Goal: Task Accomplishment & Management: Manage account settings

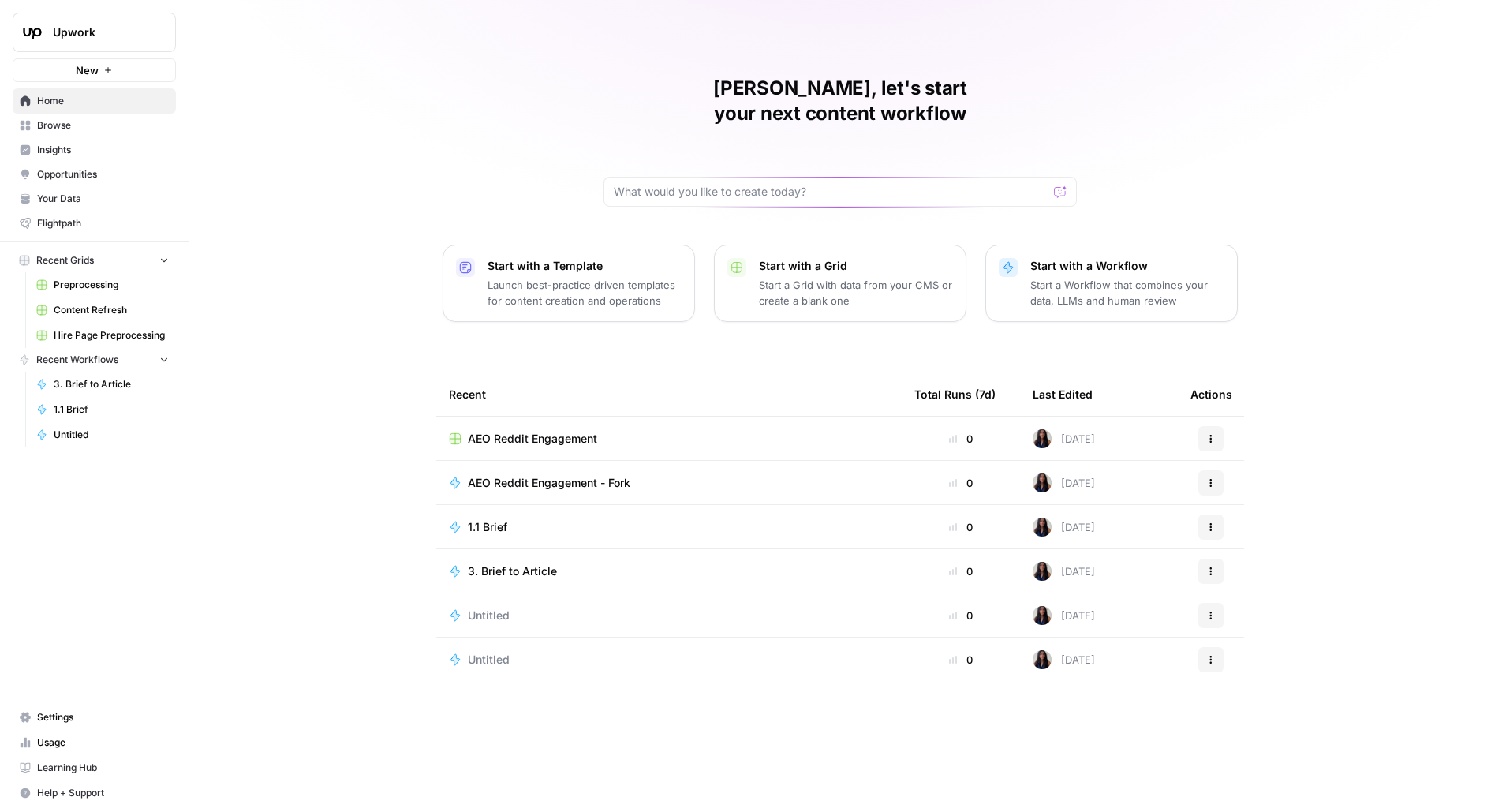
click at [105, 11] on div "Upwork New" at bounding box center [94, 41] width 189 height 82
drag, startPoint x: 126, startPoint y: 29, endPoint x: 126, endPoint y: 54, distance: 25.0
click at [126, 30] on span "Upwork" at bounding box center [101, 32] width 96 height 15
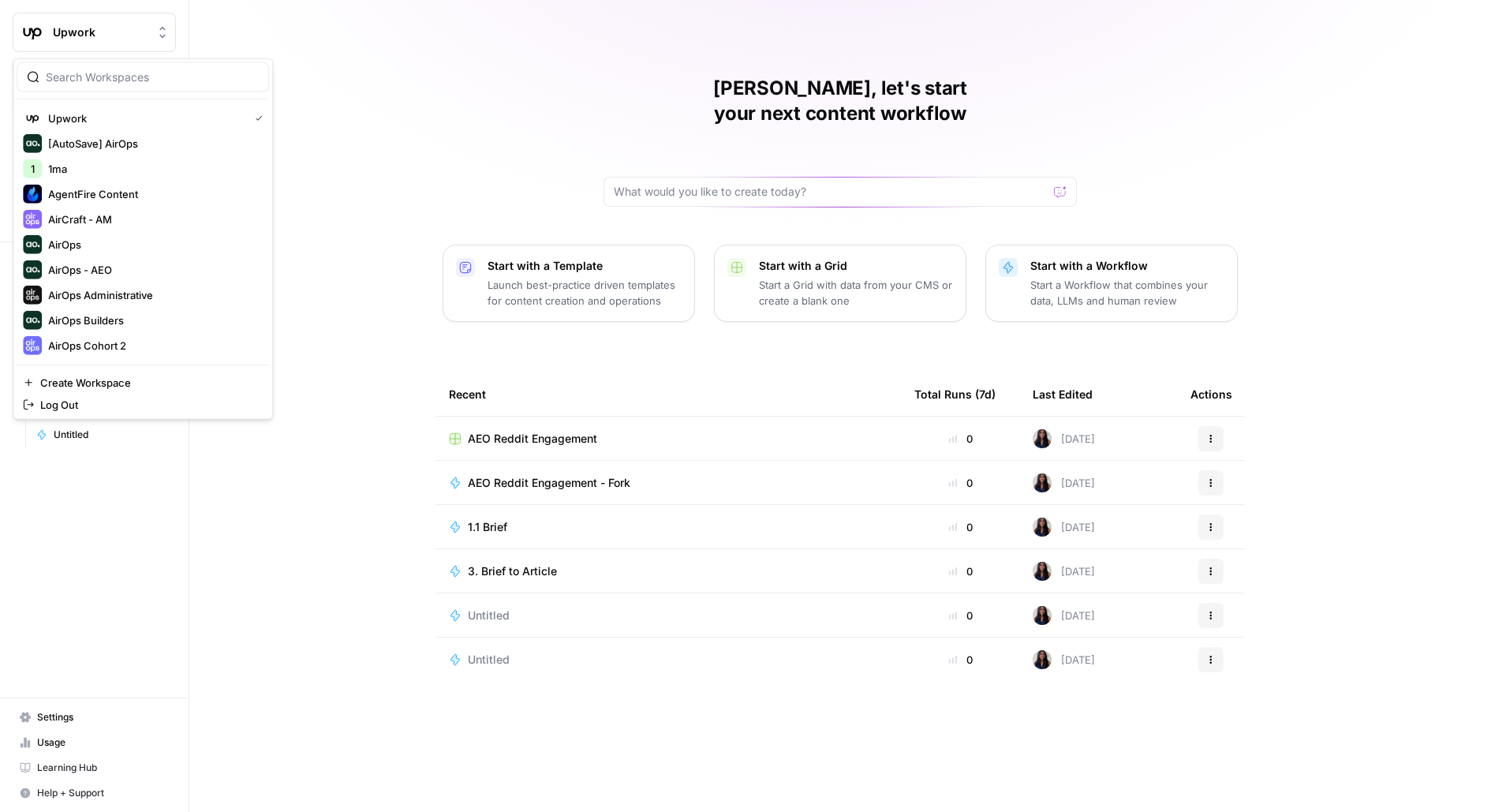
click at [110, 66] on div at bounding box center [142, 76] width 253 height 30
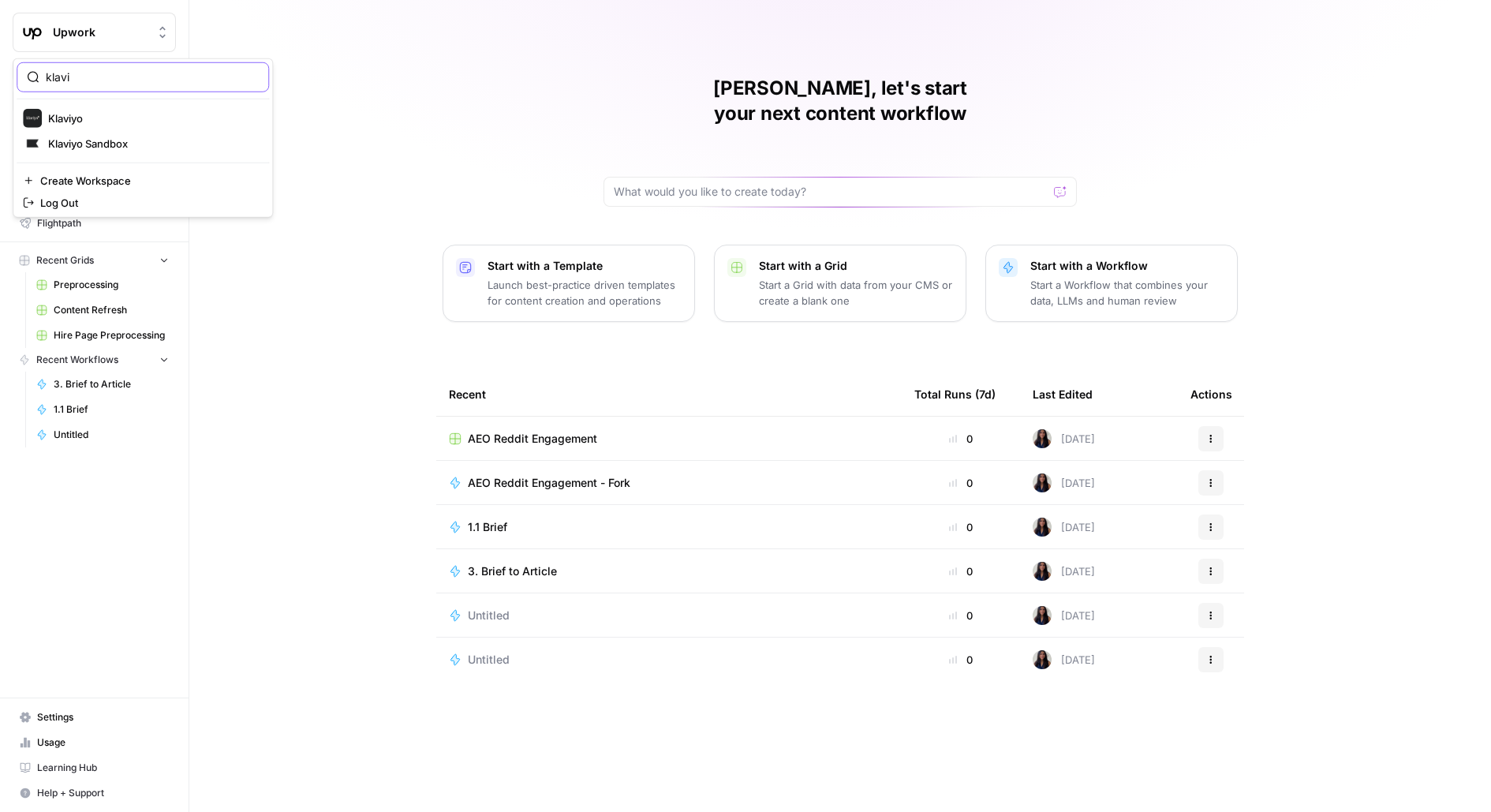
type input "klavi"
click button "Klaviyo" at bounding box center [142, 118] width 253 height 25
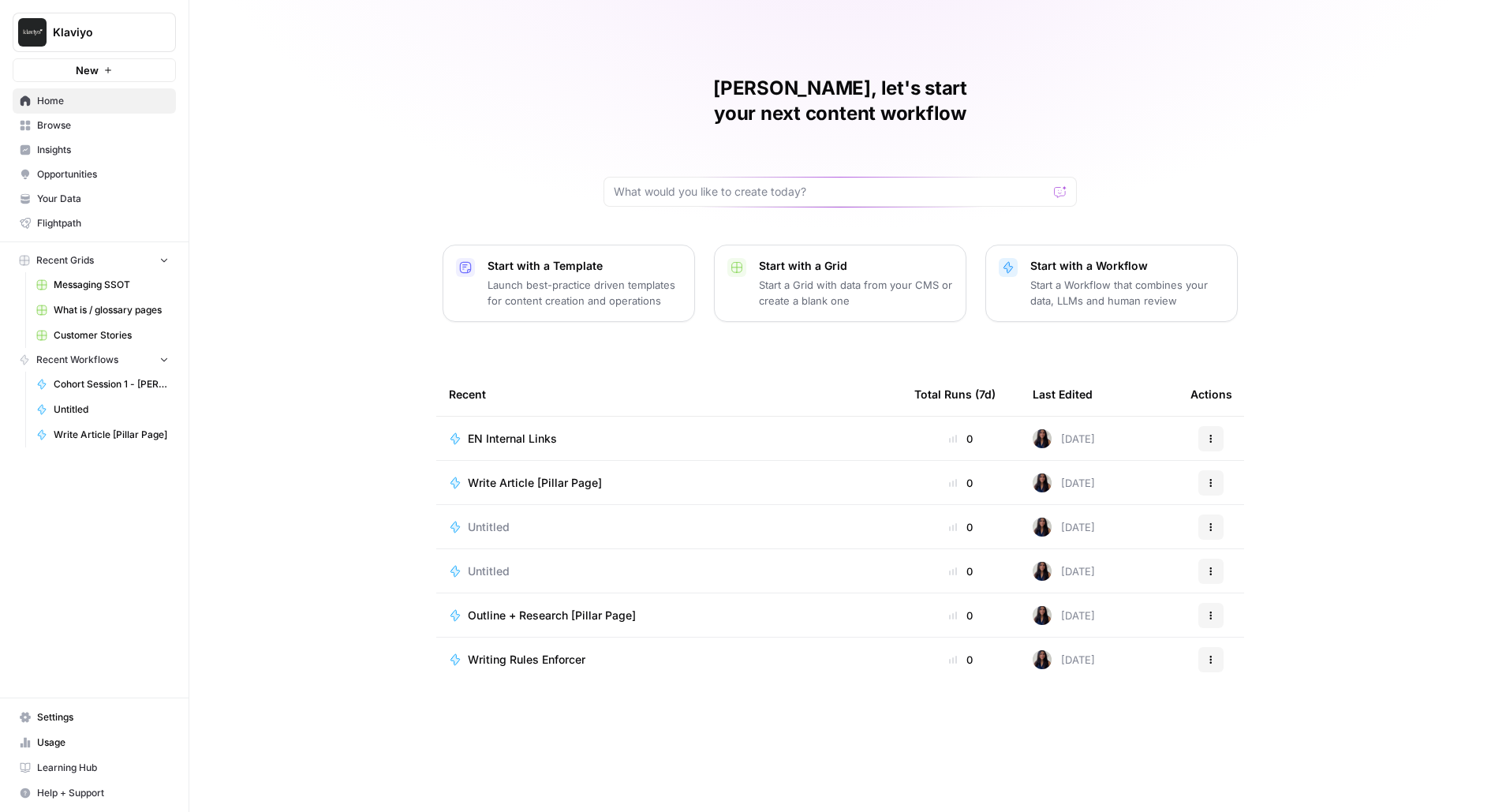
click at [96, 722] on span "Settings" at bounding box center [103, 716] width 132 height 15
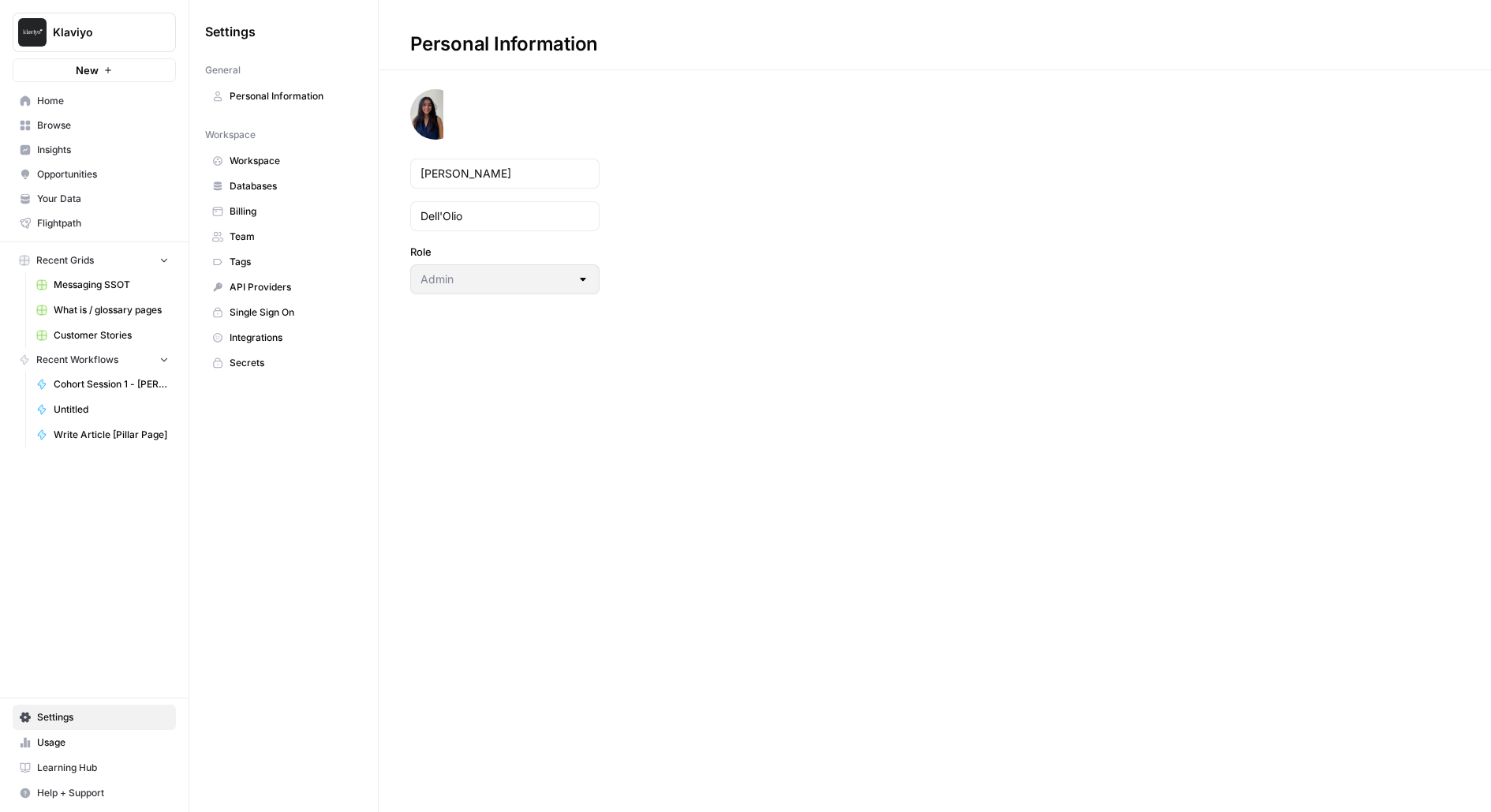
click at [107, 751] on link "Usage" at bounding box center [94, 742] width 164 height 25
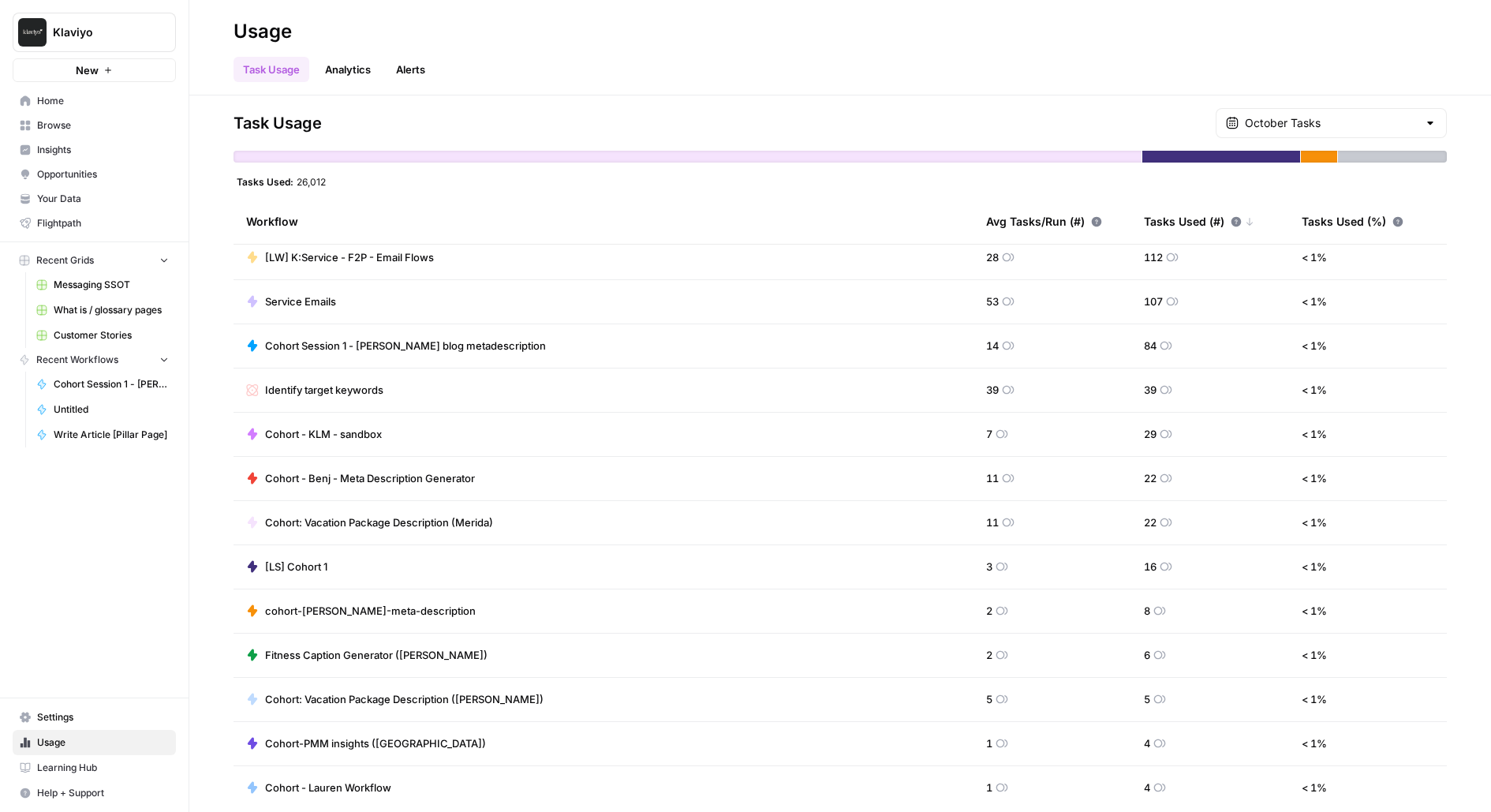
scroll to position [858, 0]
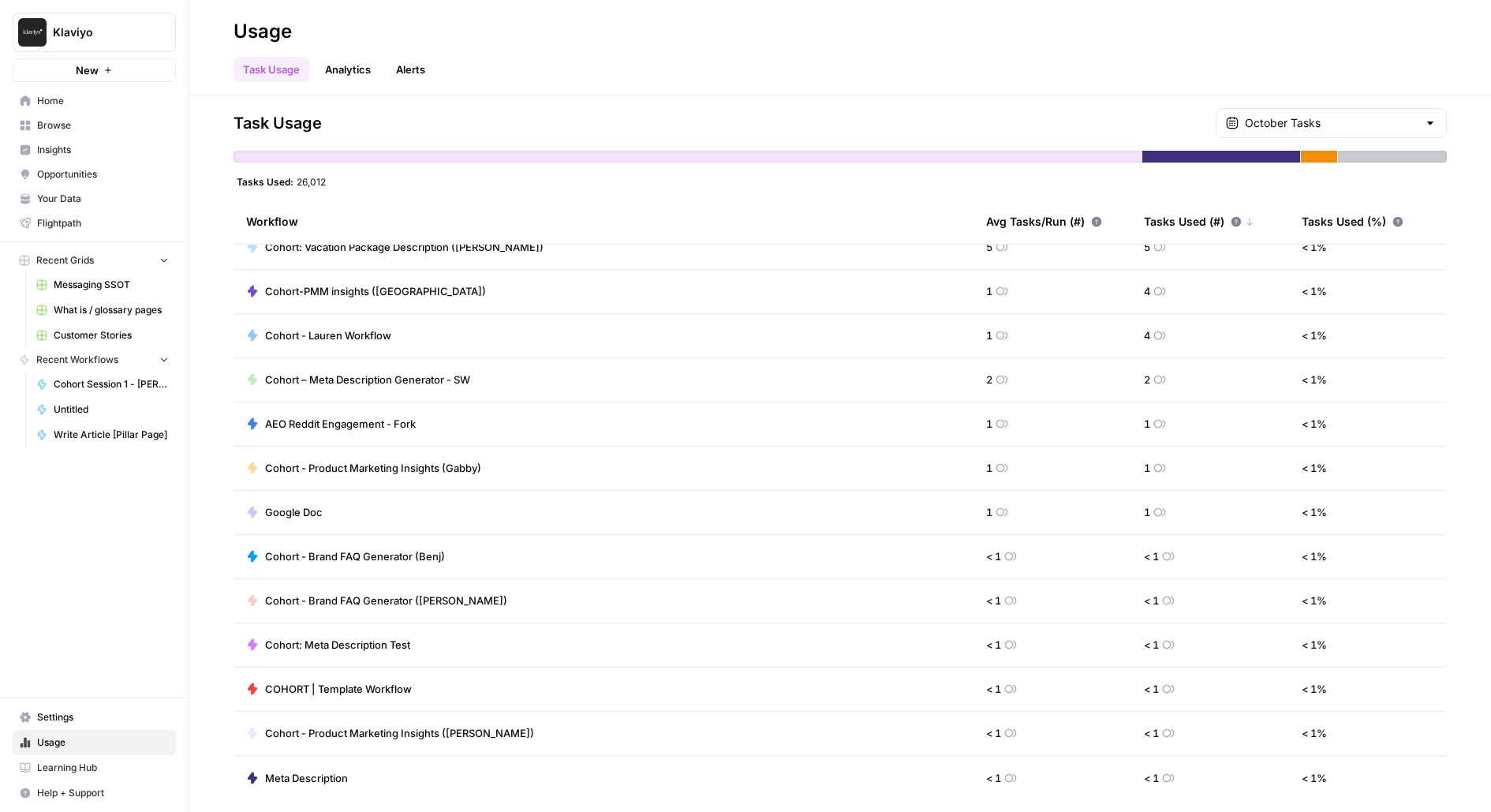
click at [61, 715] on span "Settings" at bounding box center [103, 716] width 132 height 15
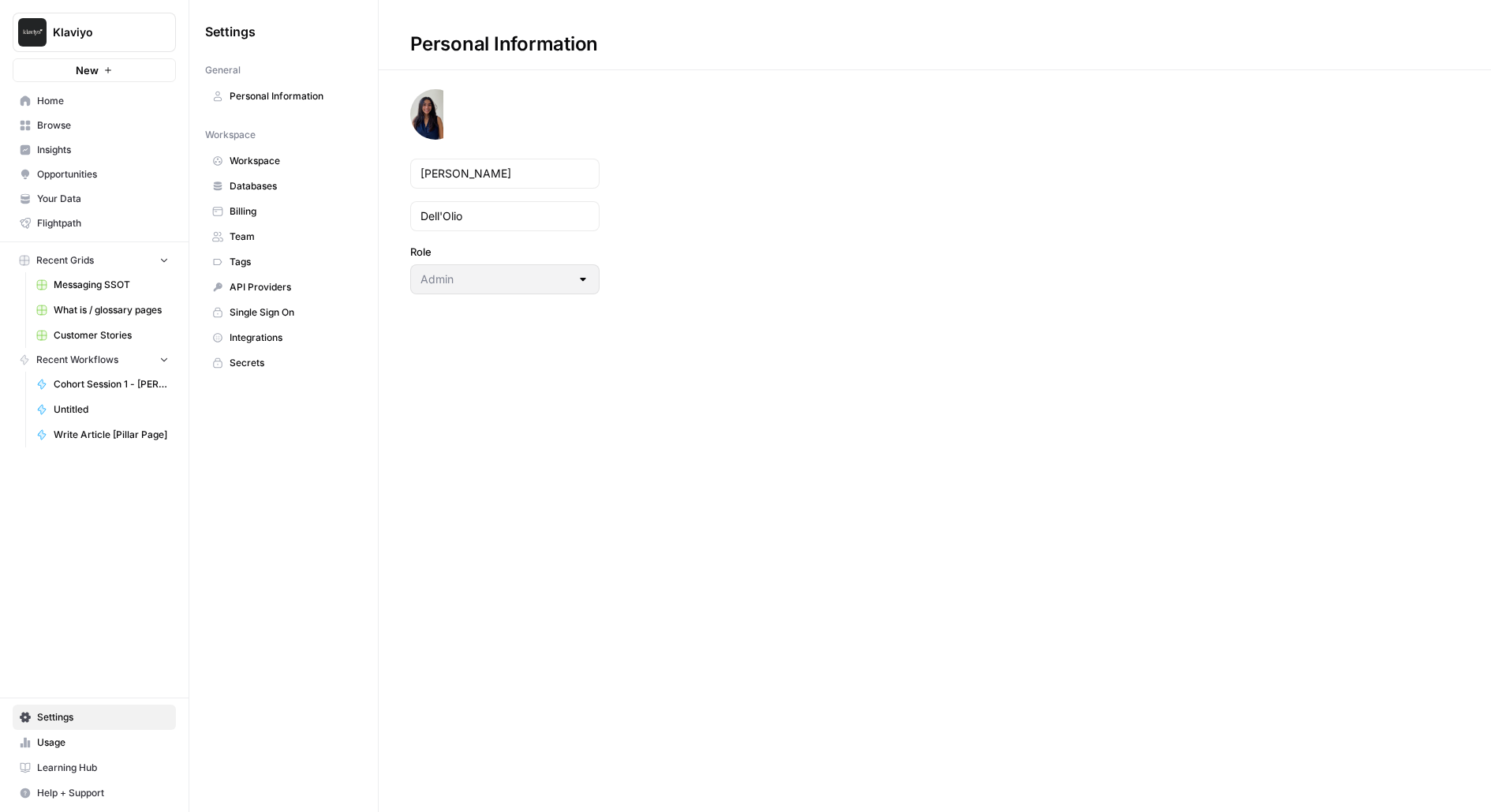
click at [289, 244] on link "Team" at bounding box center [284, 236] width 157 height 25
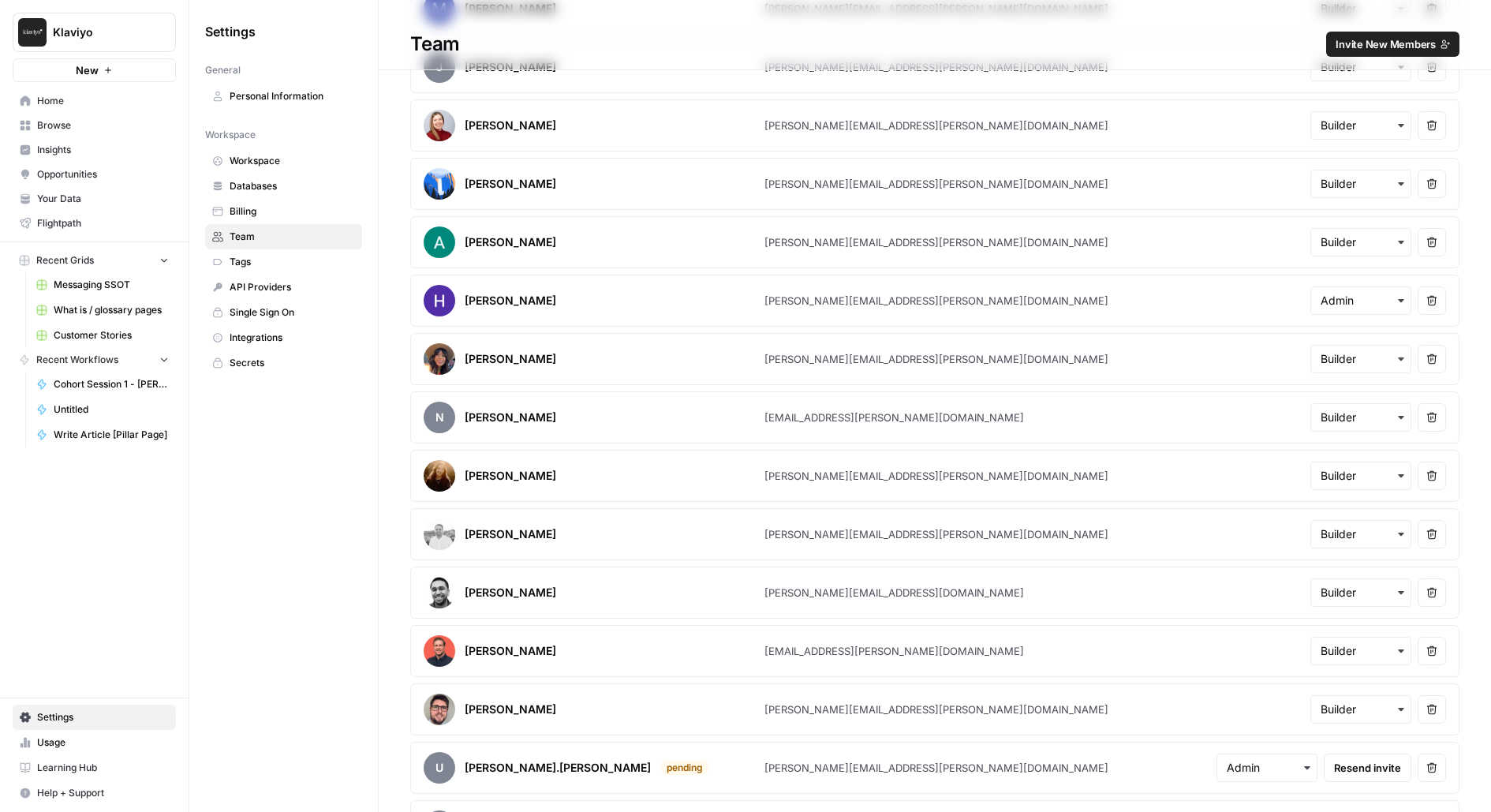
scroll to position [4833, 0]
click at [524, 636] on div "CJ Palmer" at bounding box center [594, 651] width 341 height 32
click at [563, 567] on article "Gurdeep Gola gurdeep.gola@klaviyo.com Remove user" at bounding box center [935, 593] width 1050 height 52
click at [557, 519] on div "Cody Normand" at bounding box center [594, 534] width 341 height 32
click at [563, 450] on article "Taylor Tarpley taylor.tarpley@klaviyo.com Remove user" at bounding box center [935, 476] width 1050 height 52
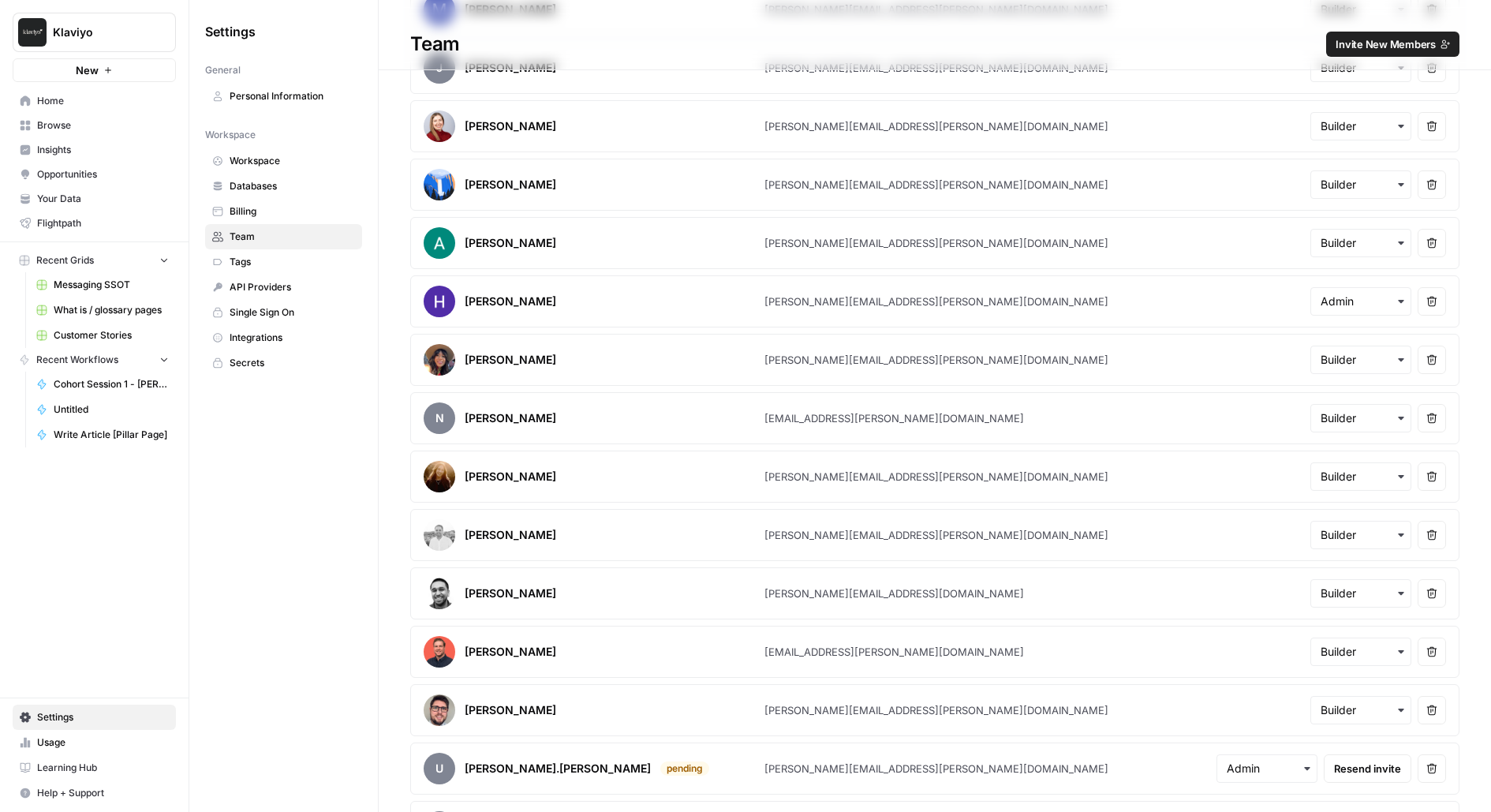
click at [565, 403] on div "N Nicolas Williamson" at bounding box center [594, 418] width 341 height 32
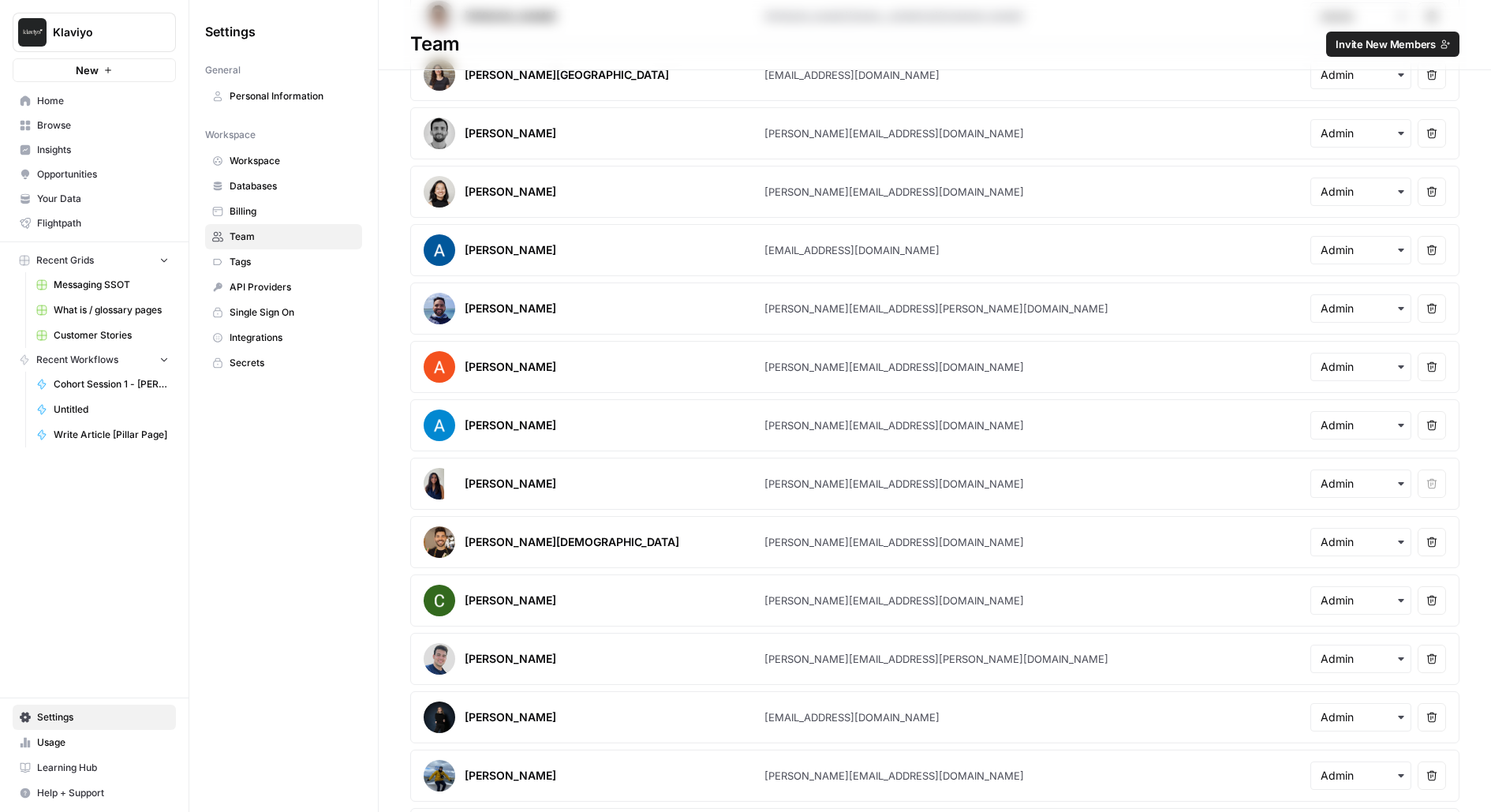
scroll to position [0, 0]
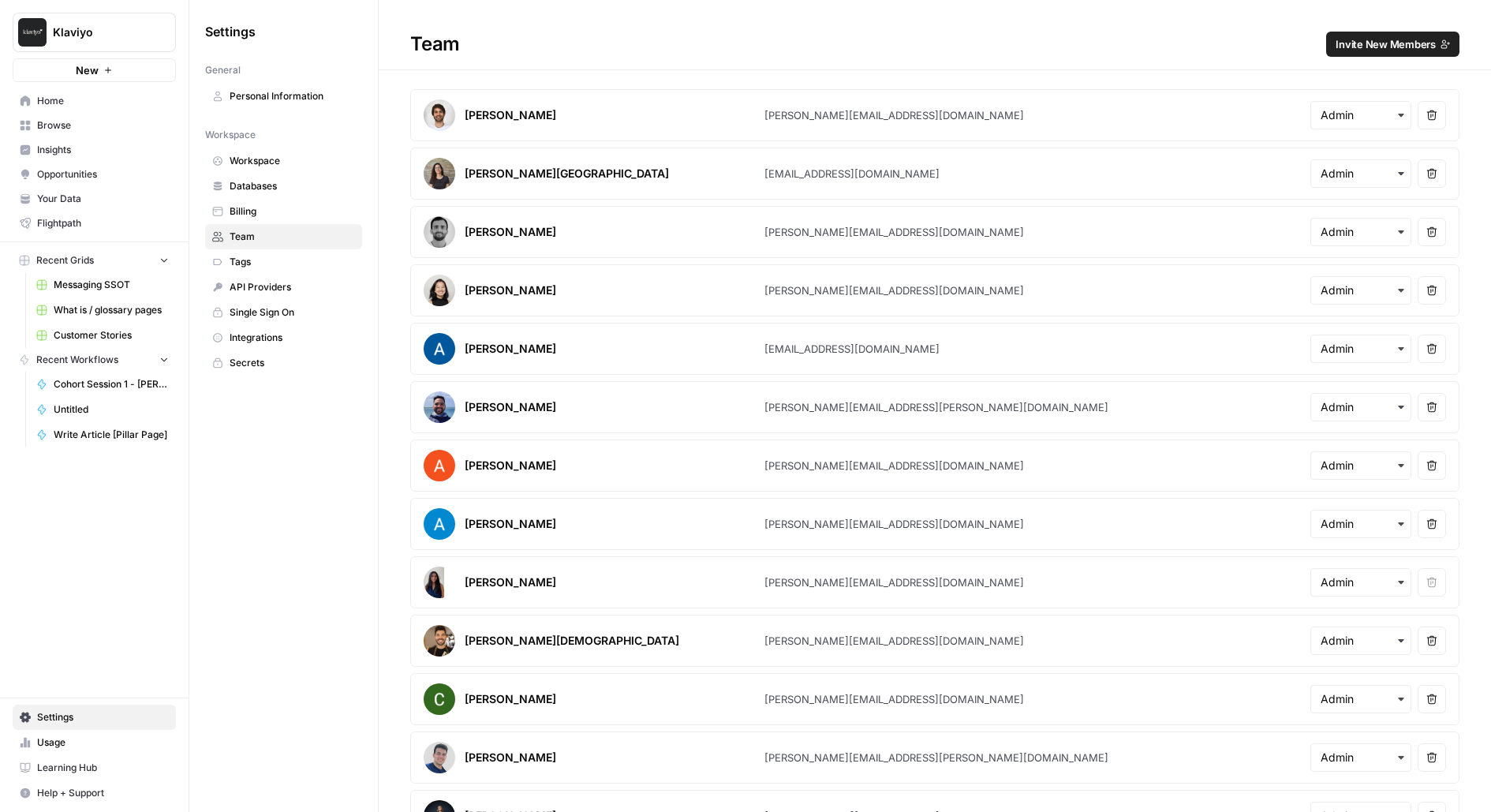
click at [814, 19] on h1 "Team Invite New Members" at bounding box center [934, 35] width 1112 height 71
click at [55, 127] on span "Browse" at bounding box center [103, 125] width 132 height 15
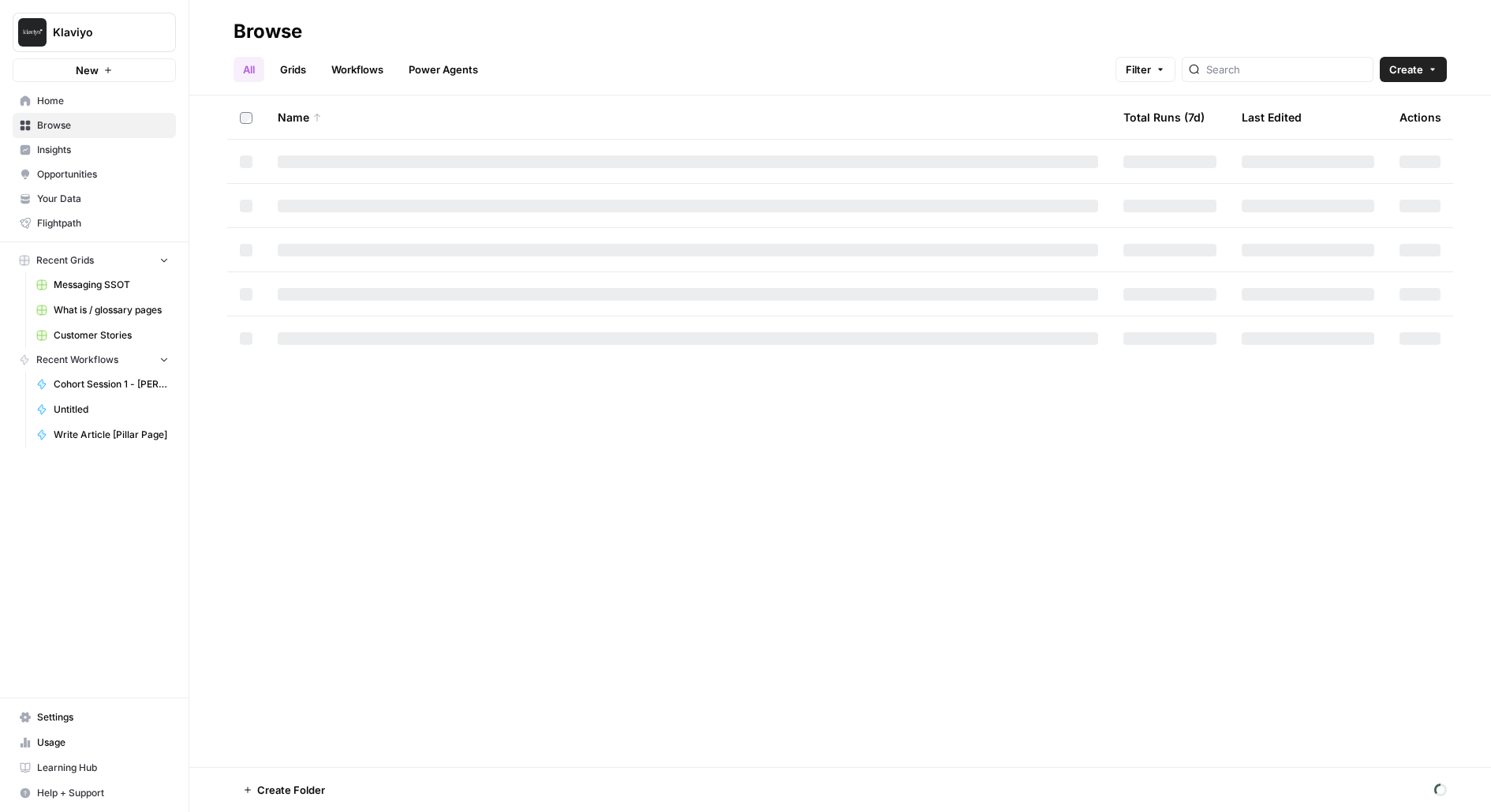
click at [62, 152] on span "Insights" at bounding box center [103, 150] width 132 height 15
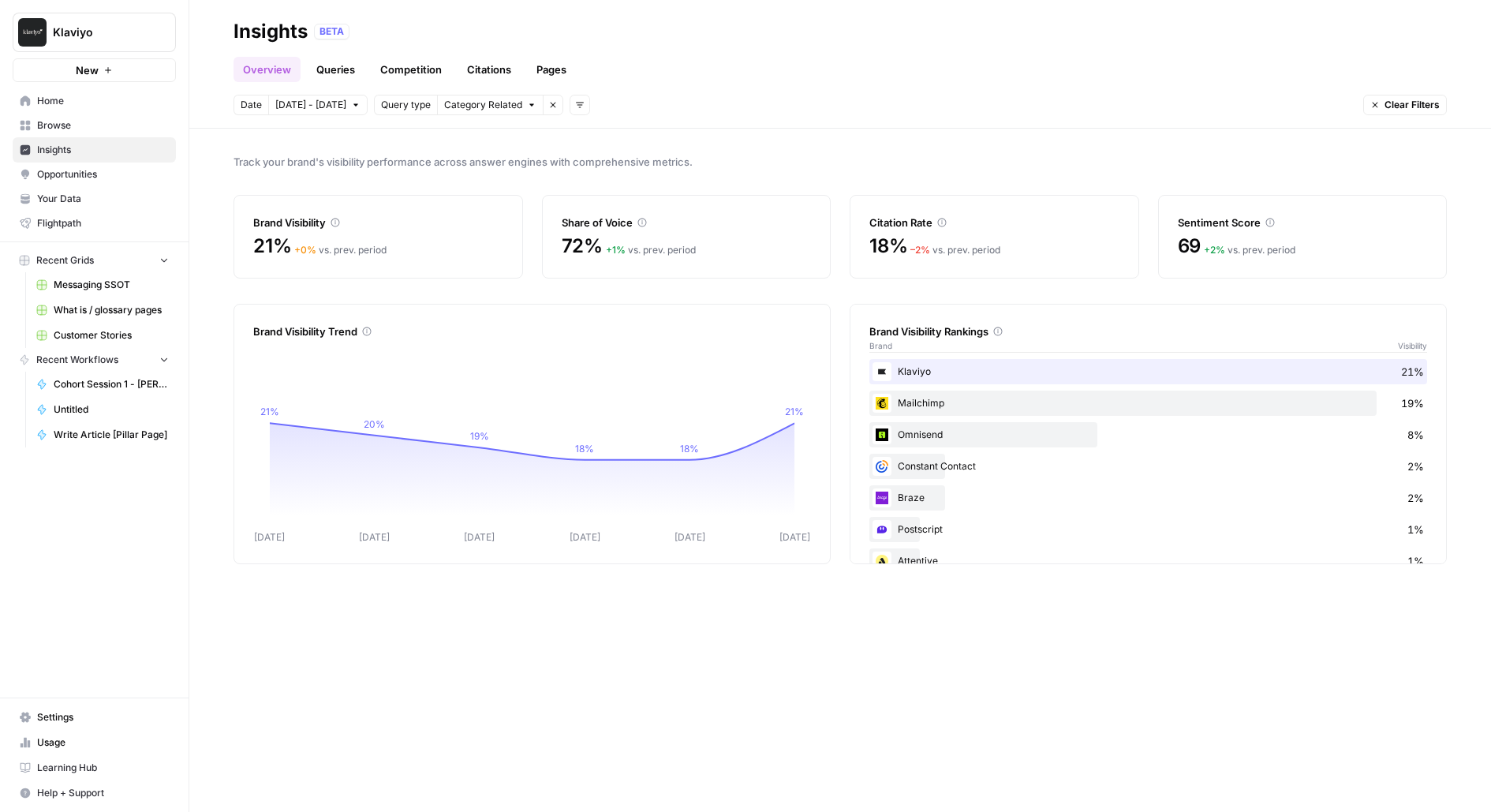
click at [98, 126] on span "Browse" at bounding box center [103, 125] width 132 height 15
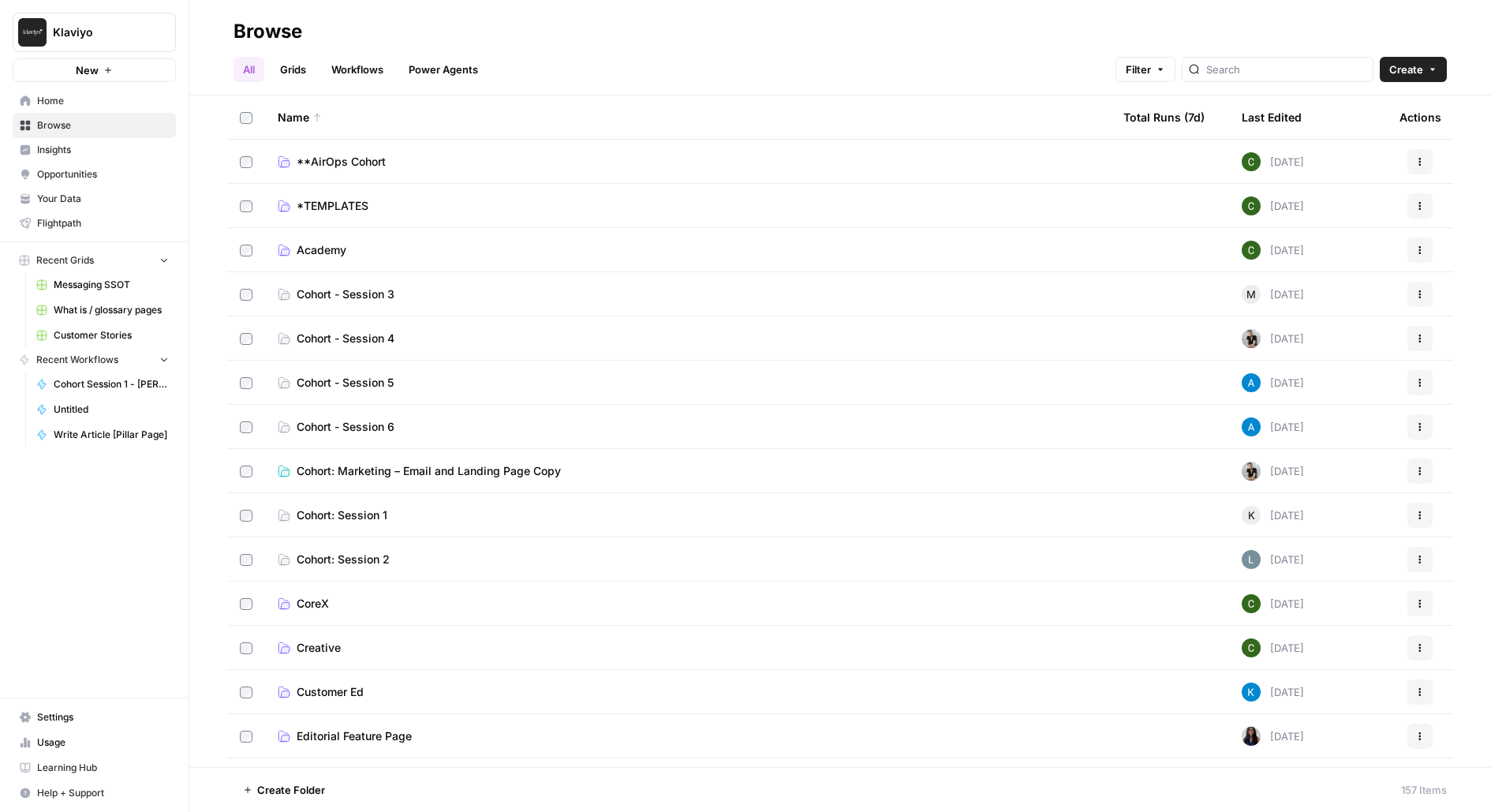
click at [45, 732] on link "Usage" at bounding box center [94, 742] width 164 height 25
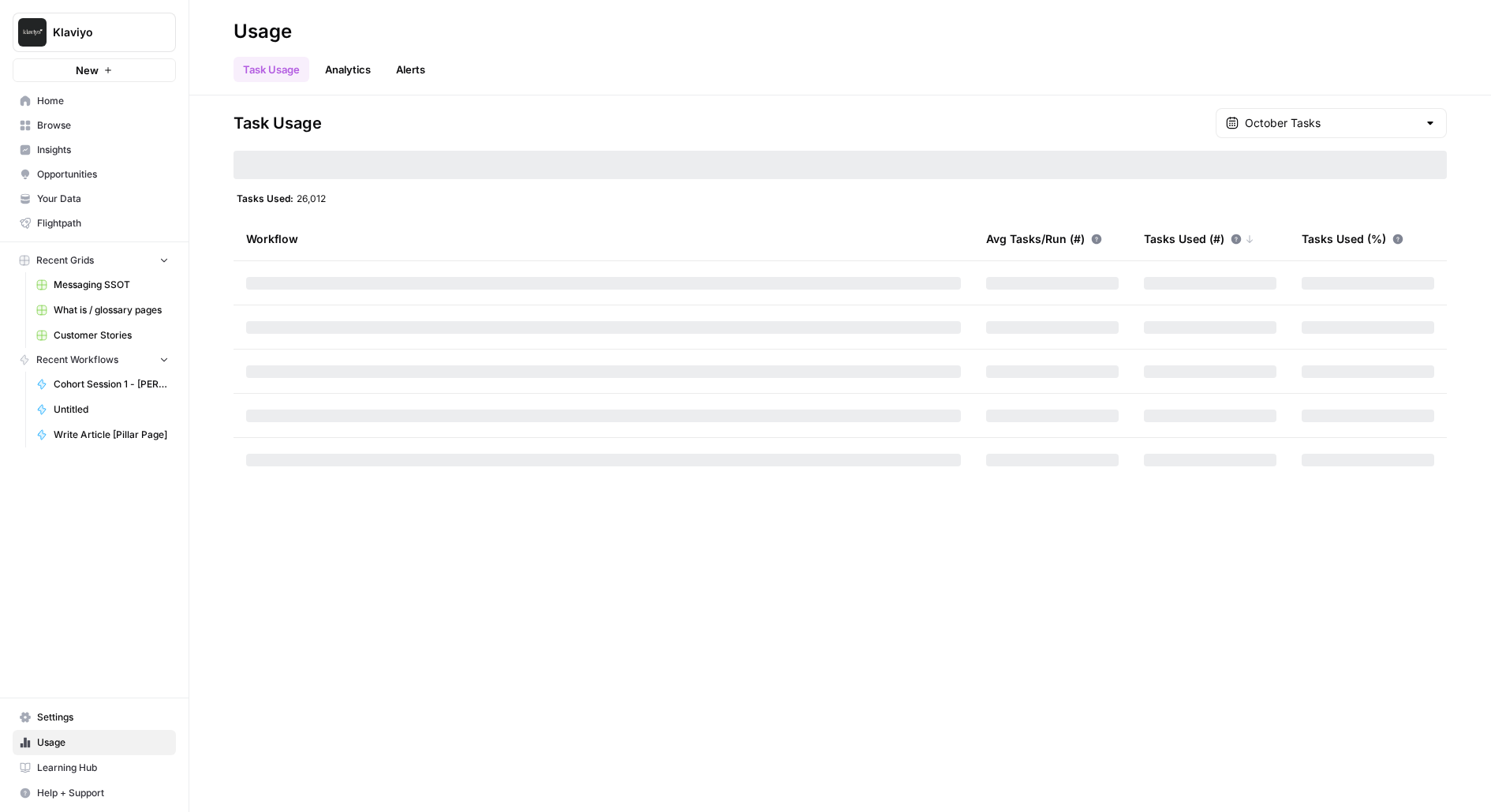
click at [41, 720] on span "Settings" at bounding box center [103, 716] width 132 height 15
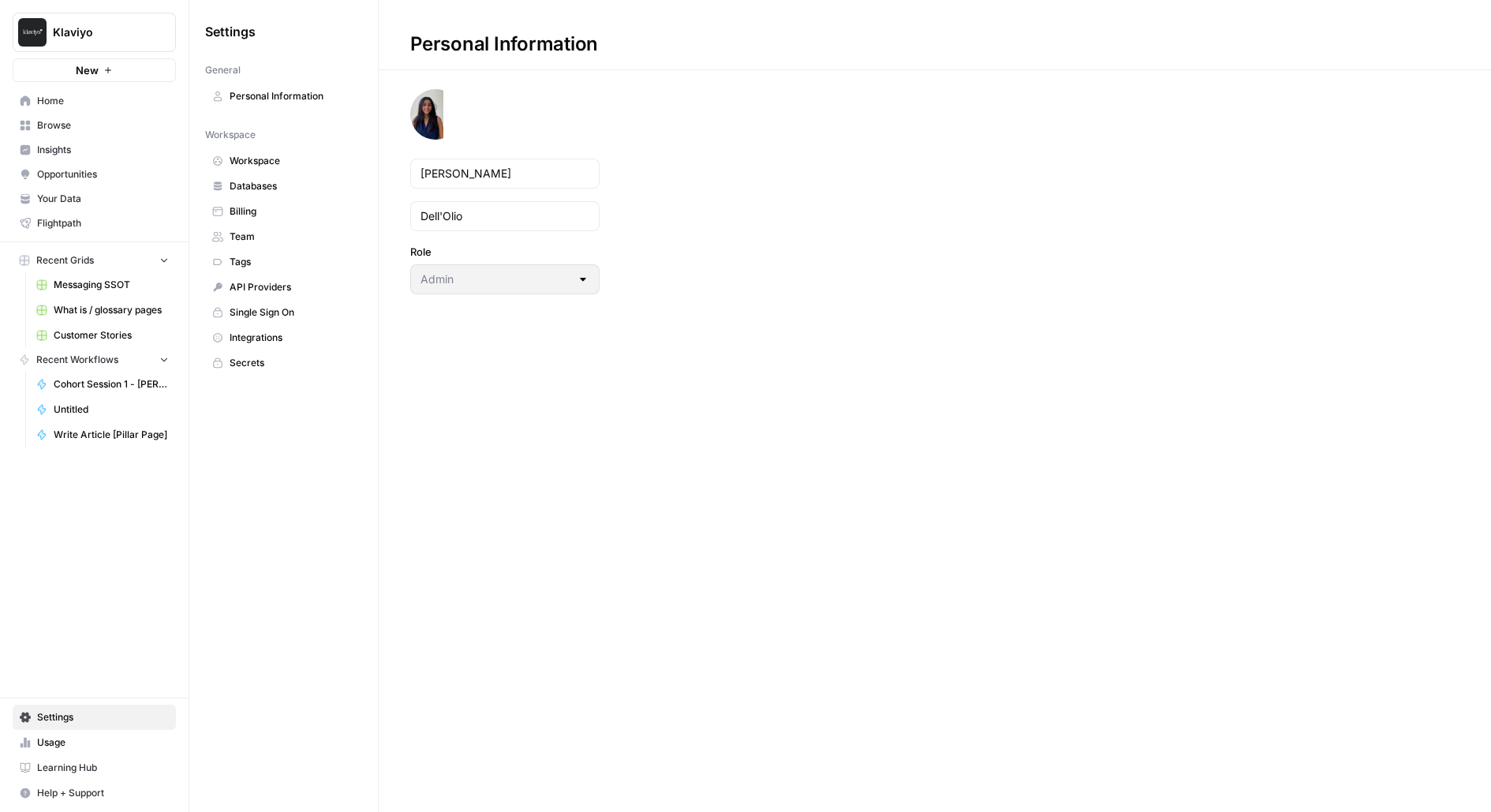
click at [267, 330] on span "Integrations" at bounding box center [292, 337] width 126 height 15
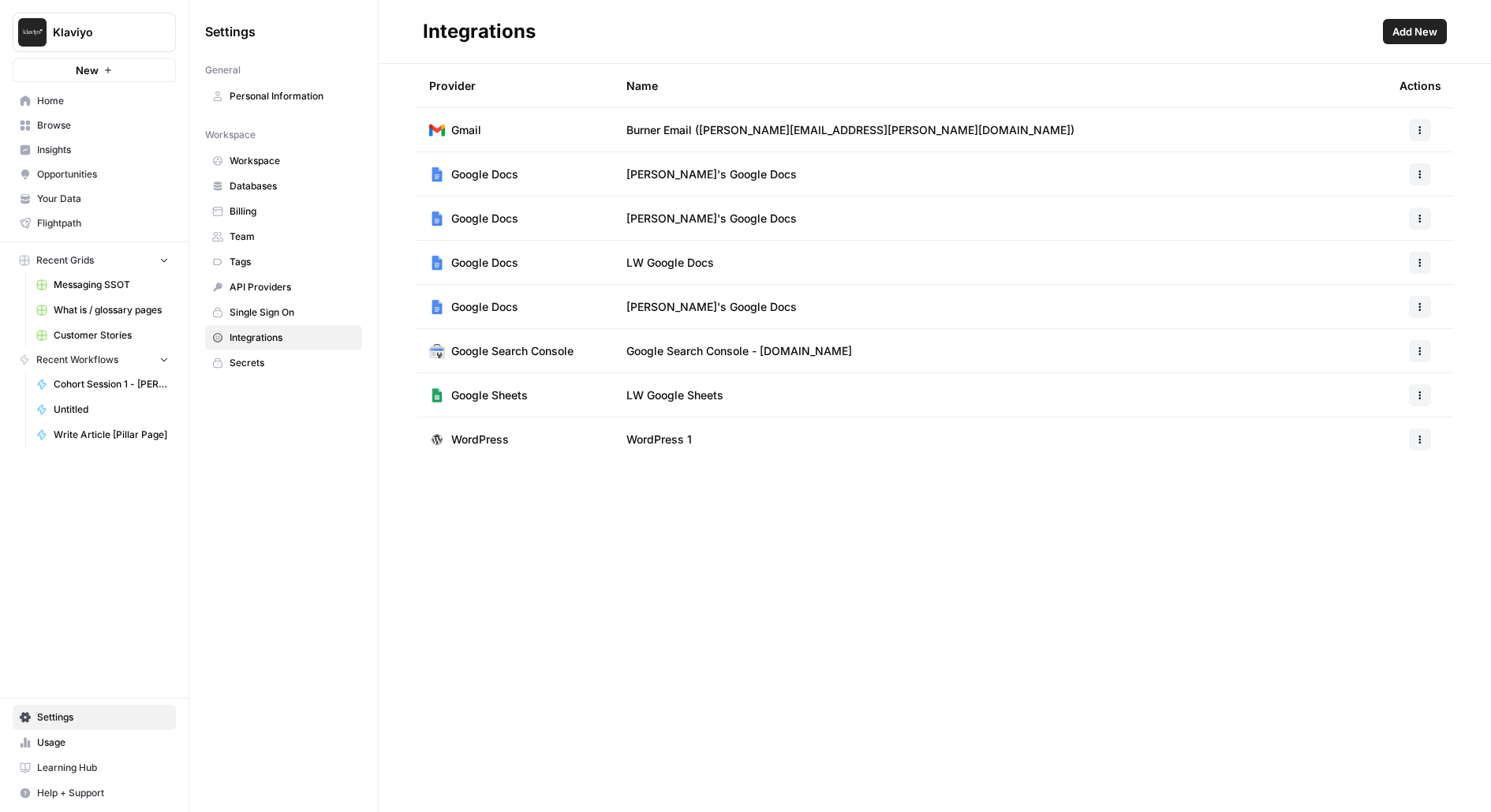
click at [1422, 39] on span "Add New" at bounding box center [1415, 31] width 45 height 15
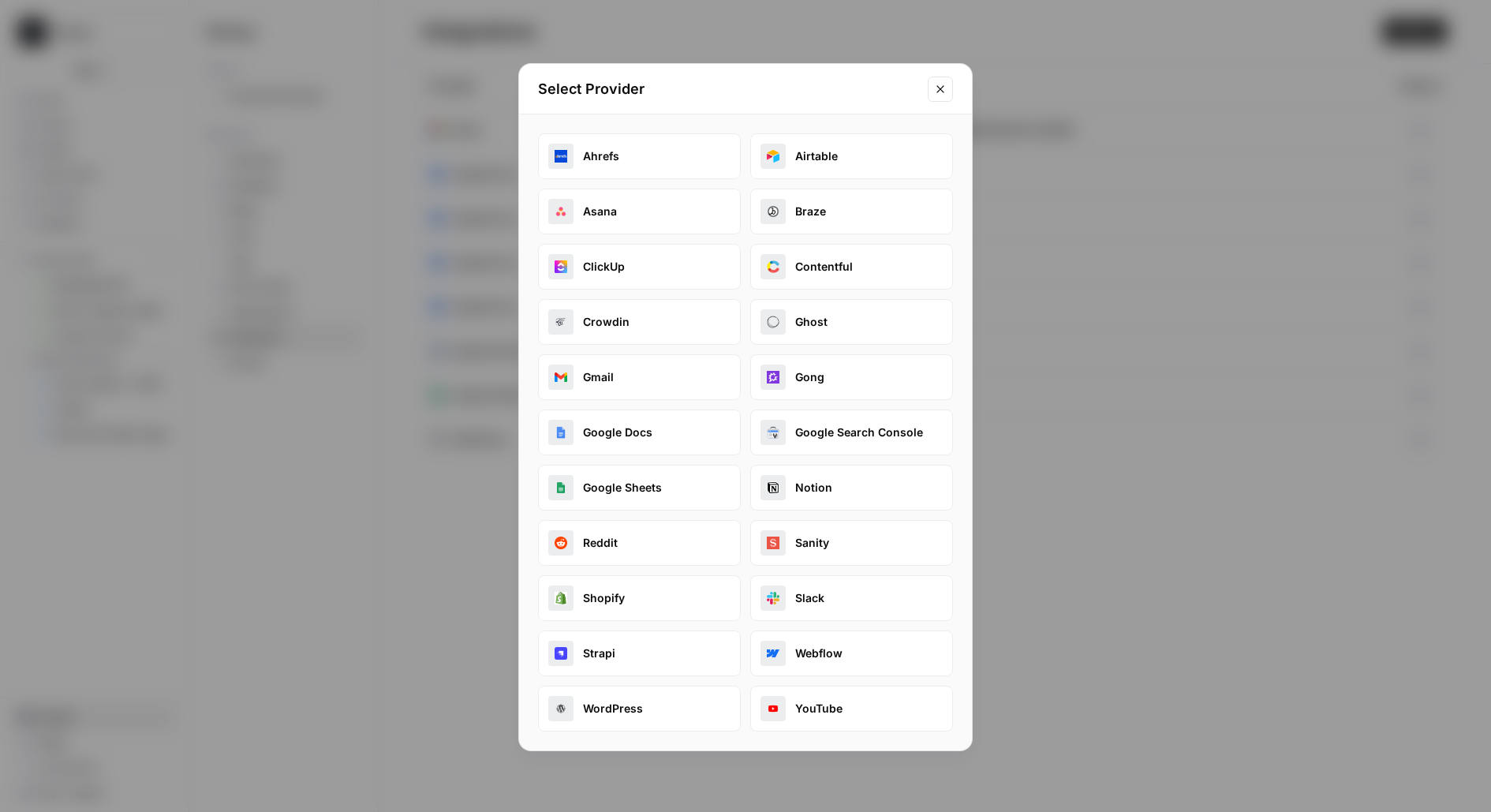
click at [951, 87] on button "Close modal" at bounding box center [940, 89] width 25 height 25
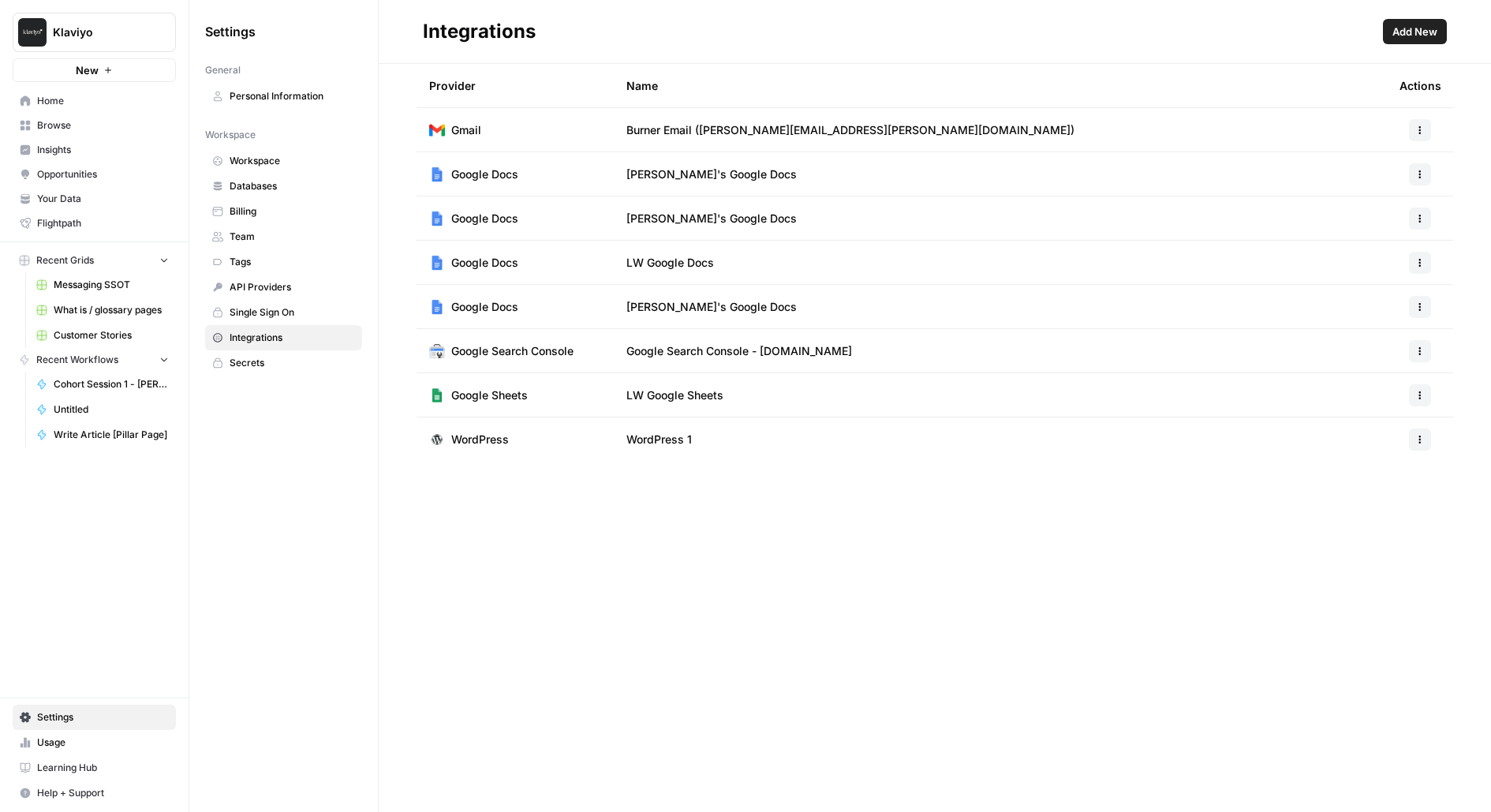
click at [53, 119] on span "Browse" at bounding box center [103, 125] width 132 height 15
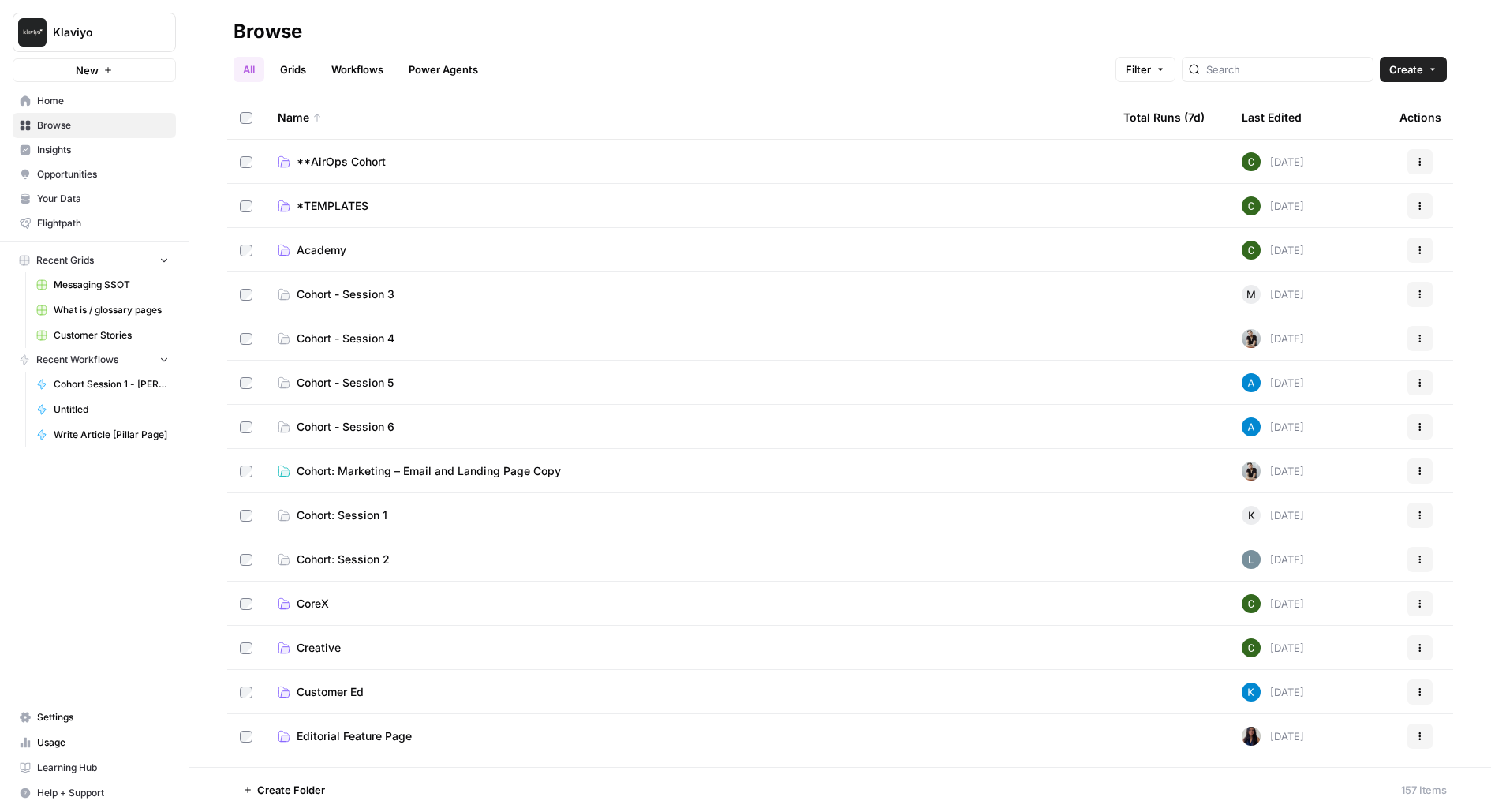
click at [76, 151] on span "Insights" at bounding box center [103, 150] width 132 height 15
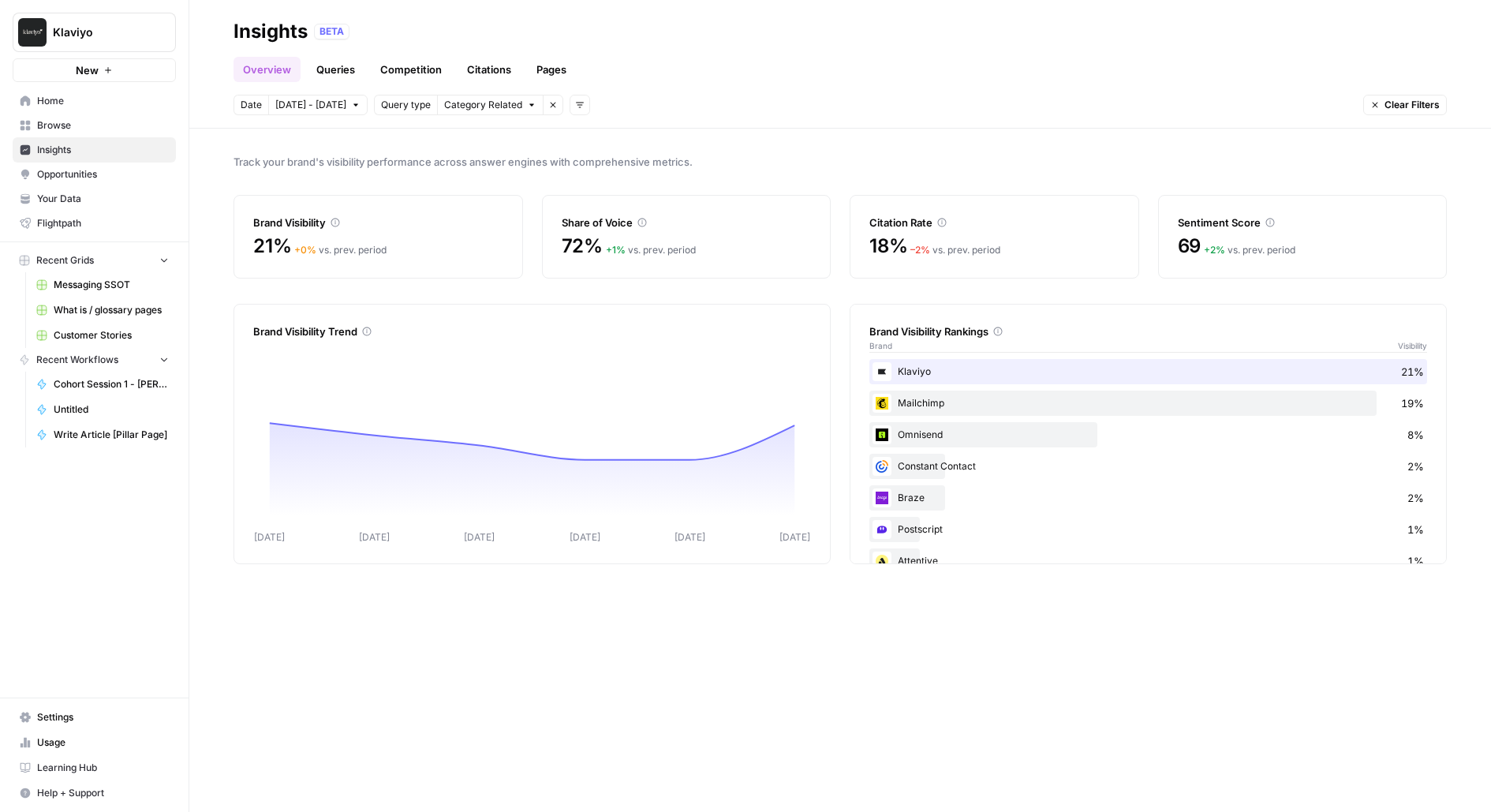
click at [92, 126] on span "Browse" at bounding box center [103, 125] width 132 height 15
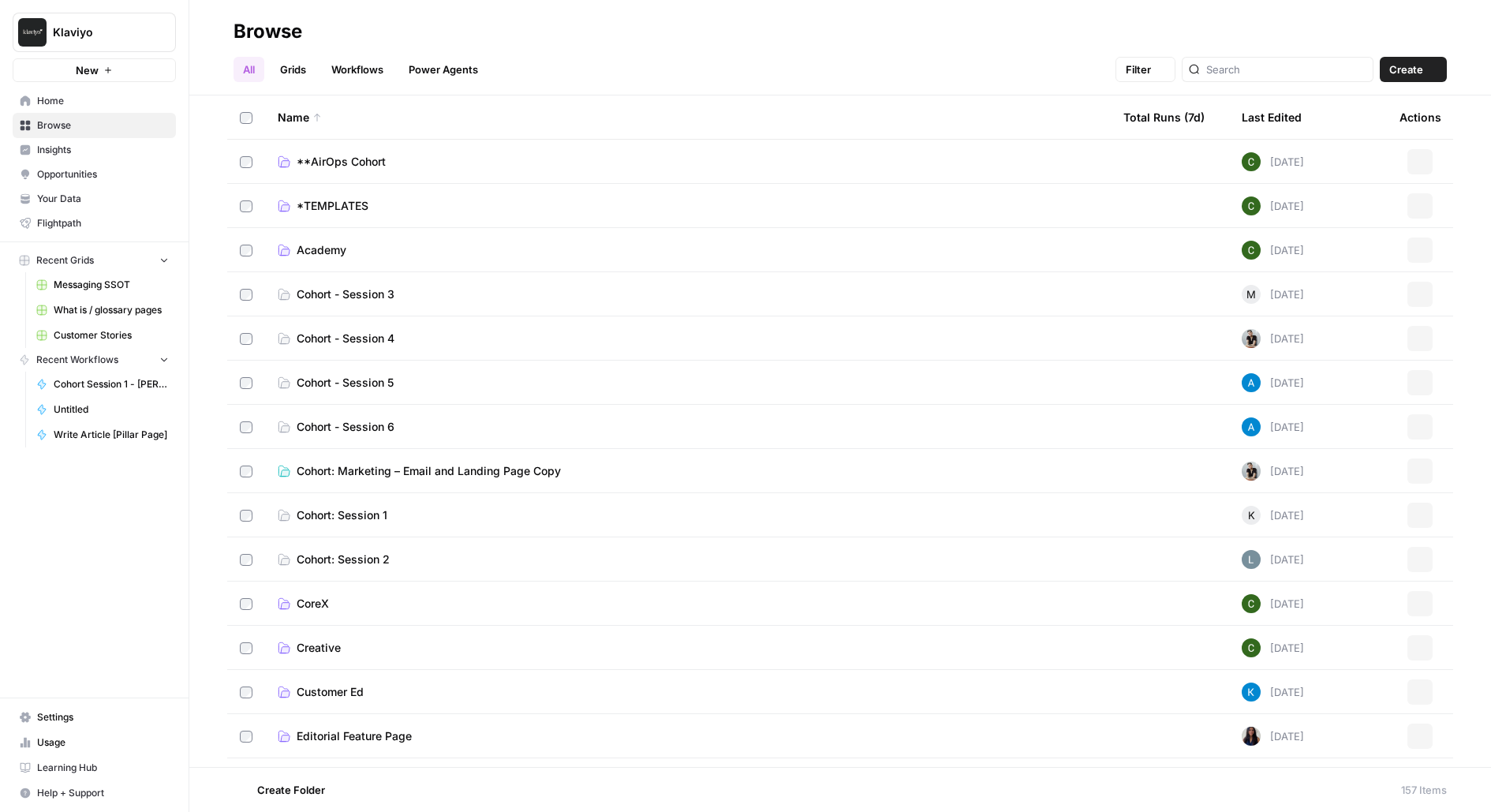
click at [86, 165] on link "Opportunities" at bounding box center [94, 174] width 164 height 25
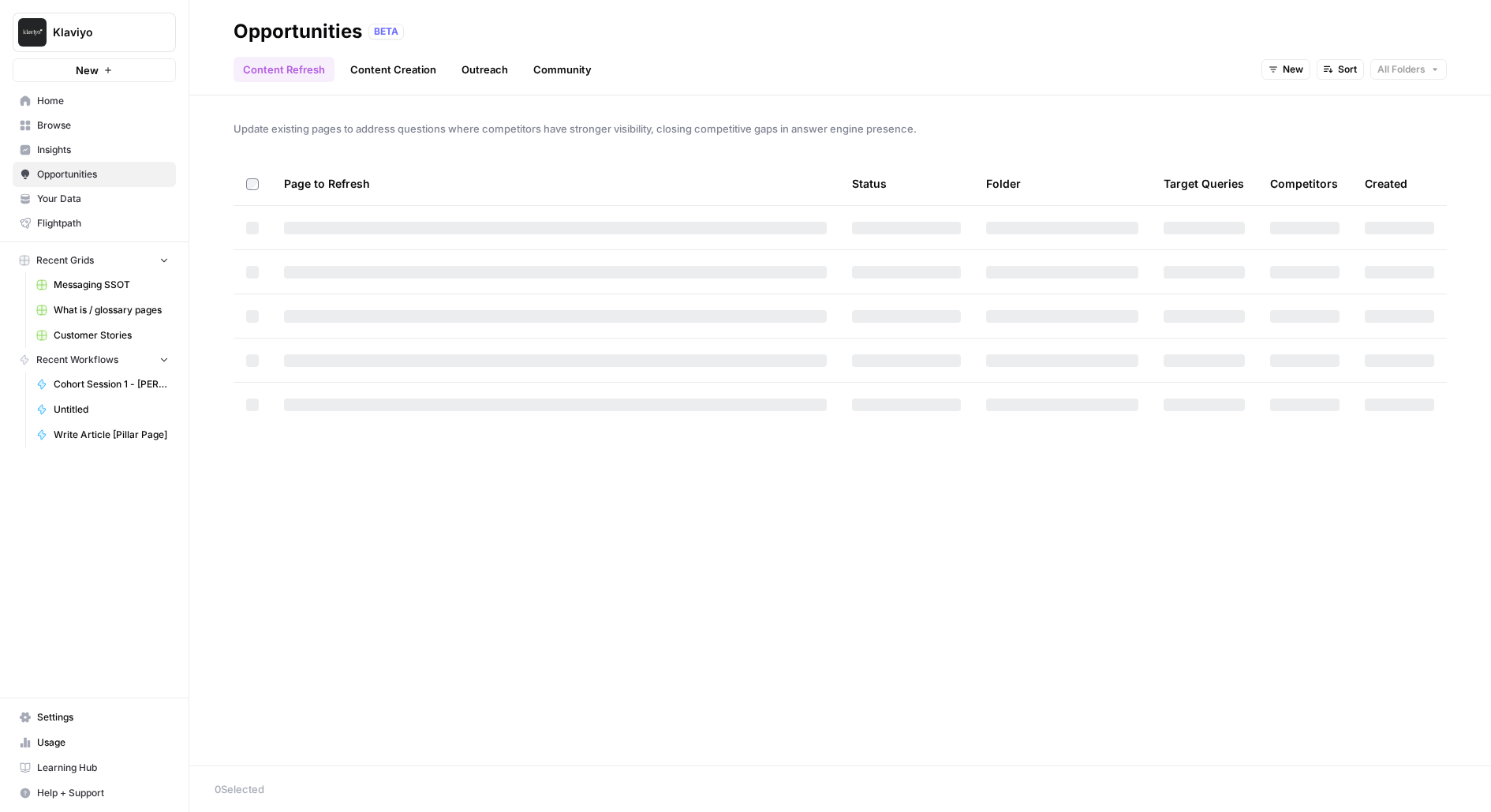
click at [75, 138] on link "Insights" at bounding box center [94, 150] width 164 height 25
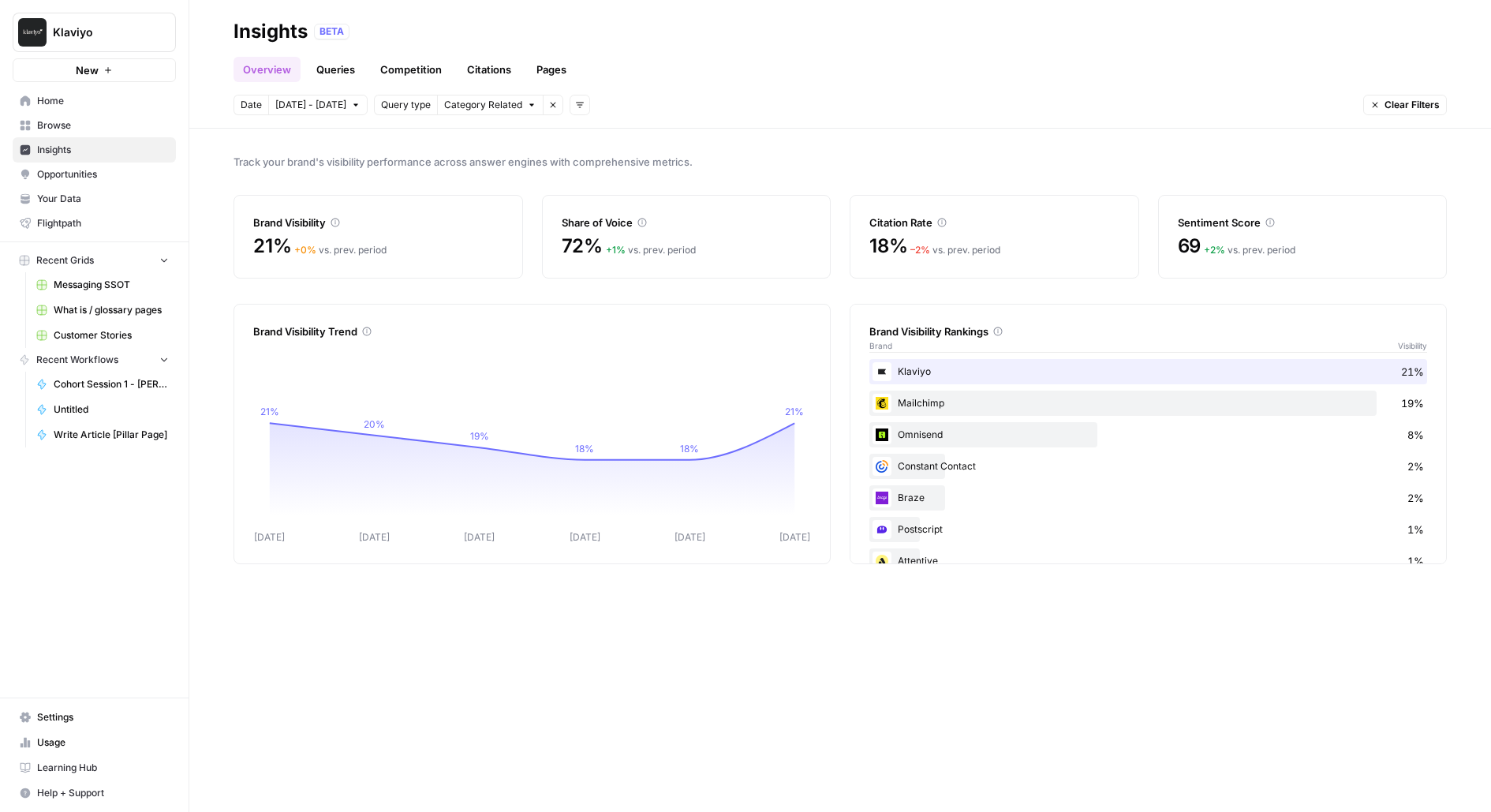
click at [106, 126] on span "Browse" at bounding box center [103, 125] width 132 height 15
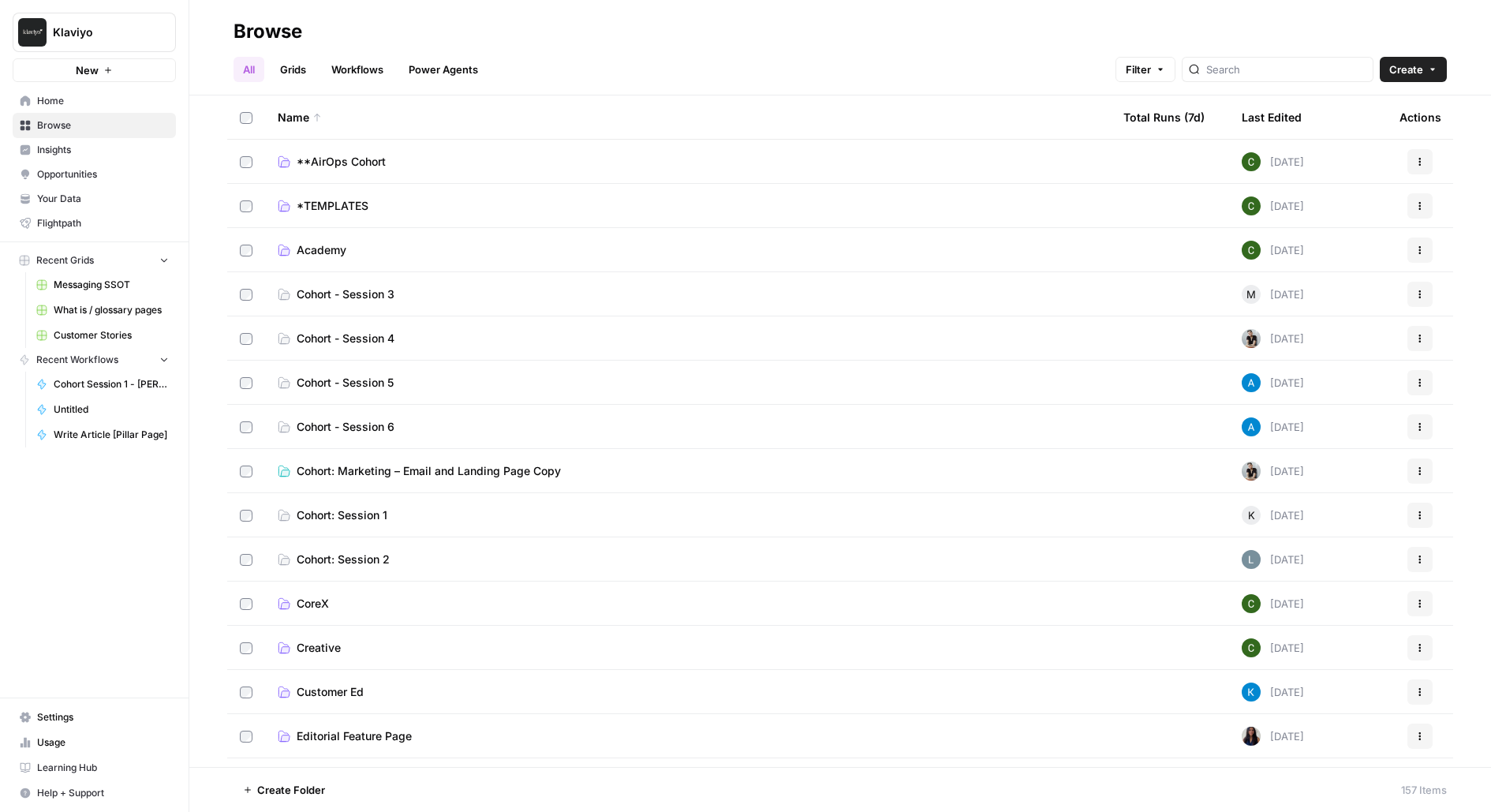
click at [75, 745] on span "Usage" at bounding box center [103, 742] width 132 height 15
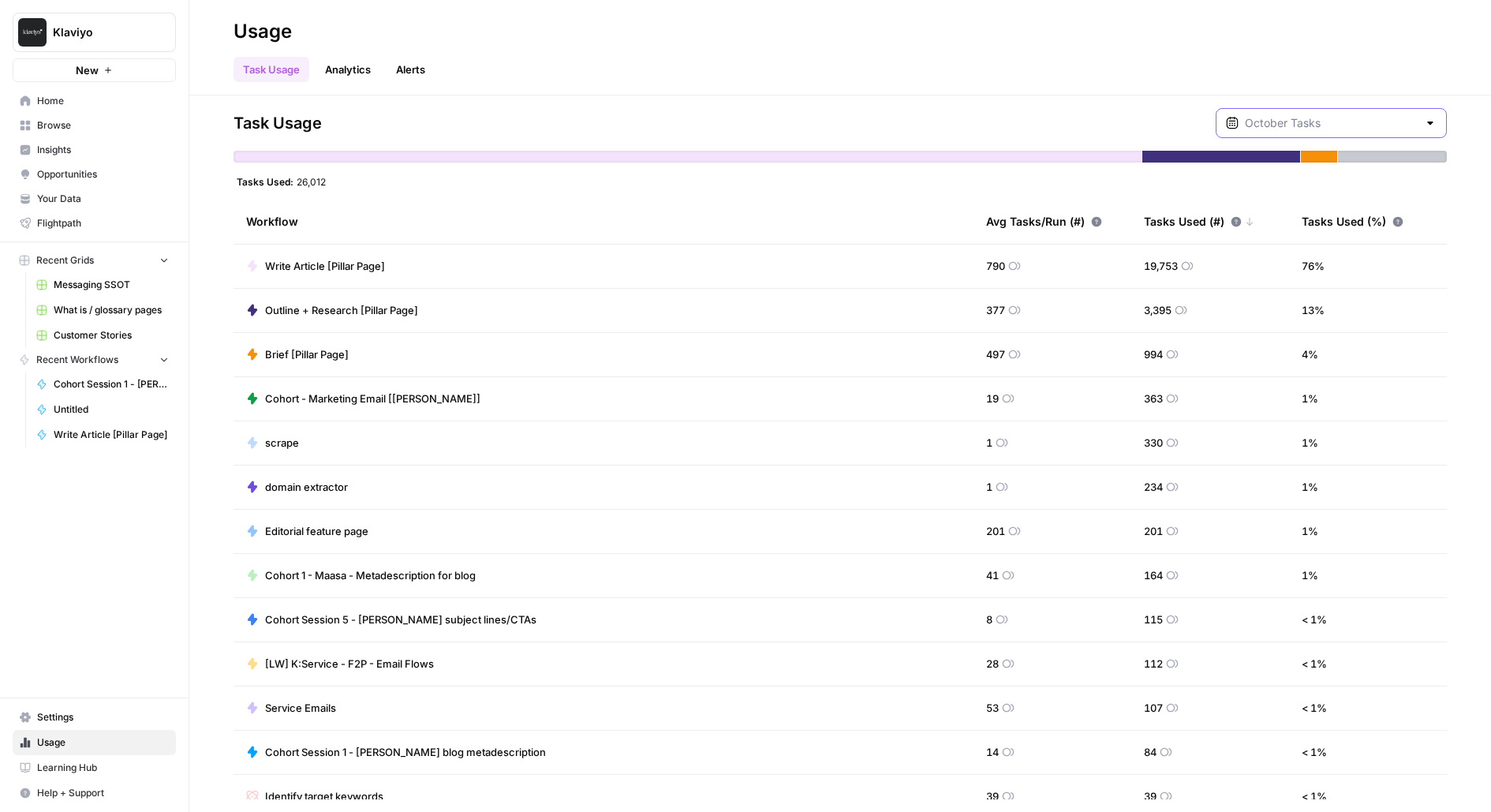
click at [1376, 117] on input "text" at bounding box center [1331, 123] width 172 height 15
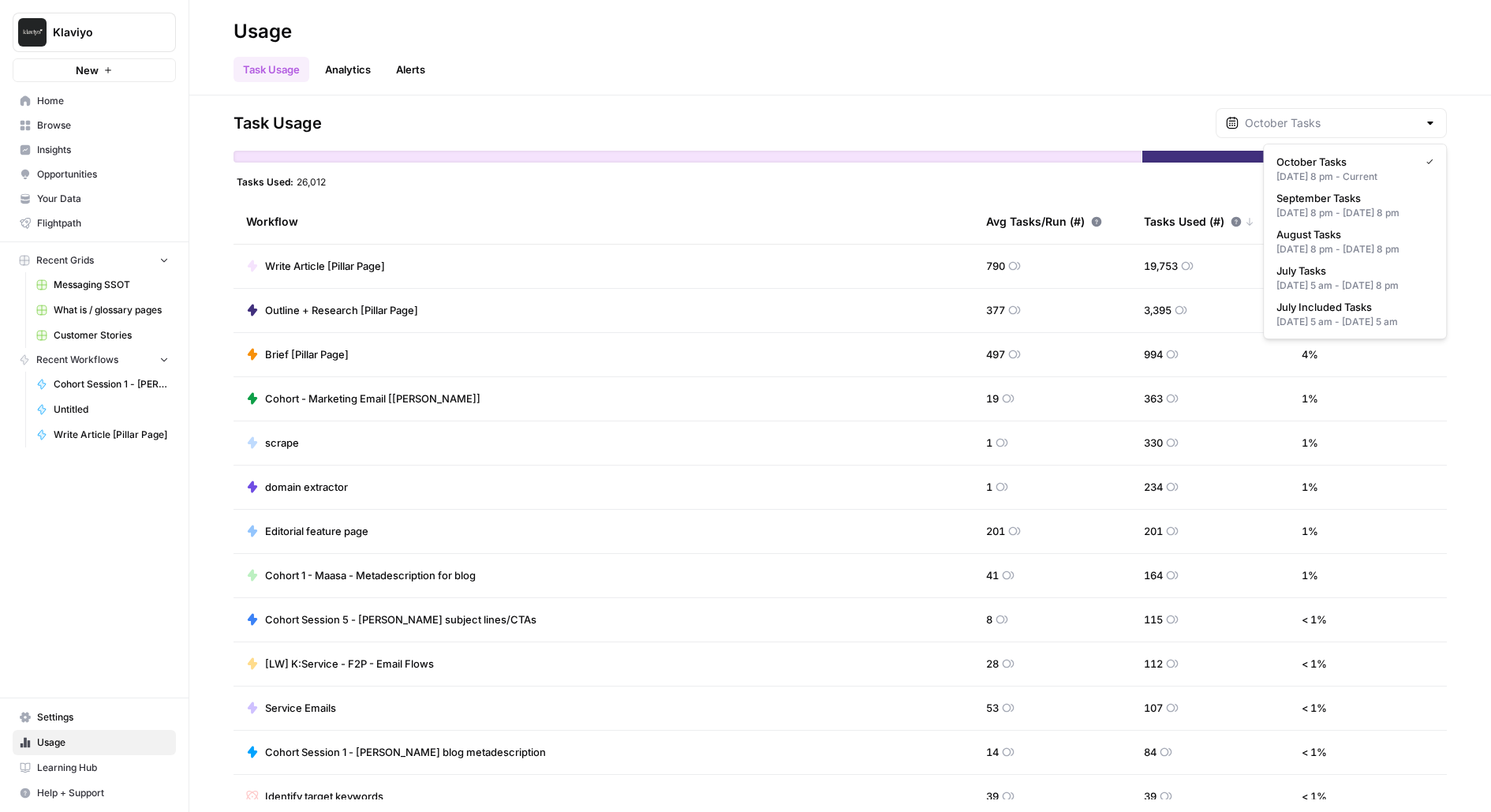
type input "October Tasks"
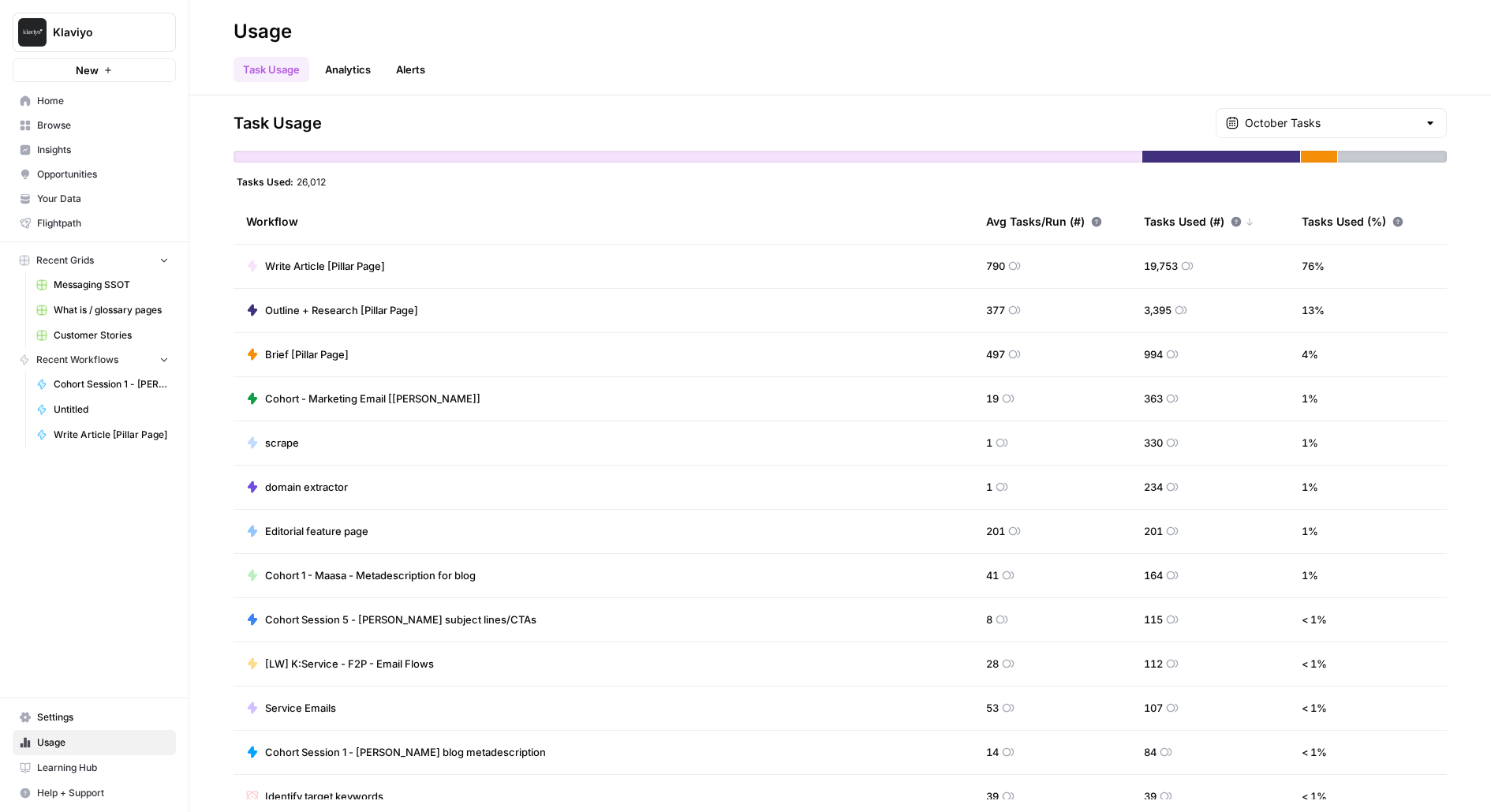
click at [949, 117] on div "Task Usage October Tasks" at bounding box center [839, 123] width 1213 height 30
click at [71, 714] on span "Settings" at bounding box center [103, 716] width 132 height 15
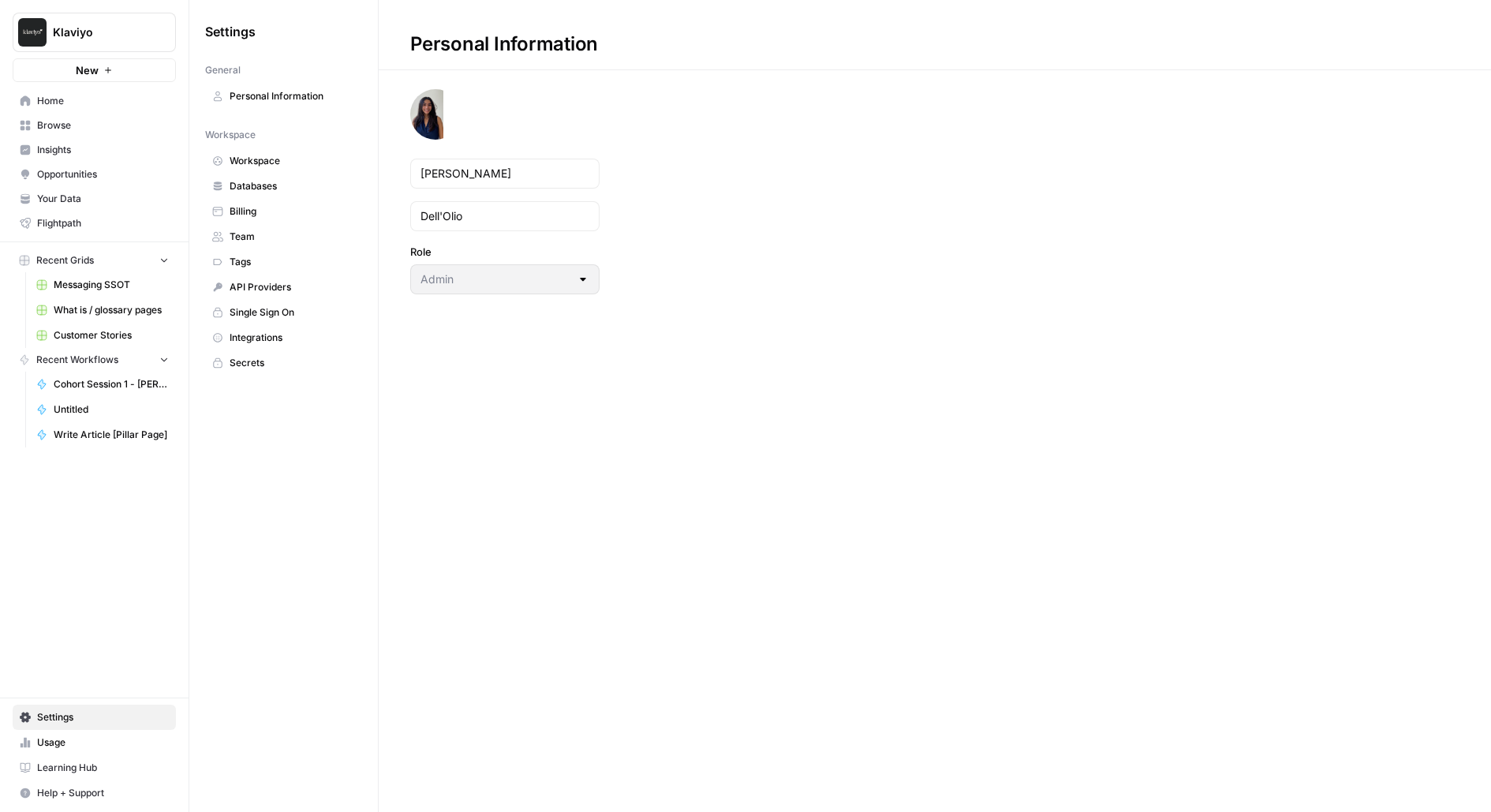
click at [262, 159] on span "Workspace" at bounding box center [292, 161] width 126 height 15
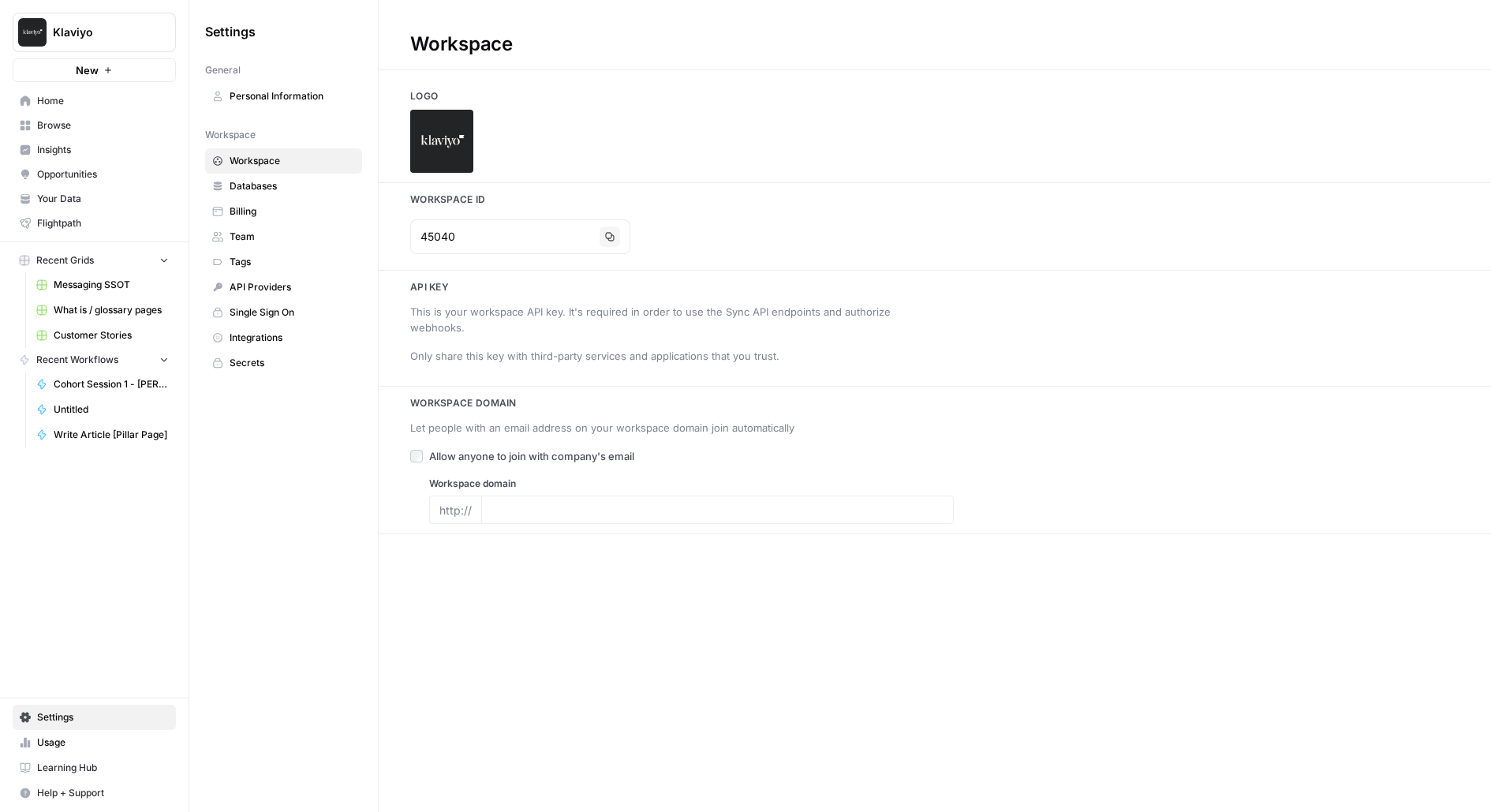
type input "klaviyo.com"
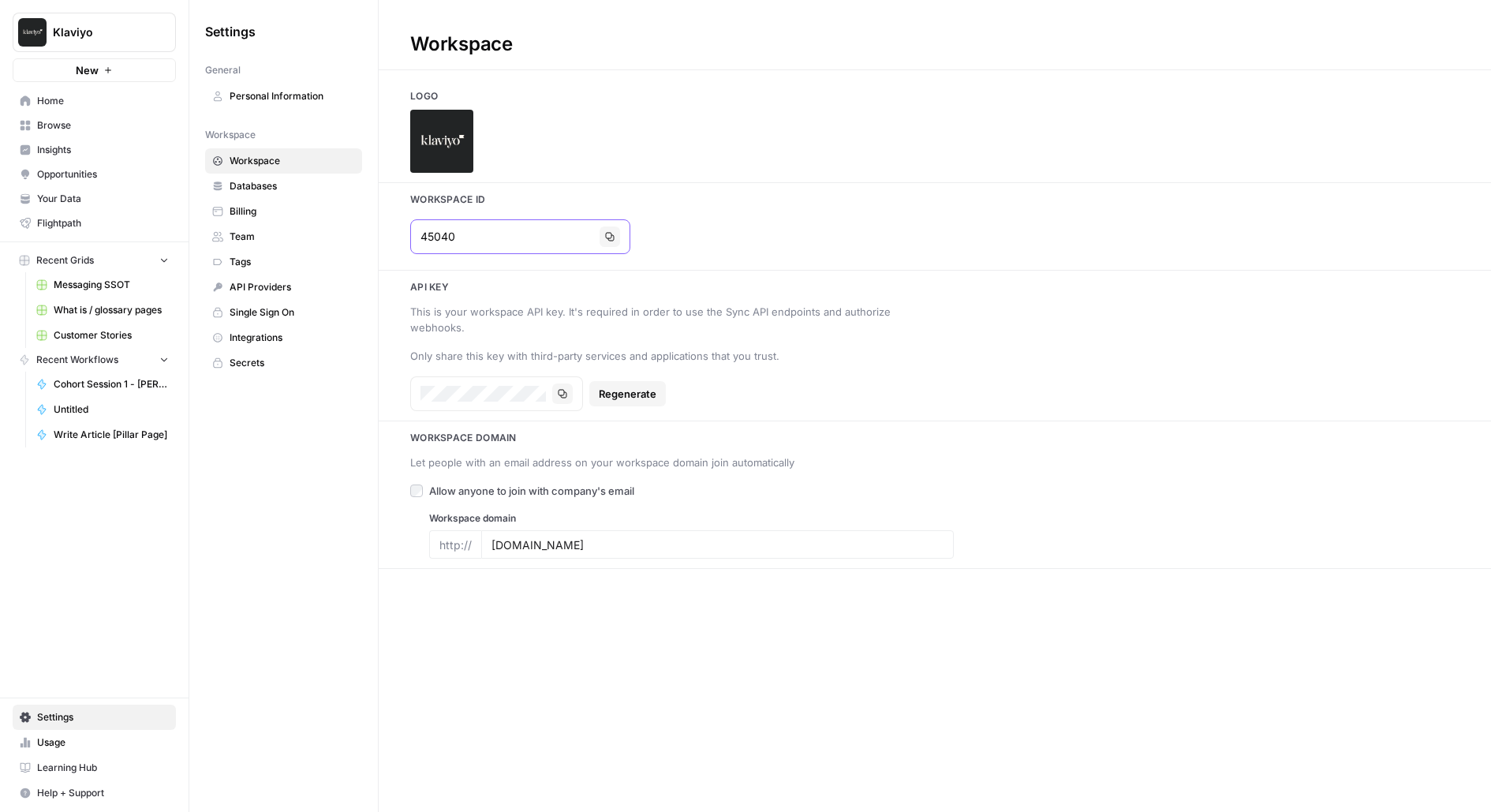
click at [605, 240] on icon "button" at bounding box center [610, 237] width 10 height 10
click at [102, 45] on button "Klaviyo" at bounding box center [94, 32] width 164 height 40
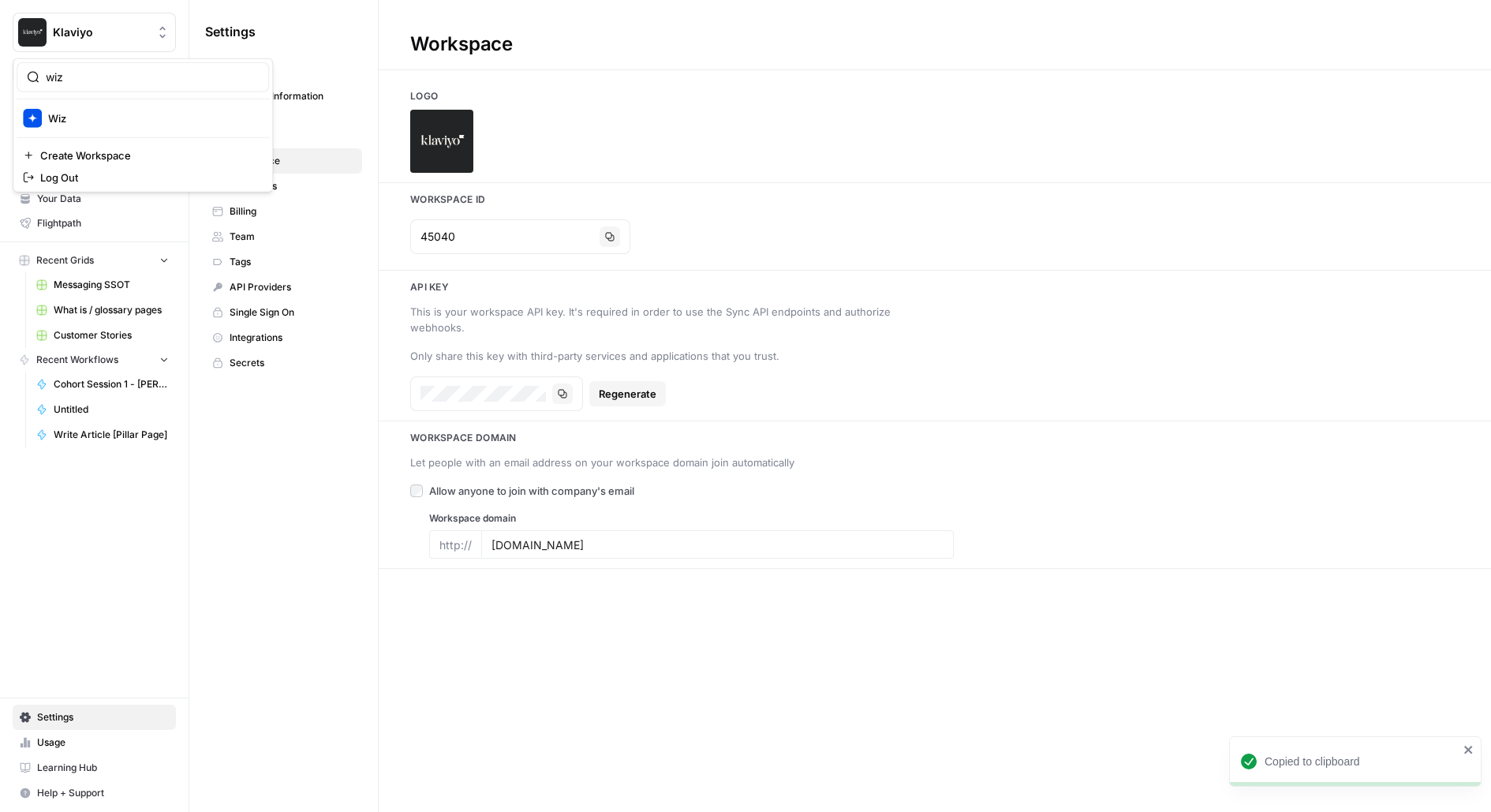
type input "wiz"
click button "Wiz" at bounding box center [142, 118] width 253 height 25
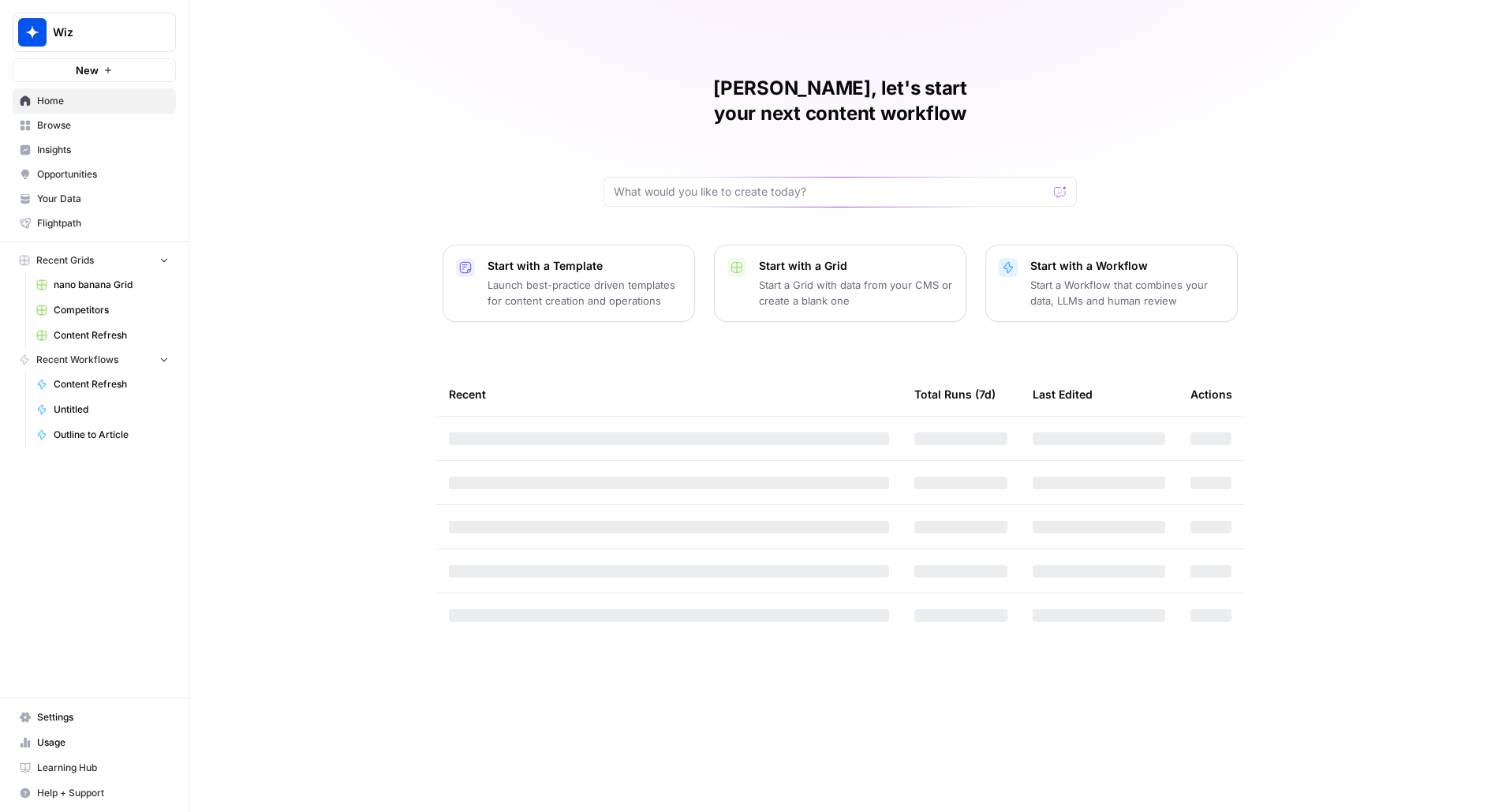
click at [71, 718] on span "Settings" at bounding box center [103, 716] width 132 height 15
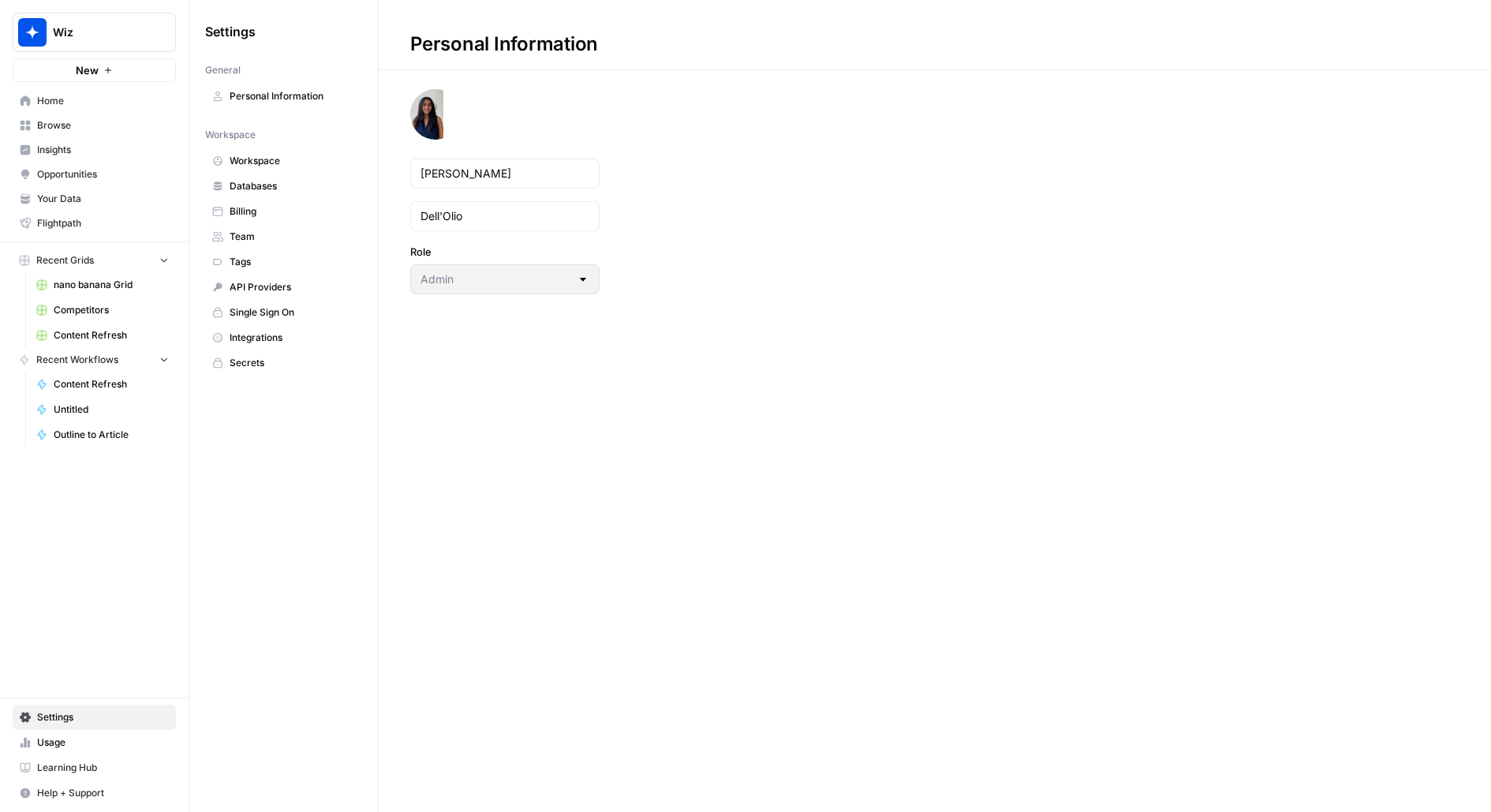
click at [270, 154] on span "Workspace" at bounding box center [292, 161] width 126 height 15
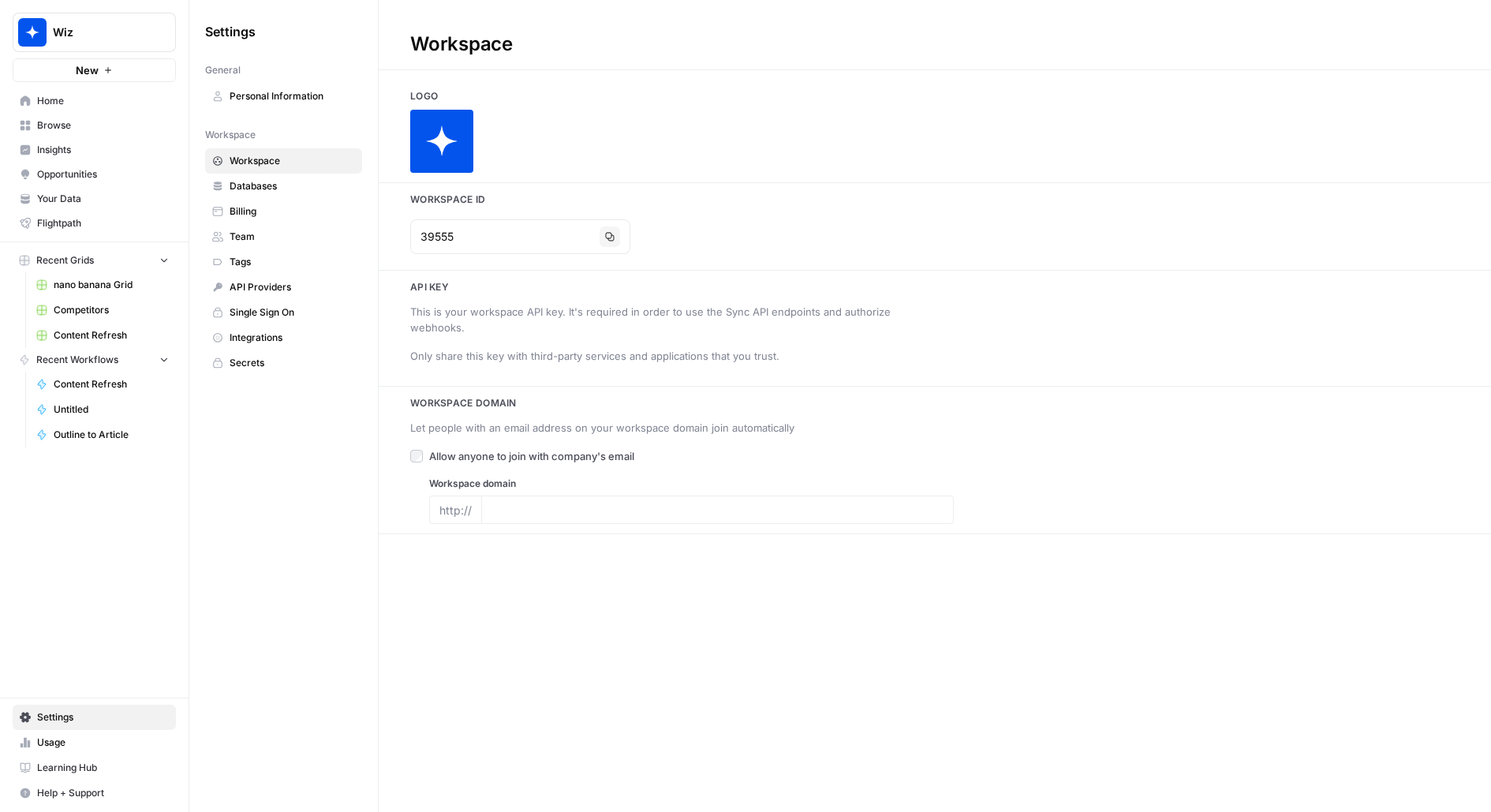
type input "wiz.io"
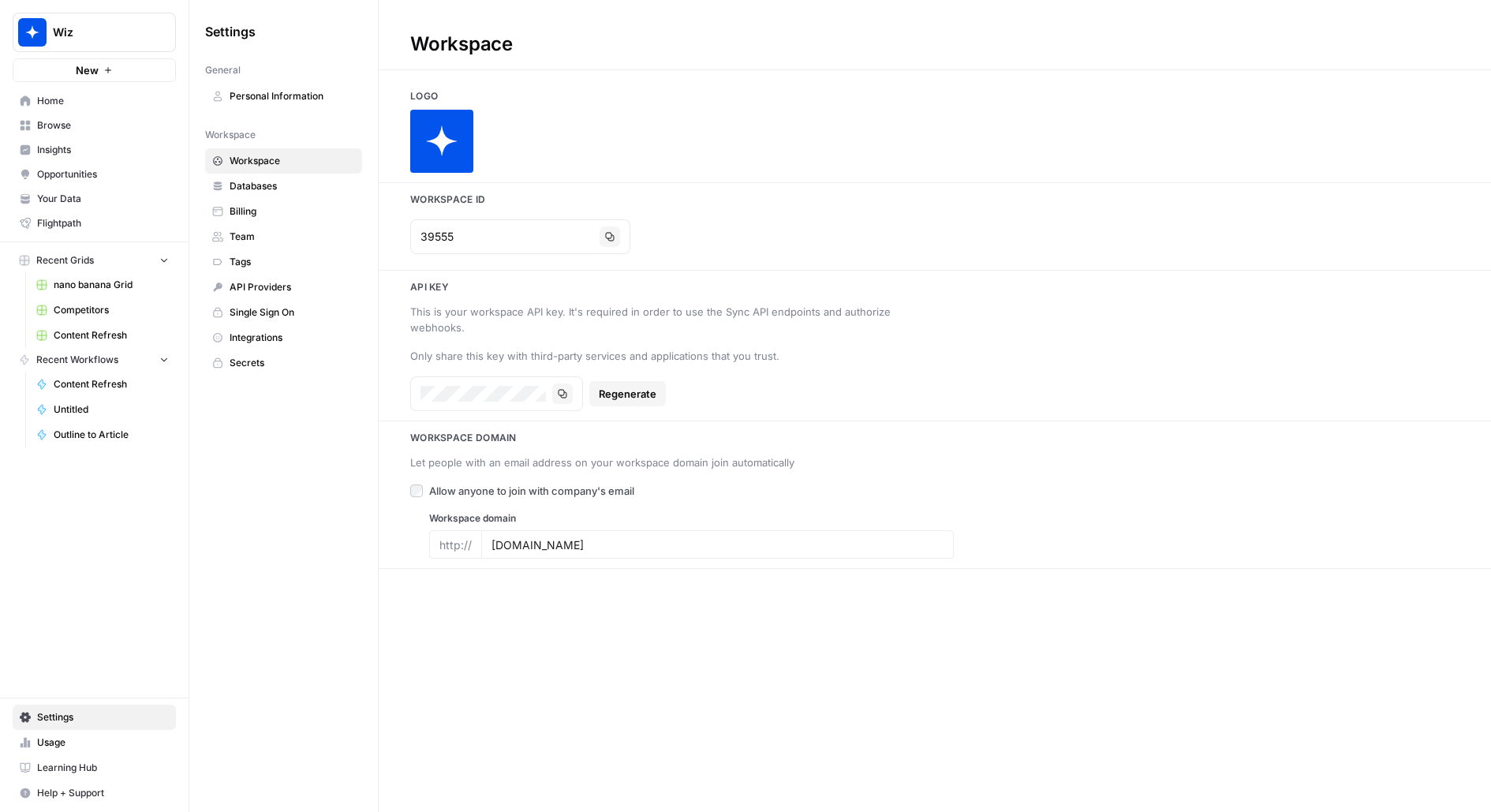
click at [566, 247] on div "39555 Copy" at bounding box center [520, 237] width 220 height 35
click at [605, 233] on icon "button" at bounding box center [610, 237] width 10 height 10
click at [90, 23] on button "Wiz" at bounding box center [94, 32] width 164 height 40
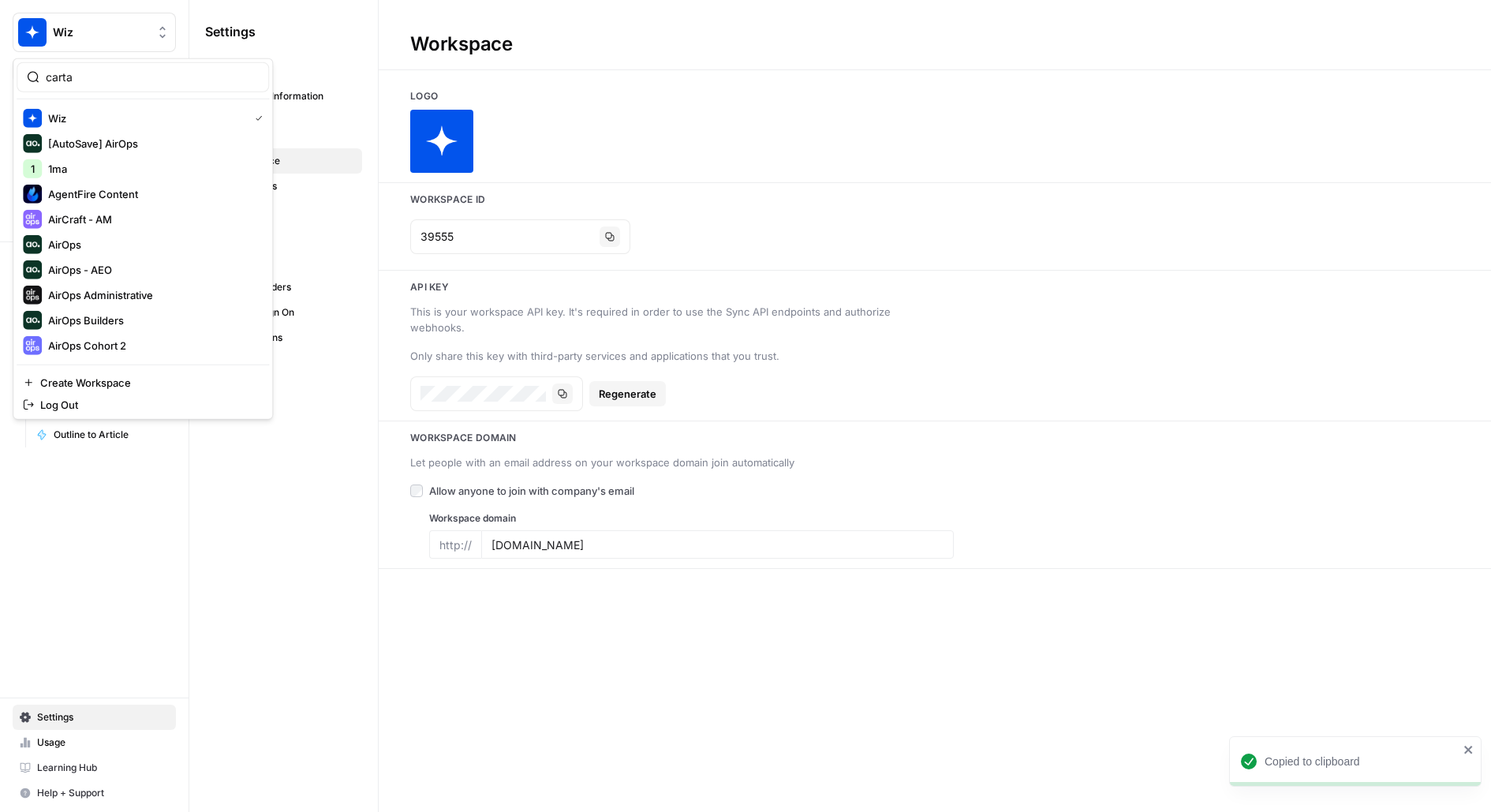
type input "carta"
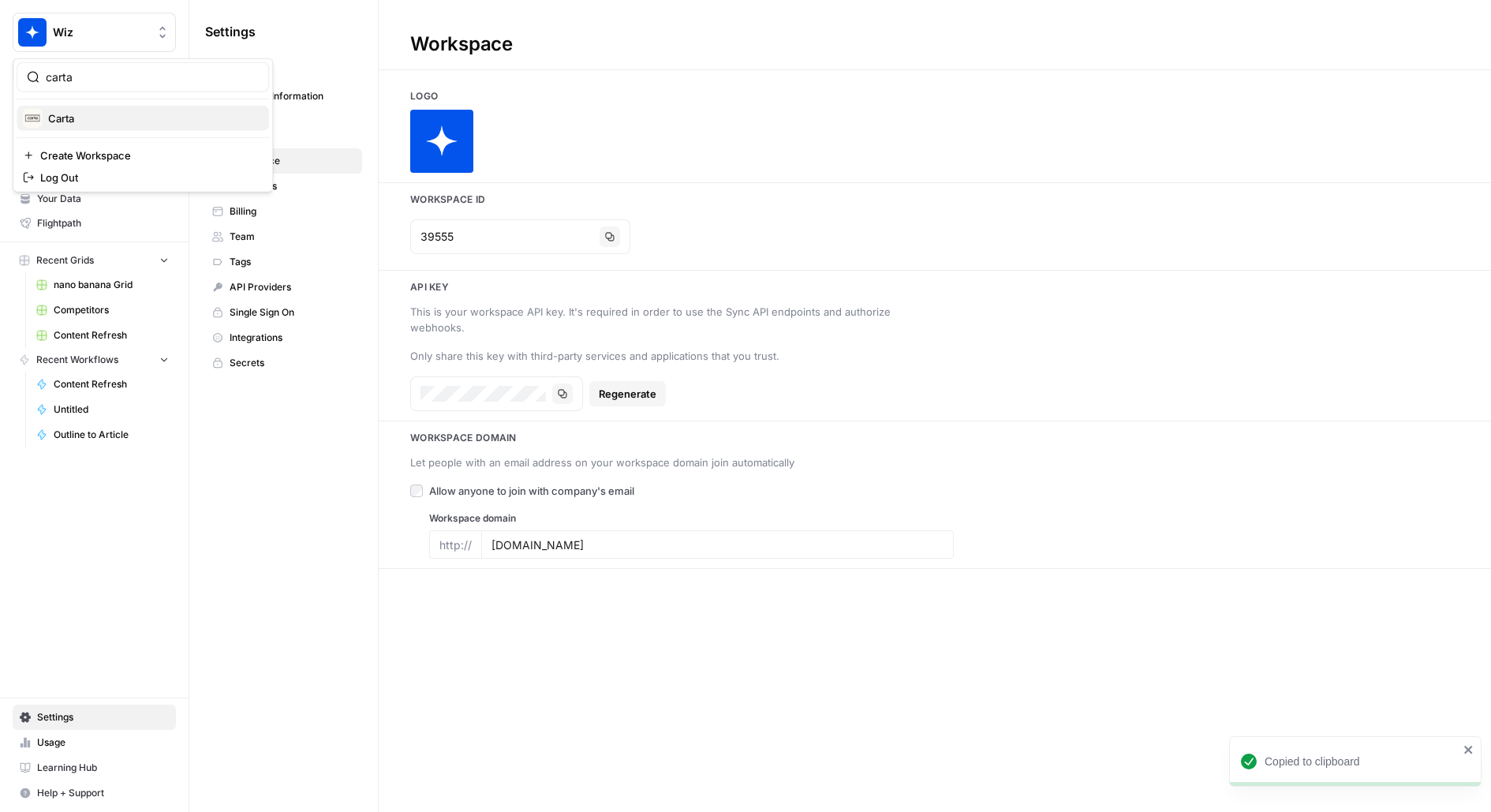
click at [53, 117] on span "Carta" at bounding box center [152, 118] width 208 height 15
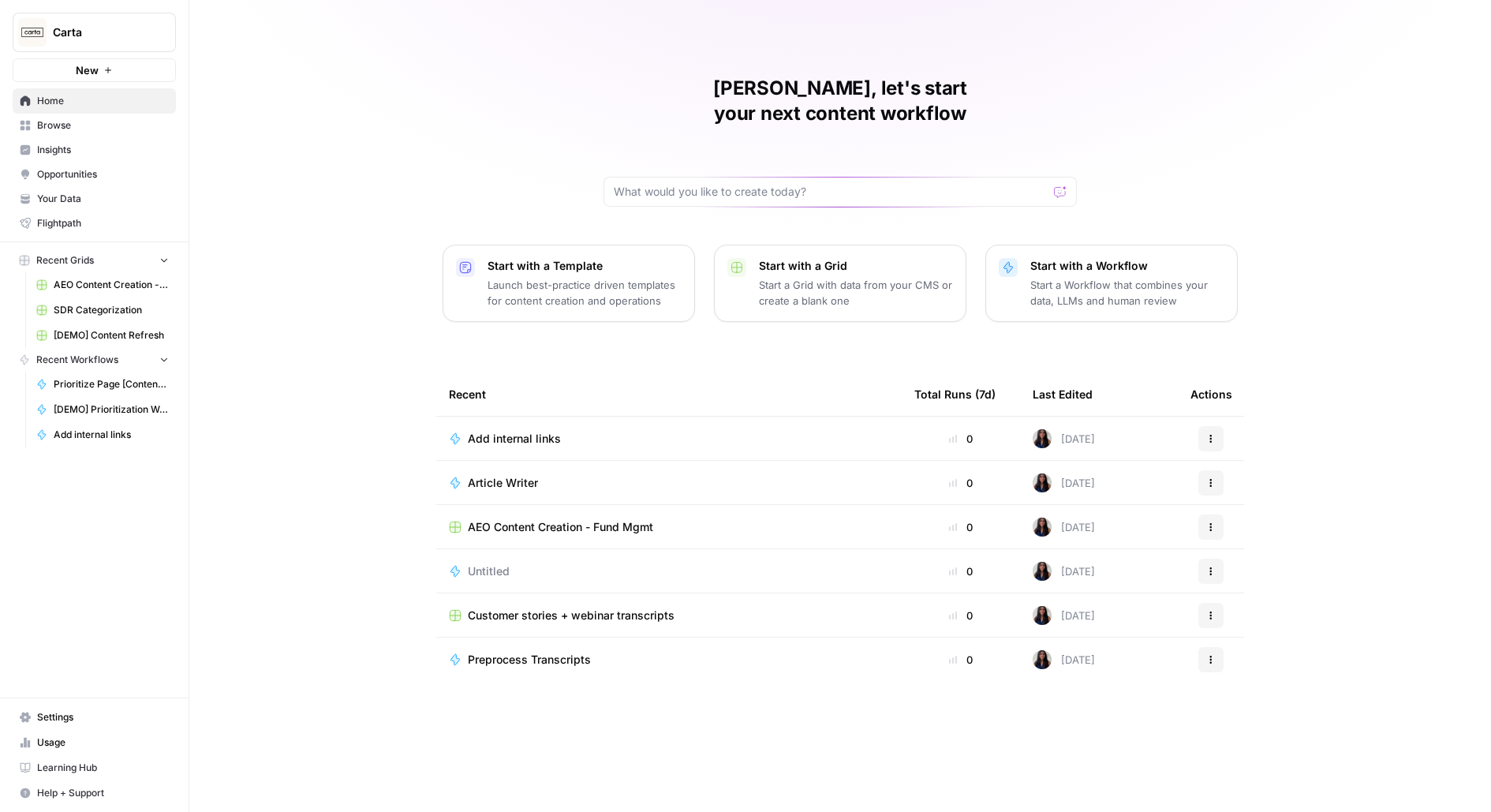
click at [58, 716] on span "Settings" at bounding box center [103, 716] width 132 height 15
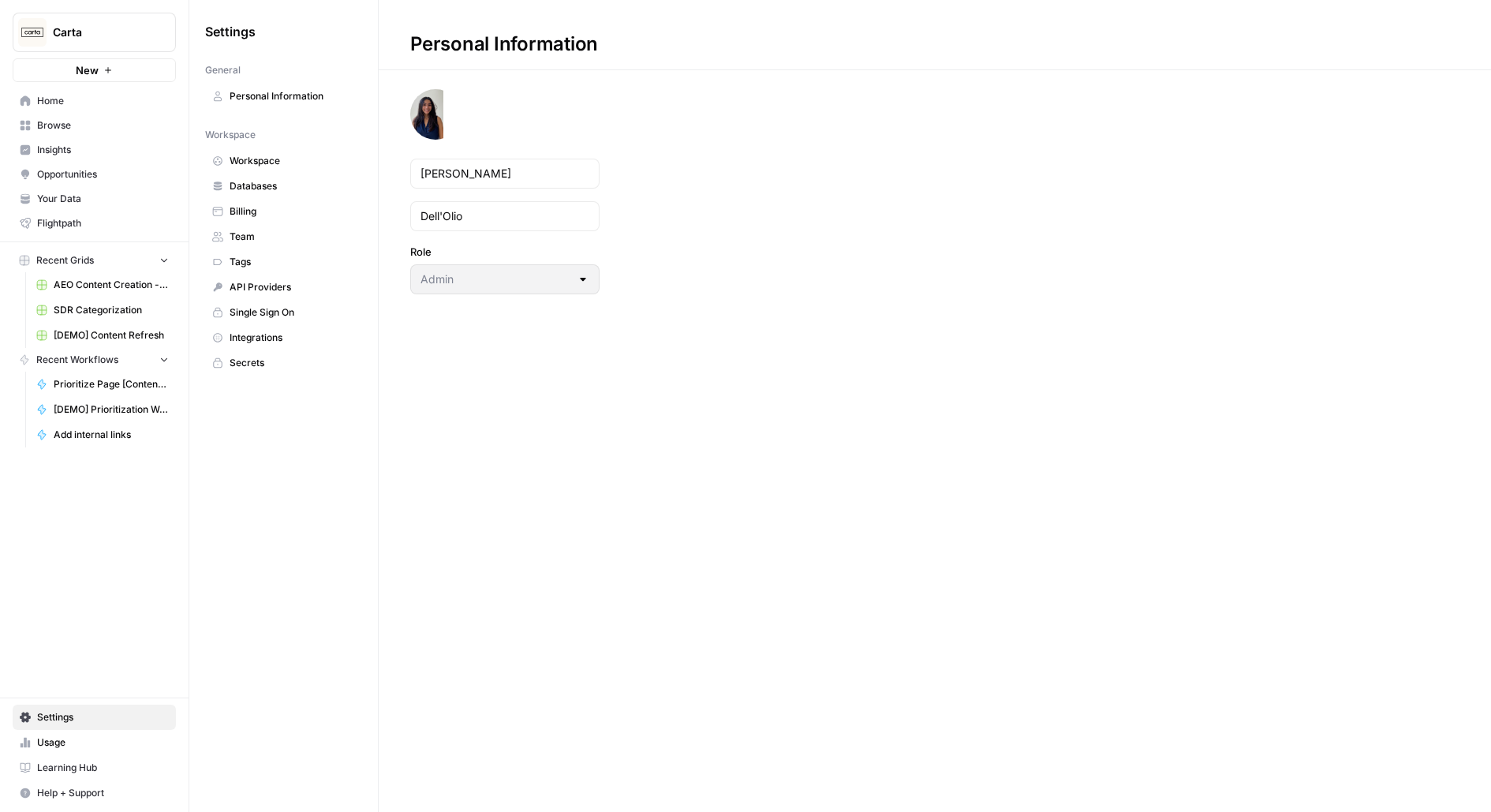
click at [296, 165] on span "Workspace" at bounding box center [292, 161] width 126 height 15
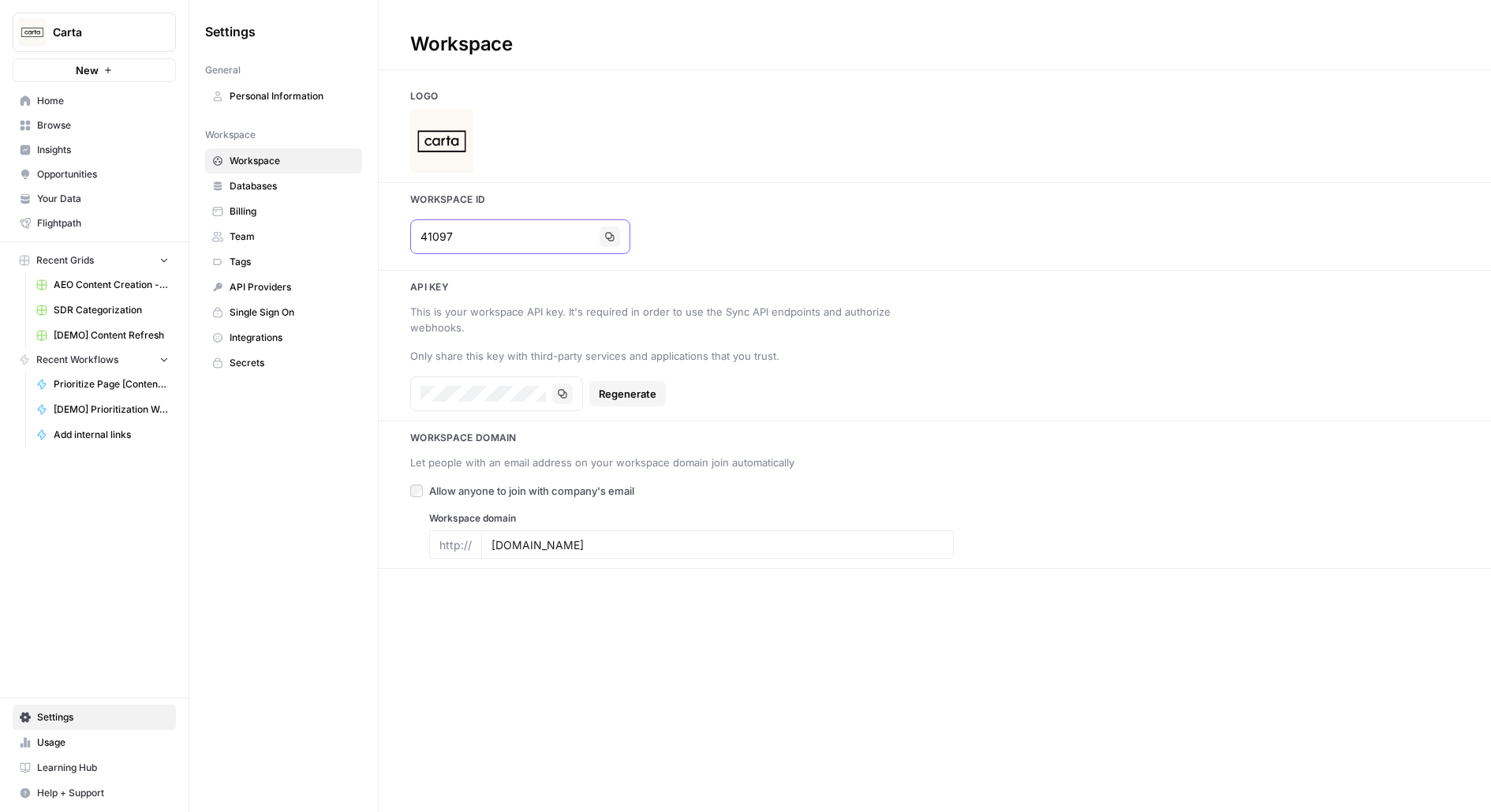
click at [605, 235] on icon "button" at bounding box center [610, 237] width 10 height 10
click at [92, 743] on span "Usage" at bounding box center [103, 742] width 132 height 15
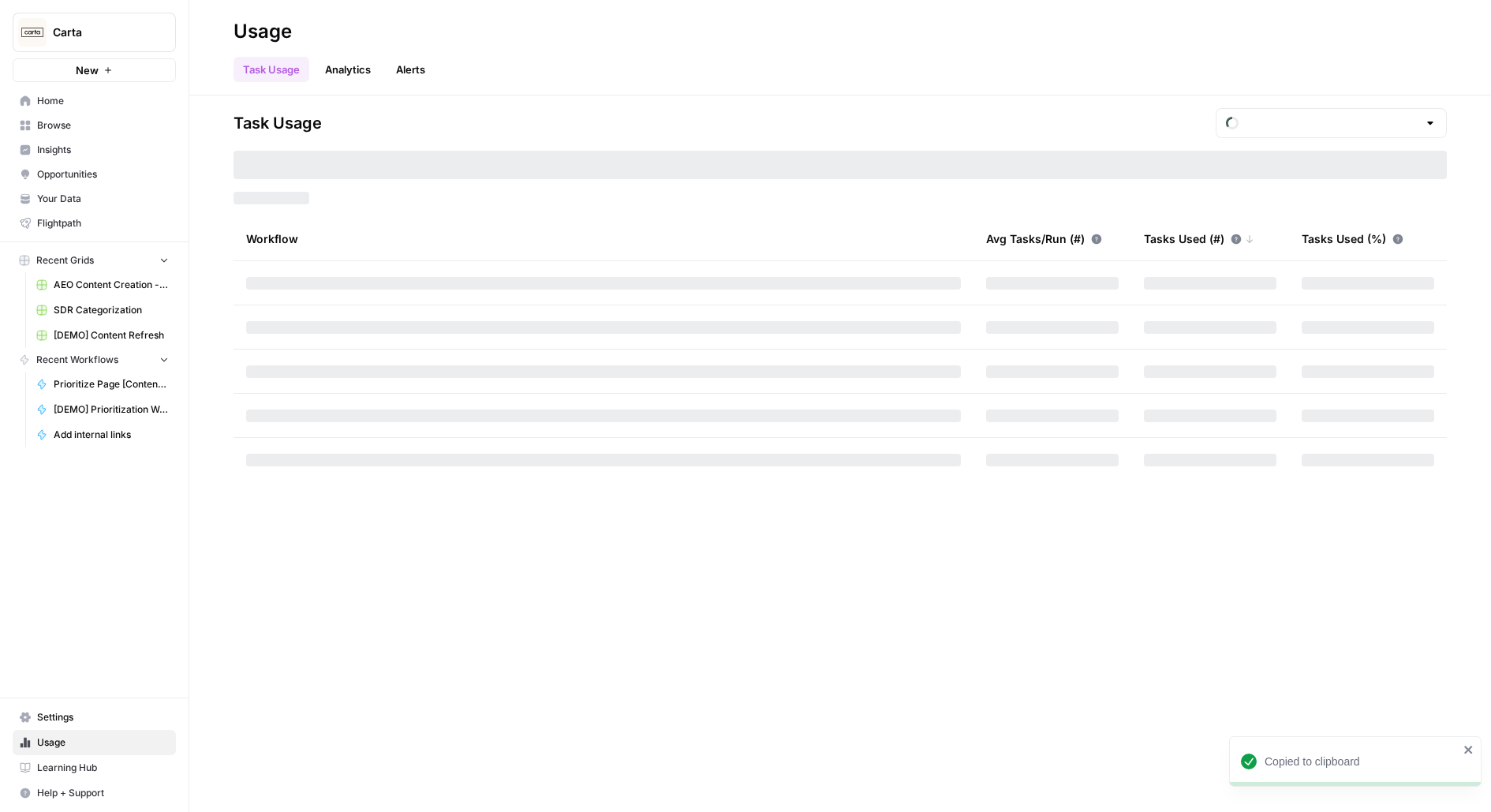
type input "October Tasks"
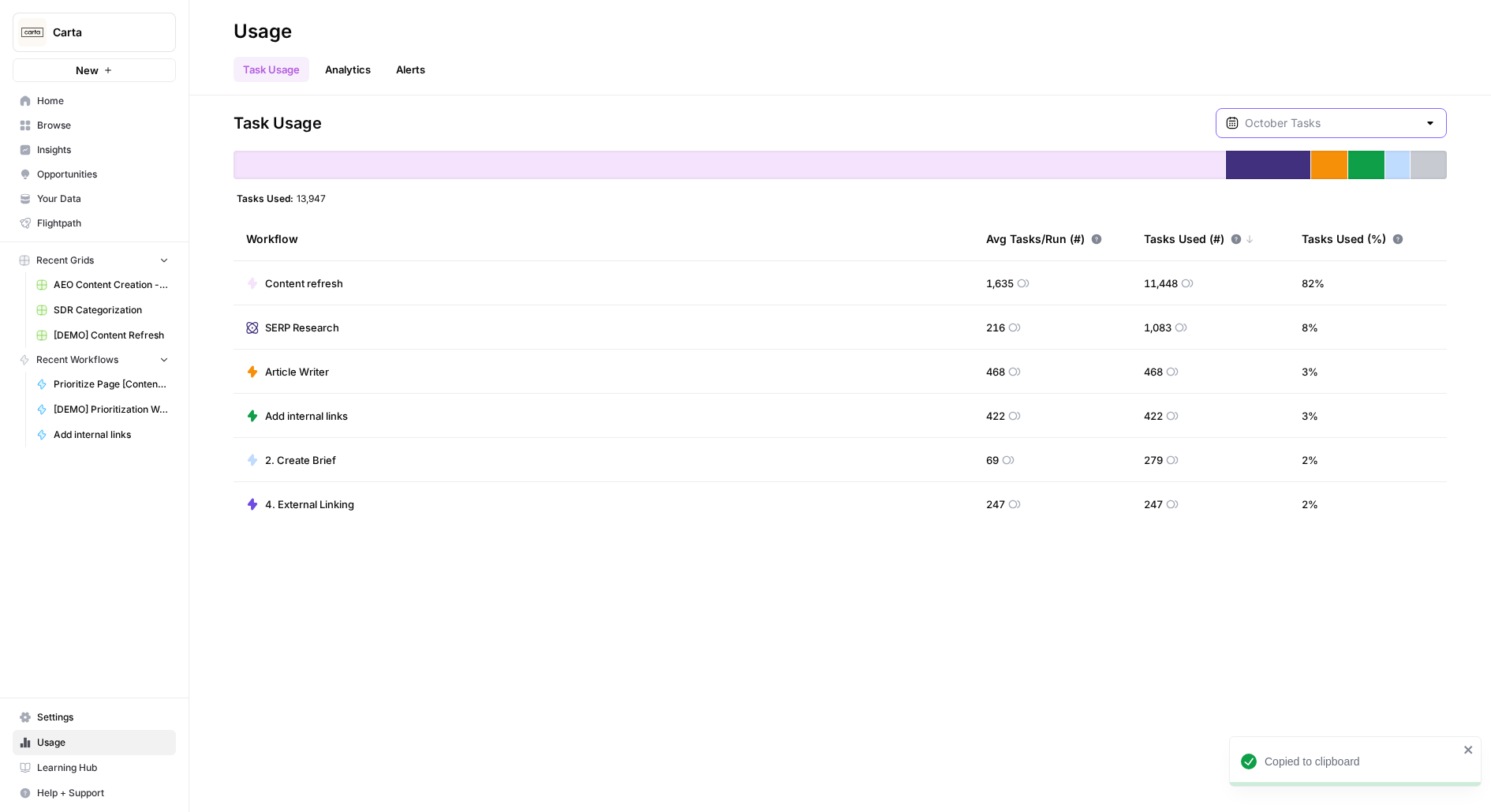
click at [1331, 123] on input "text" at bounding box center [1331, 123] width 172 height 15
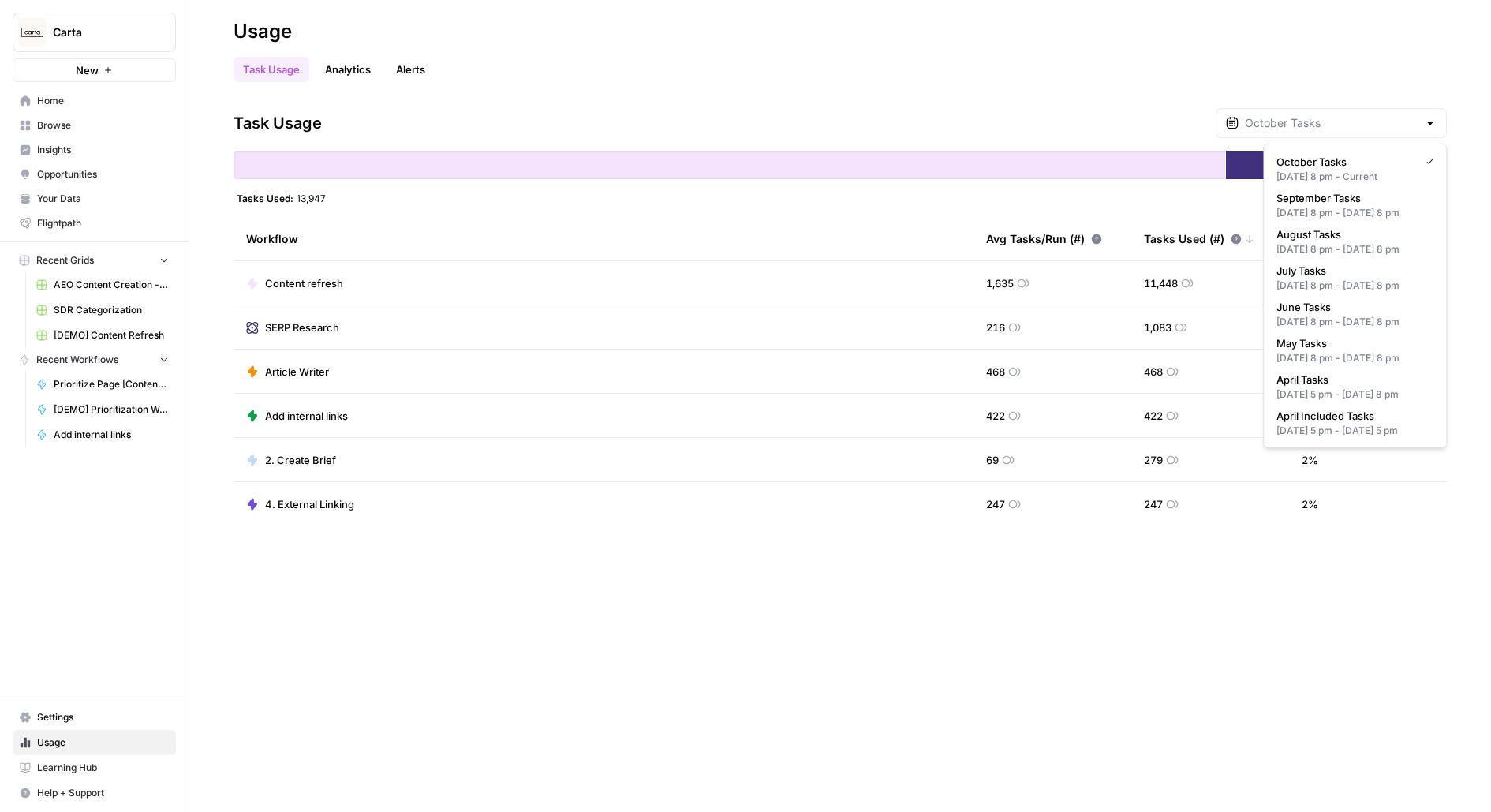
click at [561, 114] on div "Task Usage" at bounding box center [839, 123] width 1213 height 30
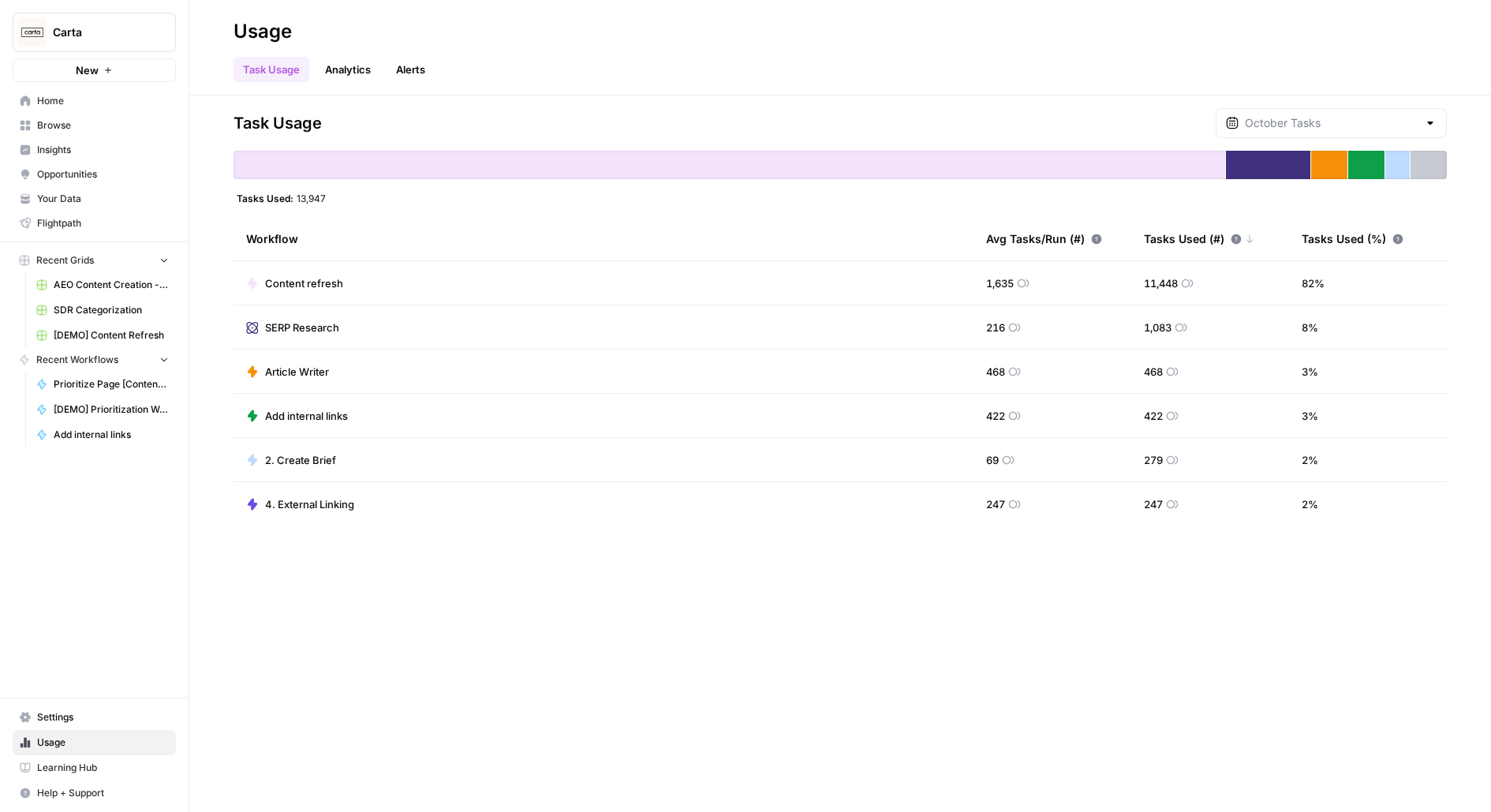
click at [521, 100] on div "Task Usage Tasks Used: 13,947 Workflow Avg Tasks/Run (#) Tasks Used (#) Tasks U…" at bounding box center [840, 454] width 1302 height 716
click at [1344, 106] on div "Task Usage Tasks Used: 13,947 Workflow Avg Tasks/Run (#) Tasks Used (#) Tasks U…" at bounding box center [840, 454] width 1302 height 716
click at [1344, 117] on input "text" at bounding box center [1331, 123] width 172 height 15
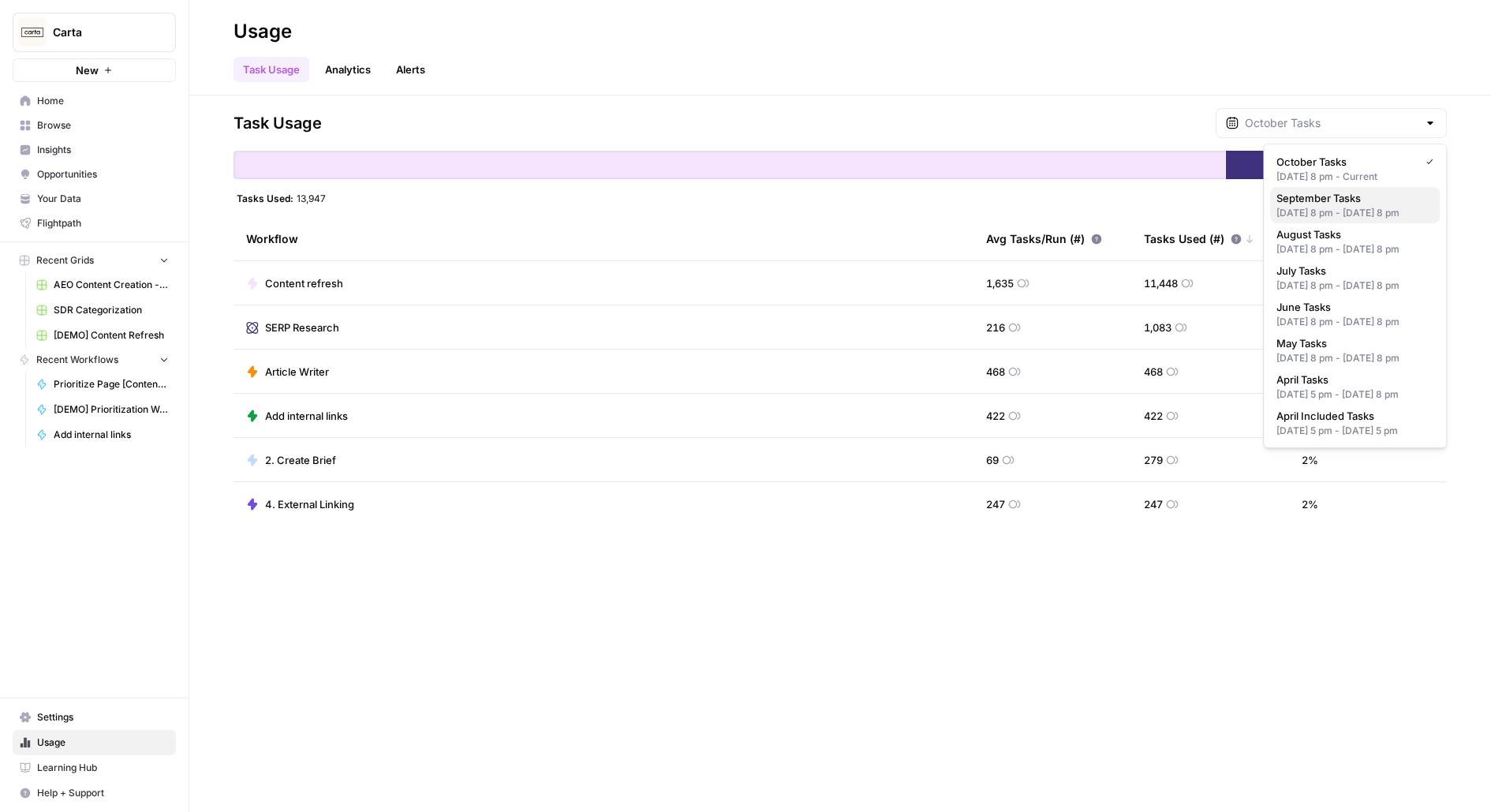
click at [1296, 210] on div "Aug 31, 2025 8 pm - Sep 30, 2025 8 pm" at bounding box center [1355, 213] width 157 height 15
type input "September Tasks"
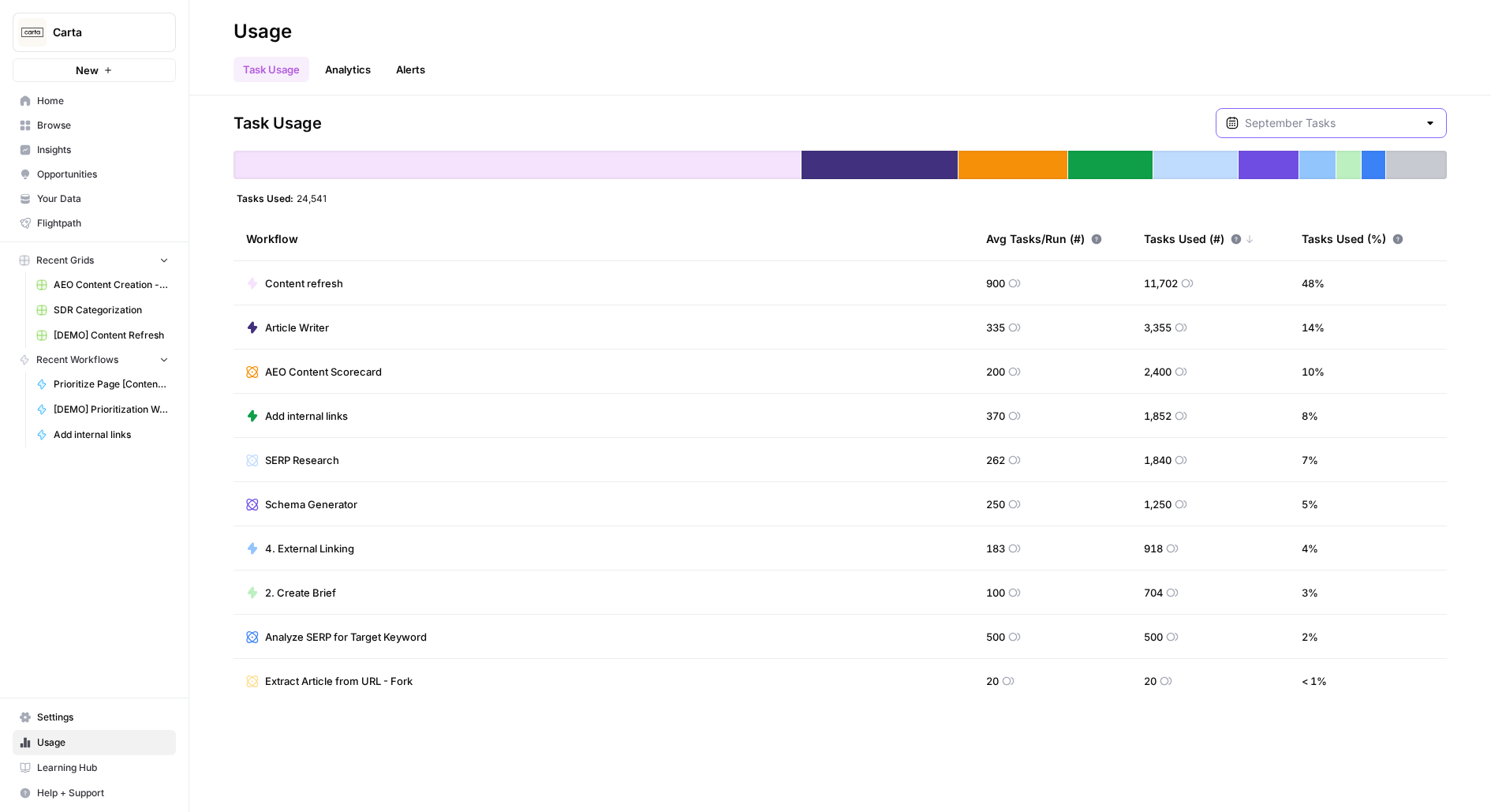
click at [1328, 119] on input "text" at bounding box center [1331, 123] width 172 height 15
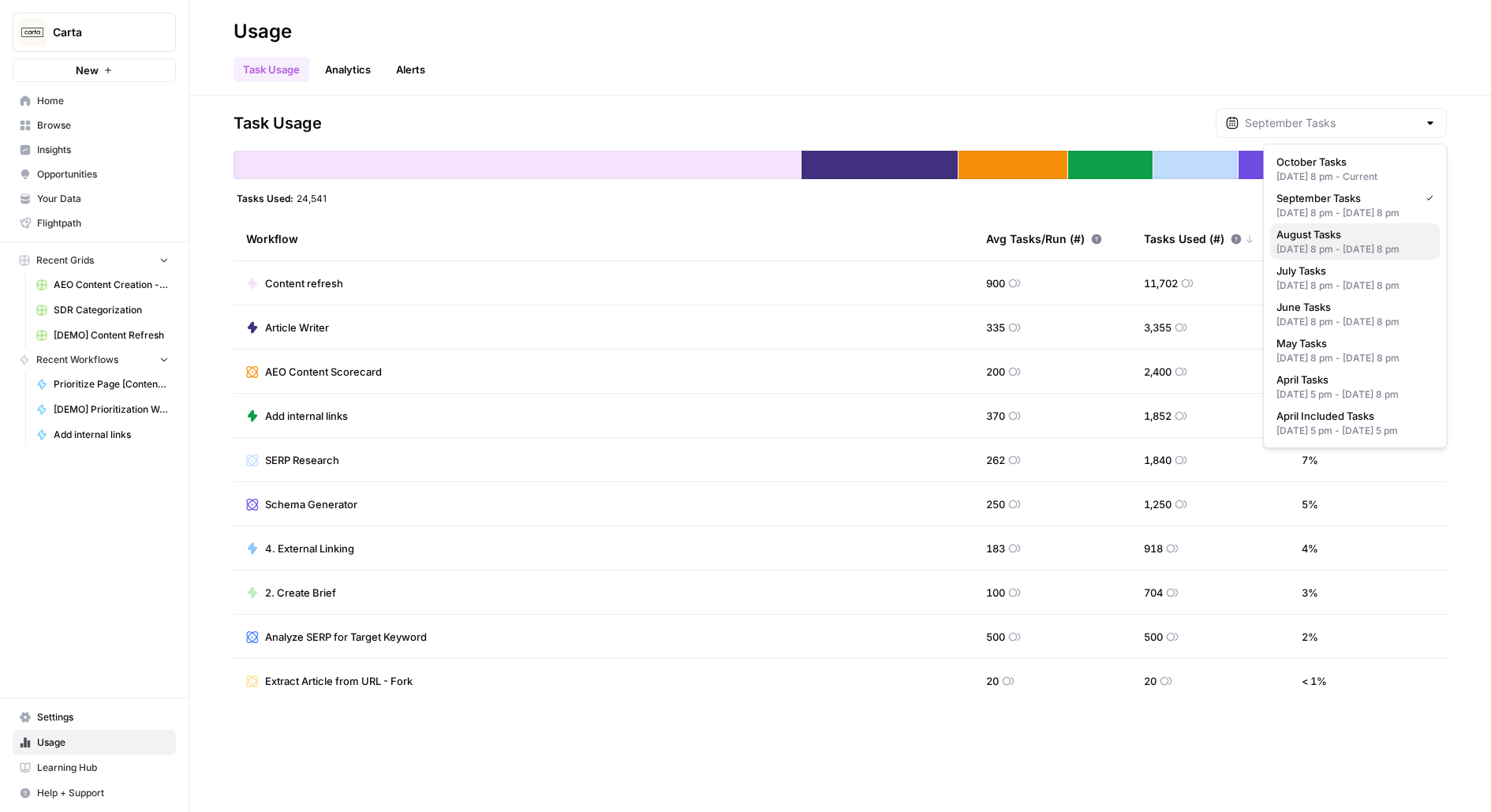
click at [1317, 256] on div "Jul 31, 2025 8 pm - Aug 31, 2025 8 pm" at bounding box center [1355, 249] width 157 height 15
type input "August Tasks"
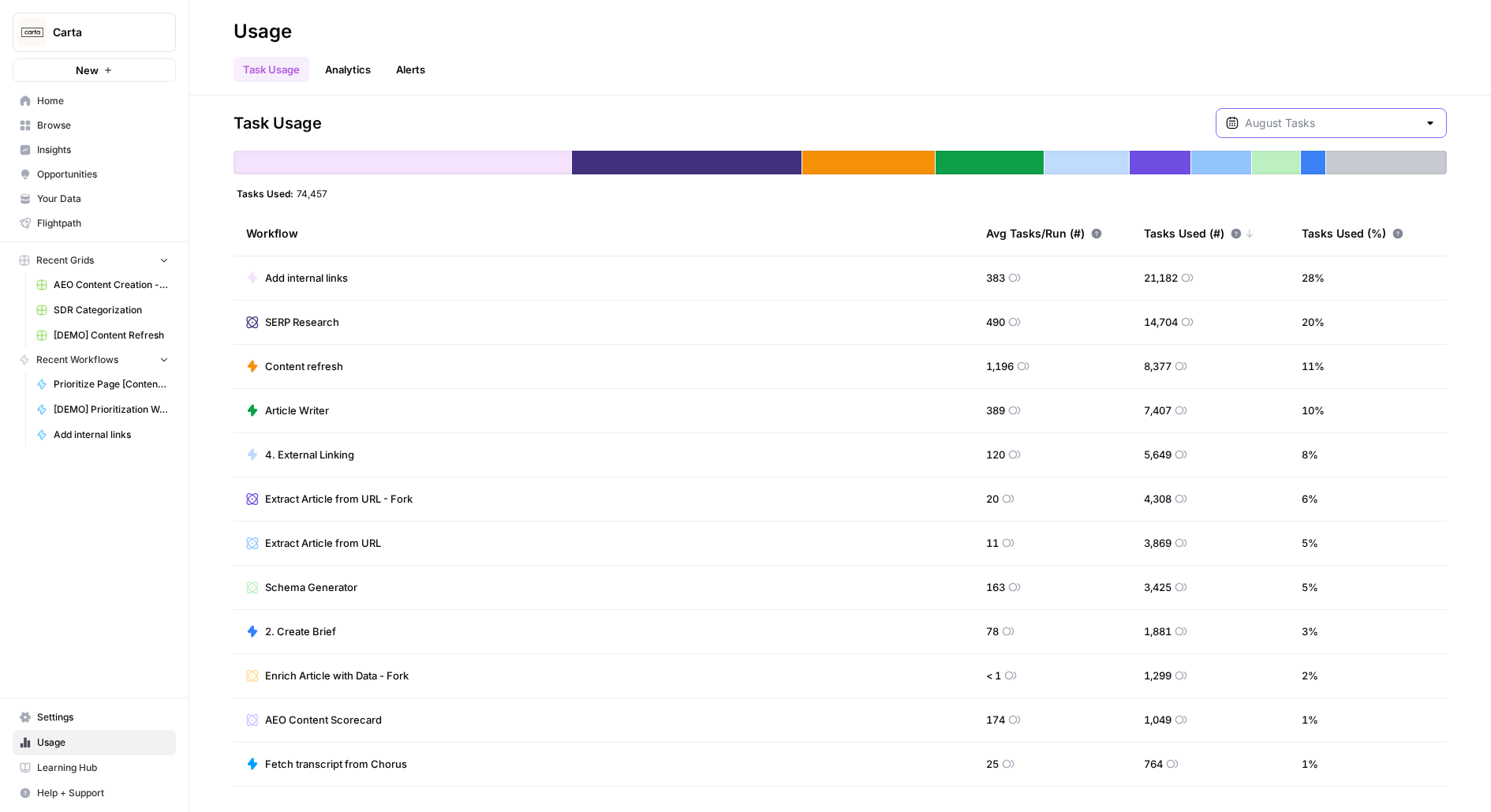
click at [1334, 125] on input "text" at bounding box center [1331, 123] width 172 height 15
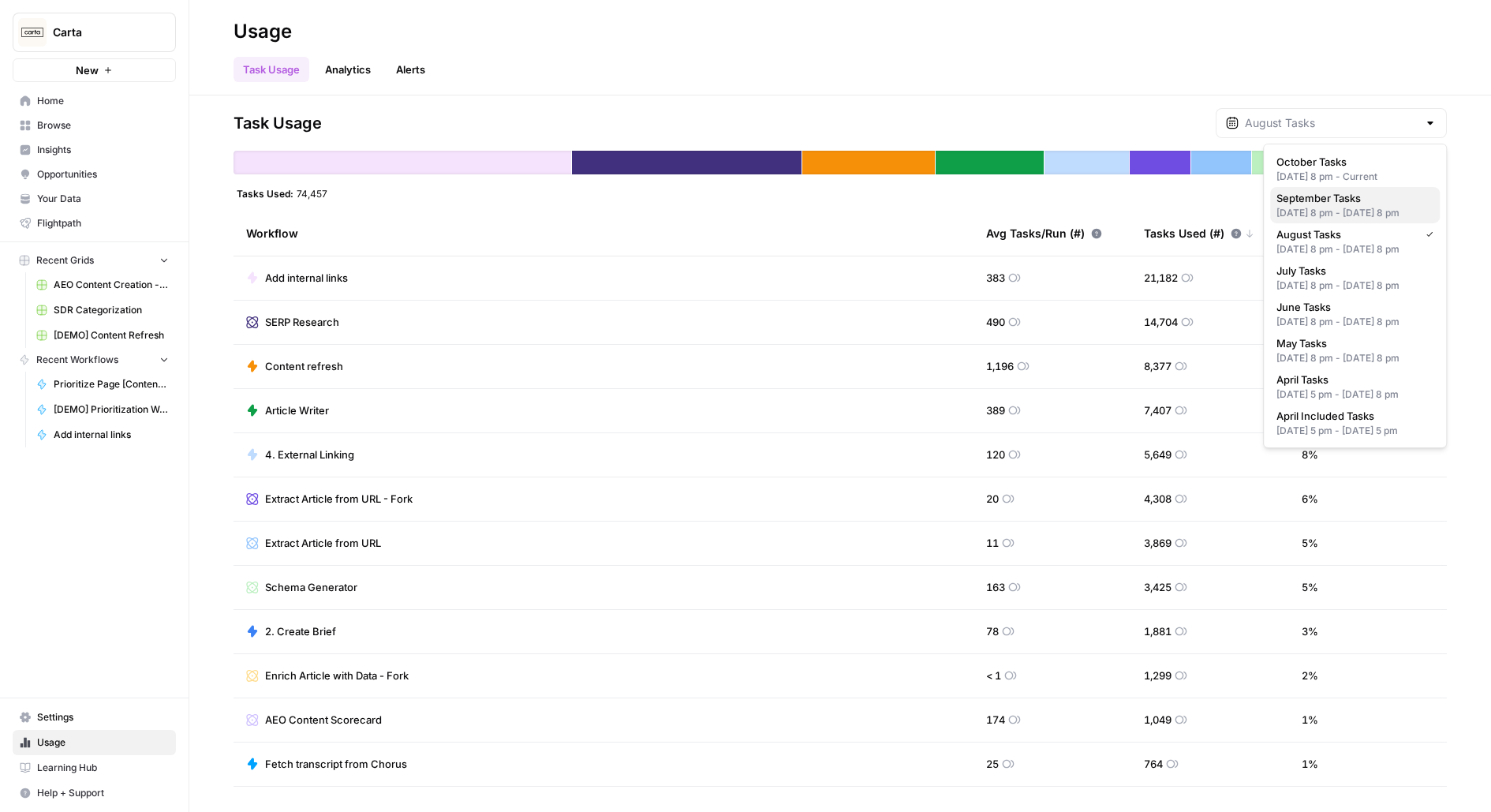
click at [1319, 207] on div "Aug 31, 2025 8 pm - Sep 30, 2025 8 pm" at bounding box center [1355, 213] width 157 height 15
type input "September Tasks"
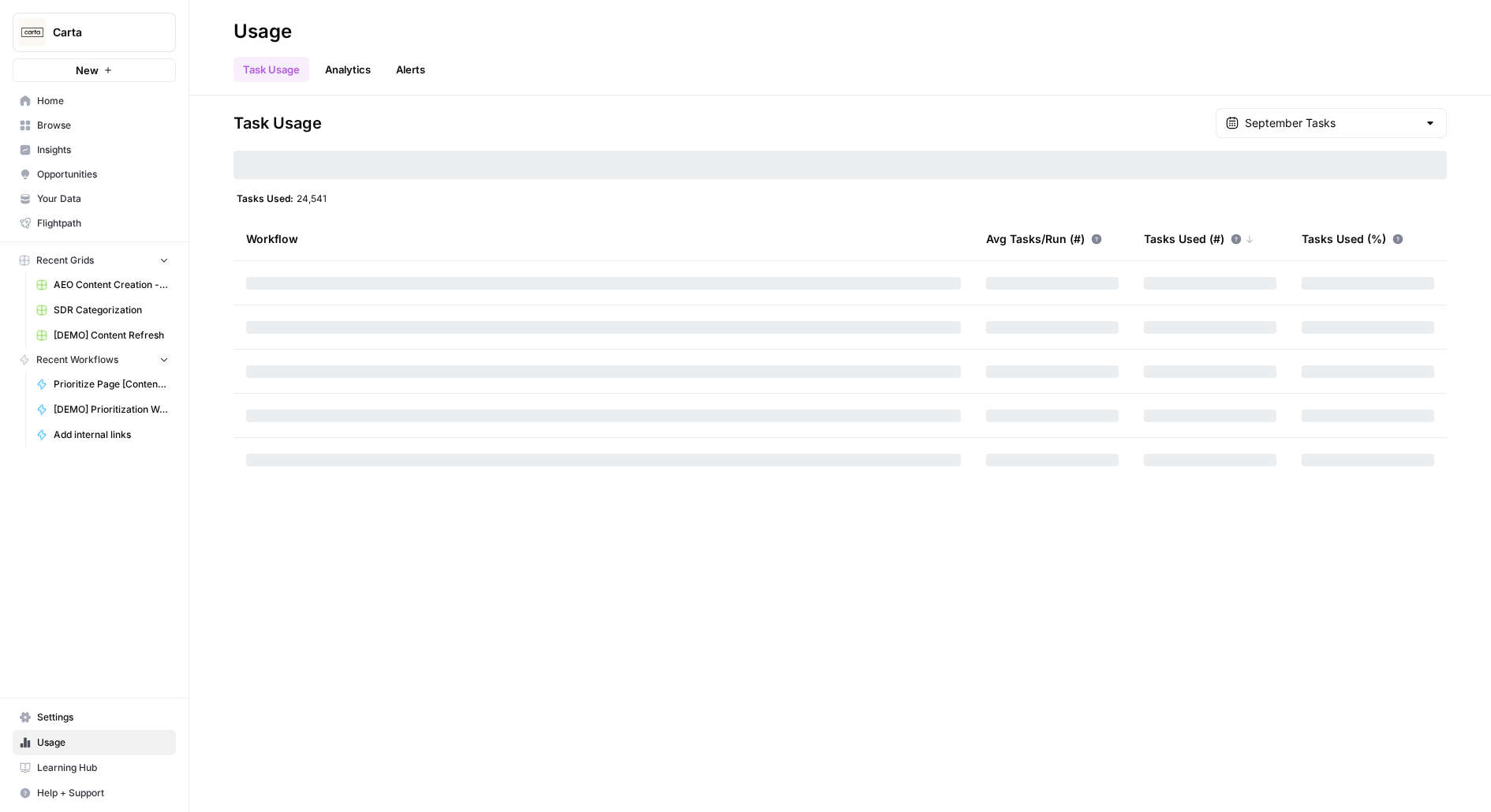
click at [152, 28] on div "Carta" at bounding box center [111, 32] width 117 height 15
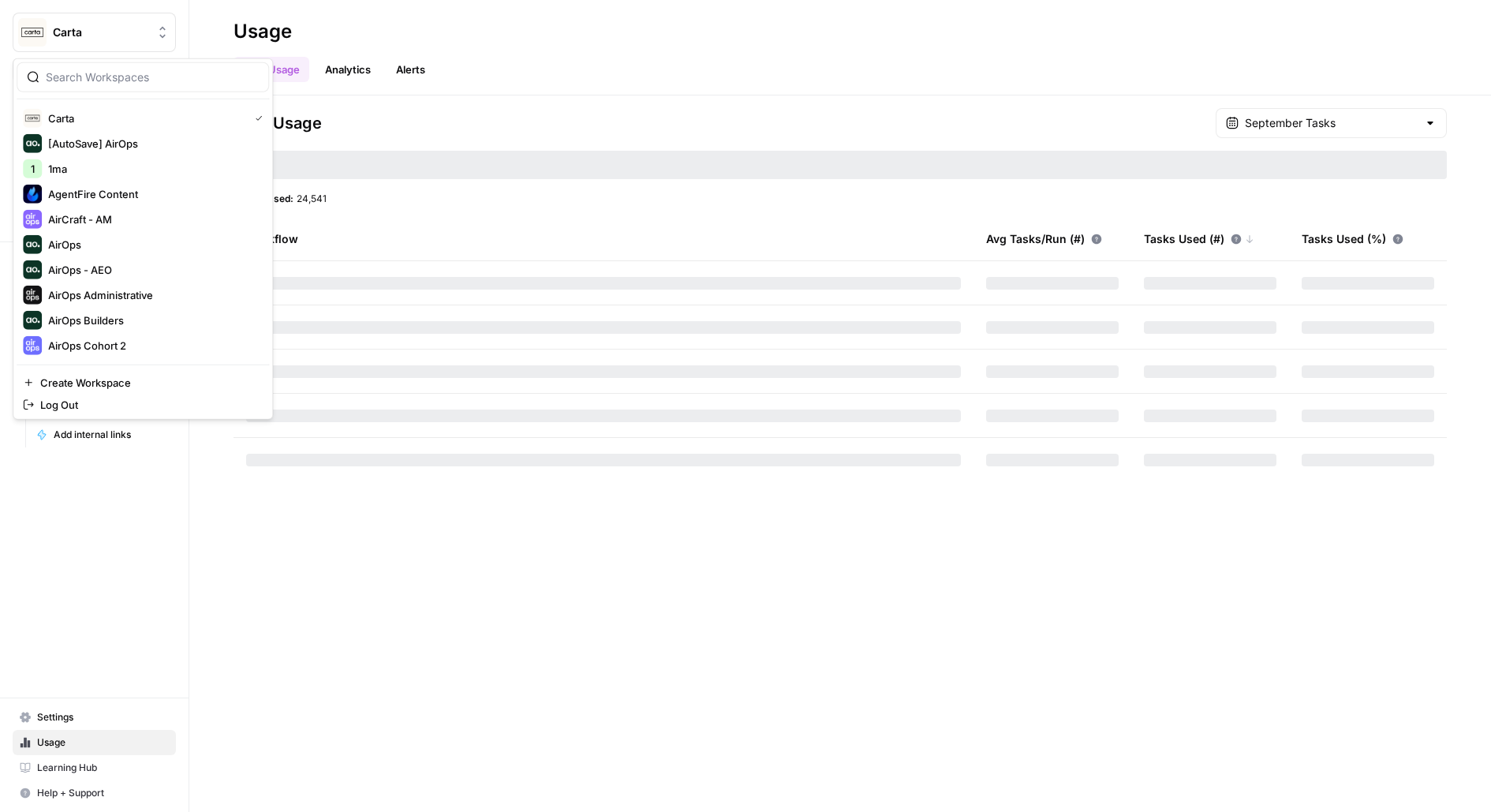
click at [156, 86] on div at bounding box center [142, 76] width 253 height 30
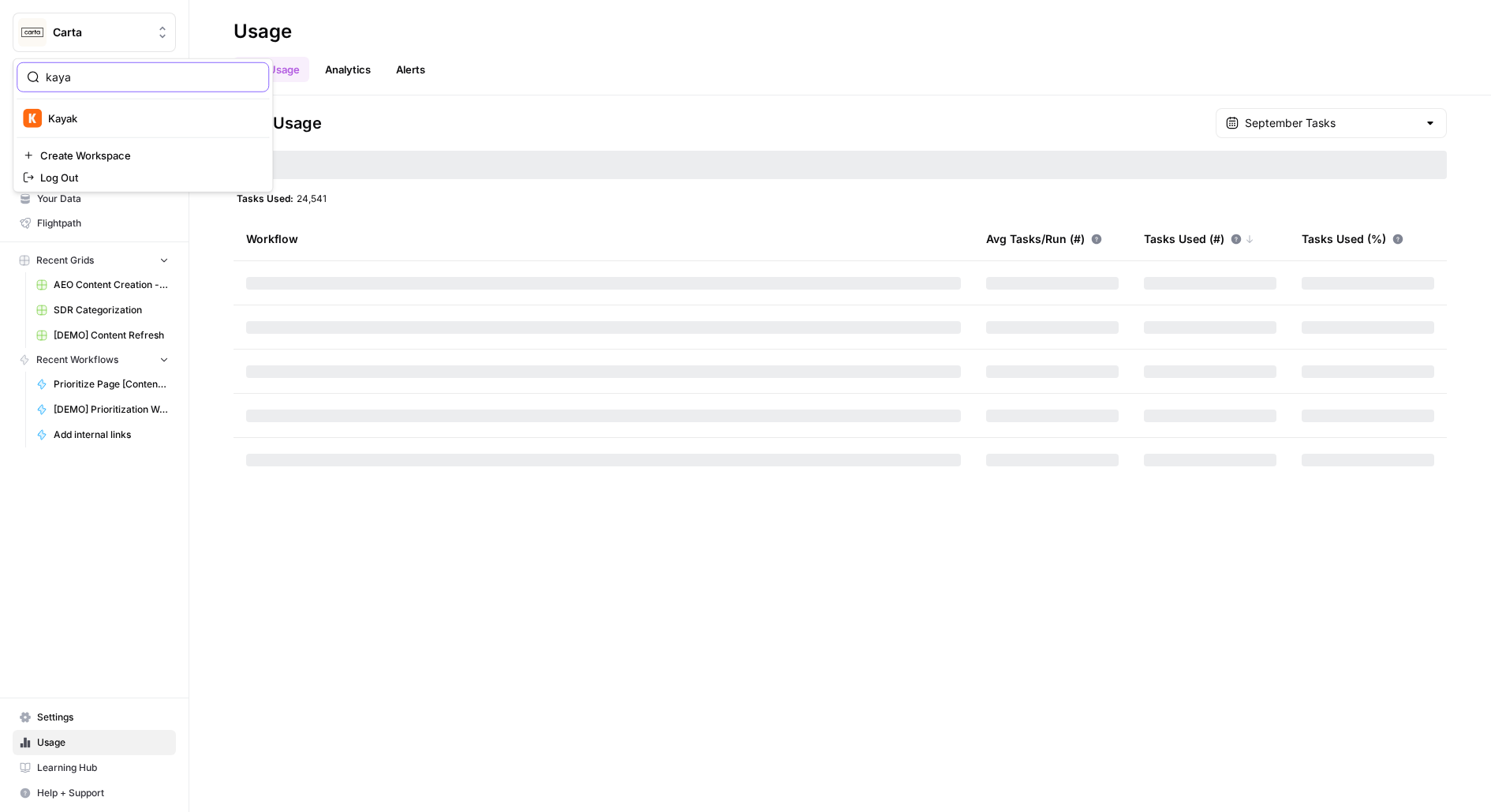
type input "kaya"
click button "Kayak" at bounding box center [142, 118] width 253 height 25
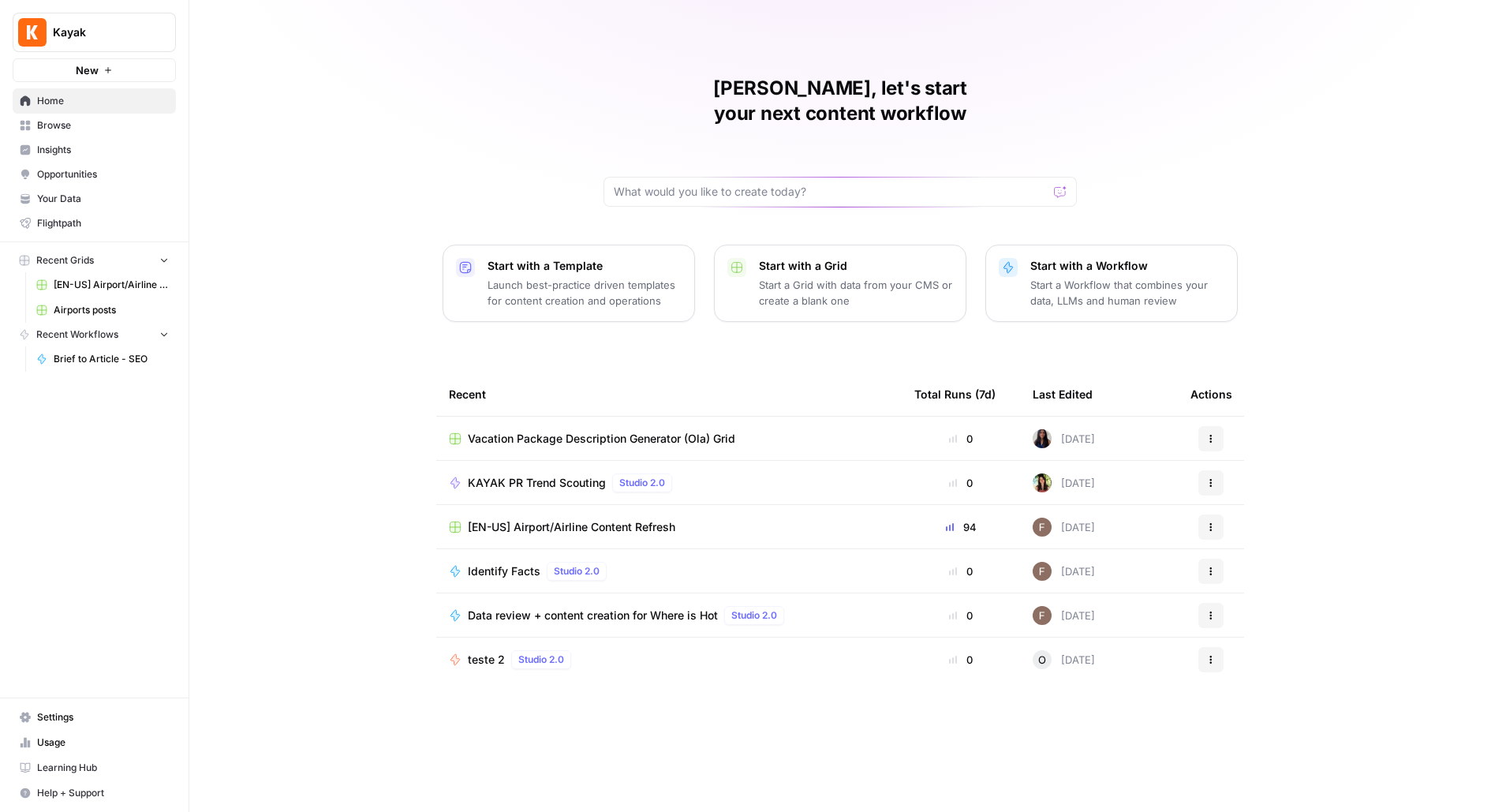
click at [104, 18] on button "Kayak" at bounding box center [94, 32] width 164 height 40
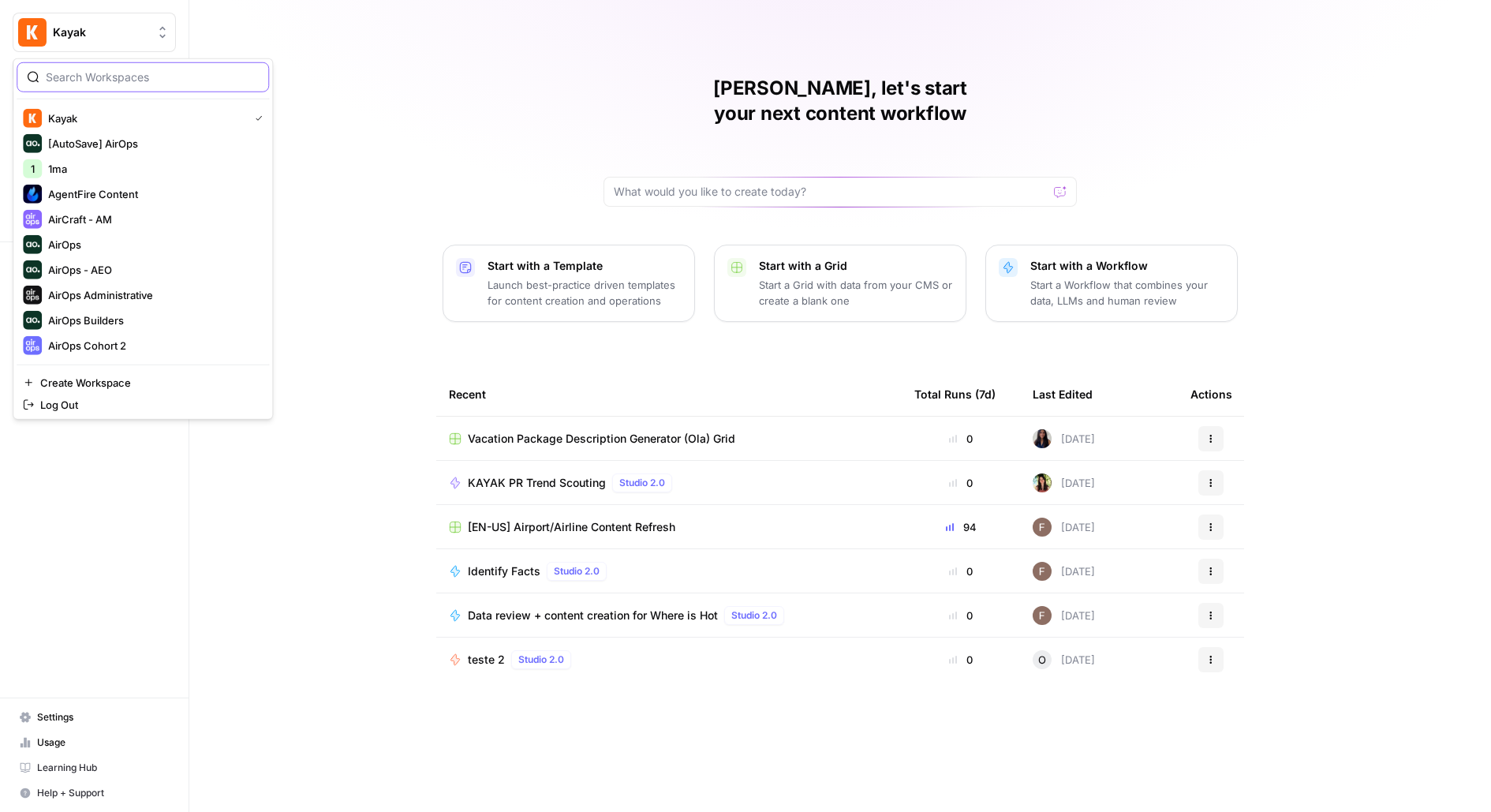
click at [108, 78] on input "search" at bounding box center [152, 77] width 213 height 15
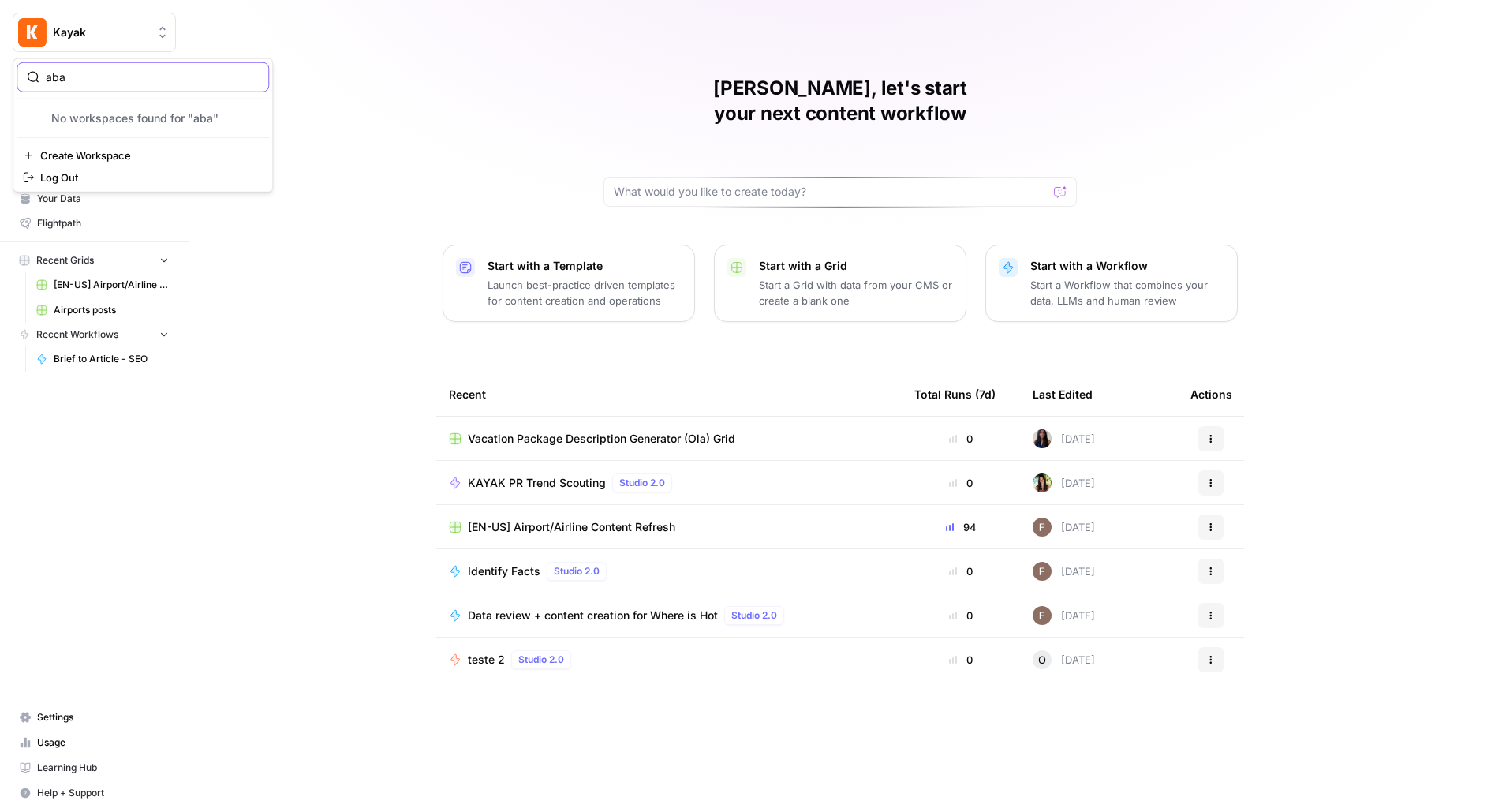
type input "aba"
click at [251, 78] on input "aba" at bounding box center [152, 77] width 213 height 15
type input "carta"
click button "Carta" at bounding box center [142, 118] width 253 height 25
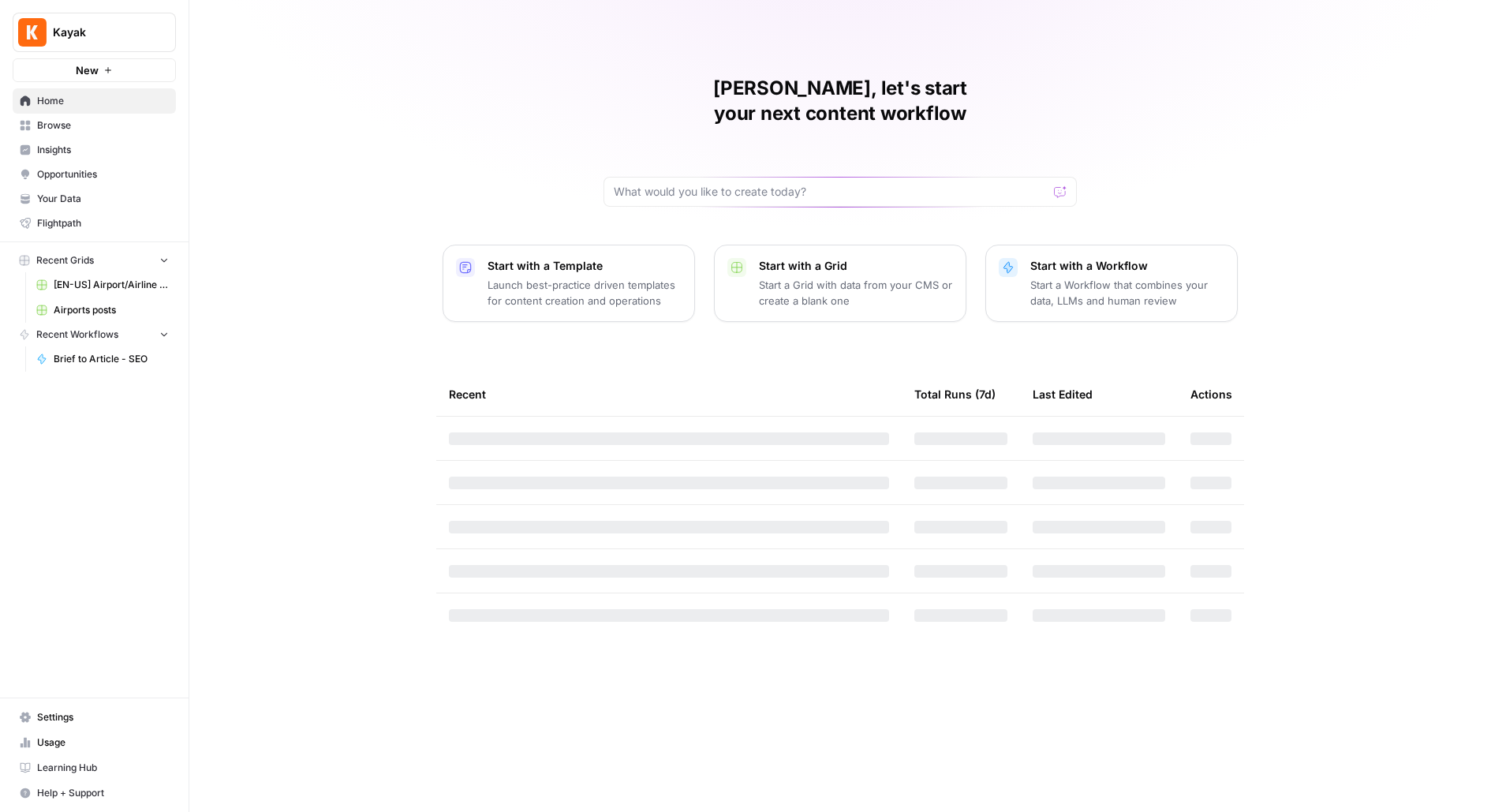
click at [76, 41] on button "Kayak" at bounding box center [94, 32] width 164 height 40
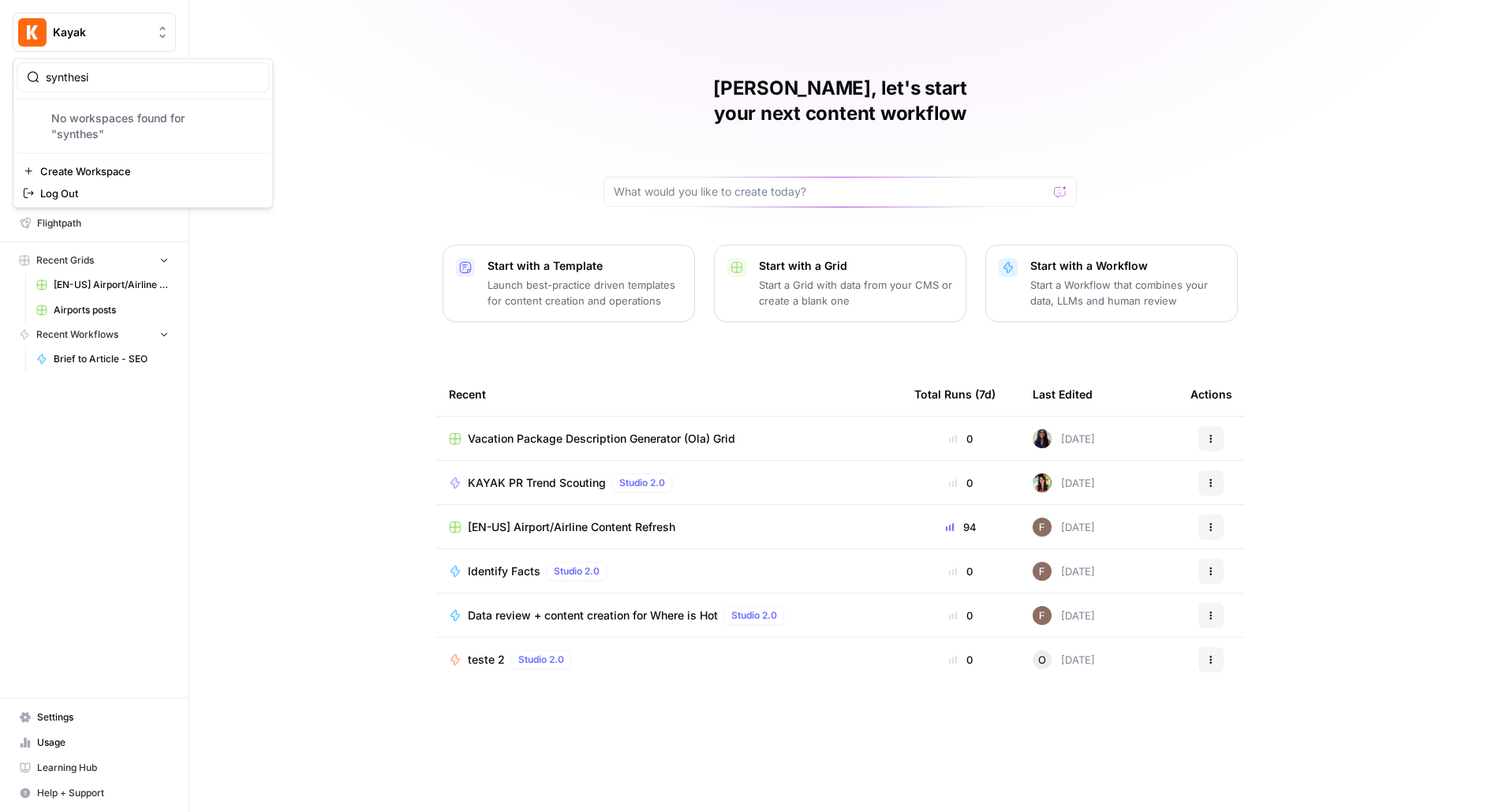
type input "synthesia"
click at [254, 77] on input "synthesia" at bounding box center [152, 77] width 213 height 15
click at [489, 79] on div "Melanie, let's start your next content workflow Start with a Template Launch be…" at bounding box center [840, 406] width 1302 height 812
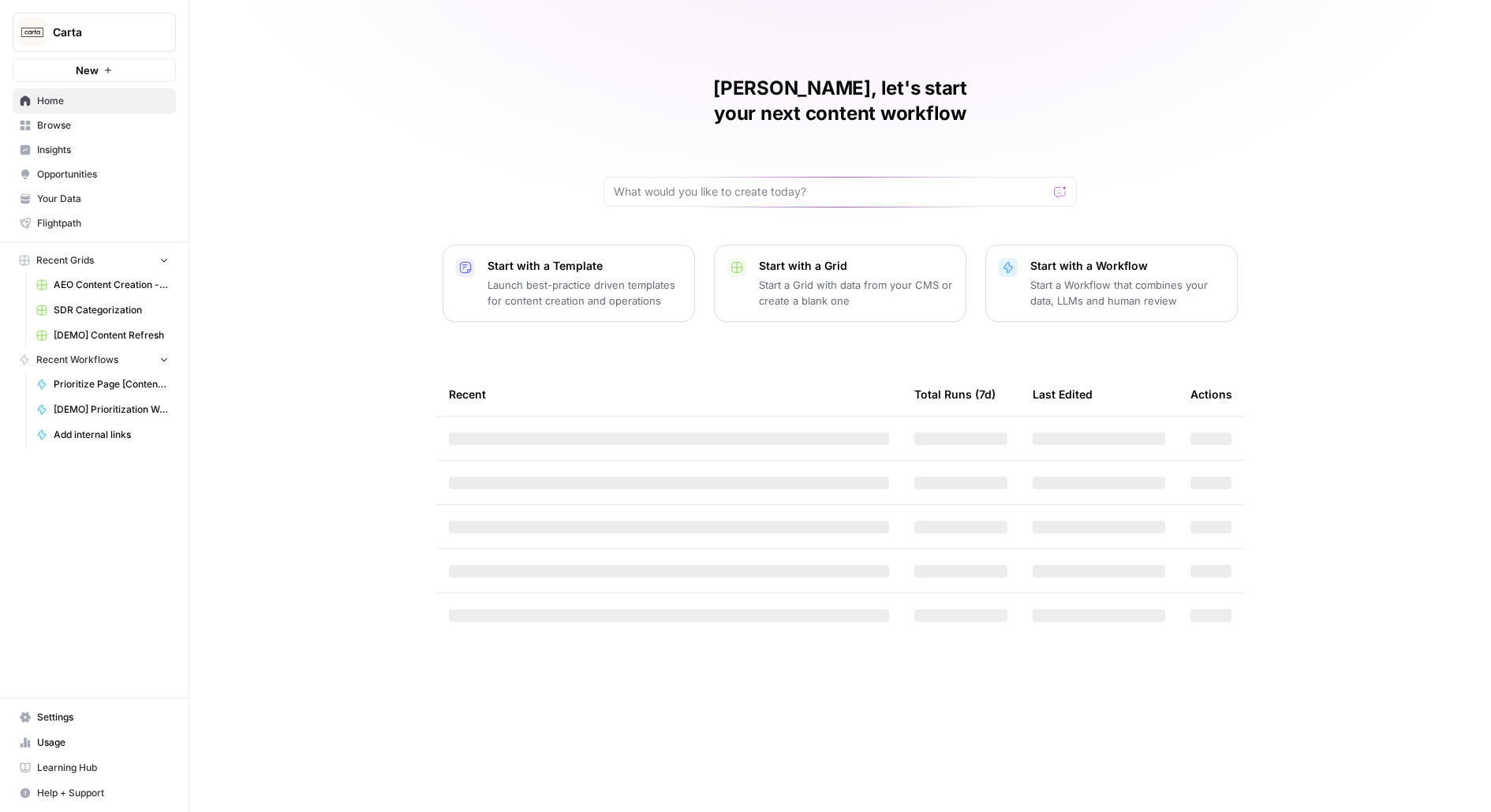
click at [91, 714] on span "Settings" at bounding box center [103, 716] width 132 height 15
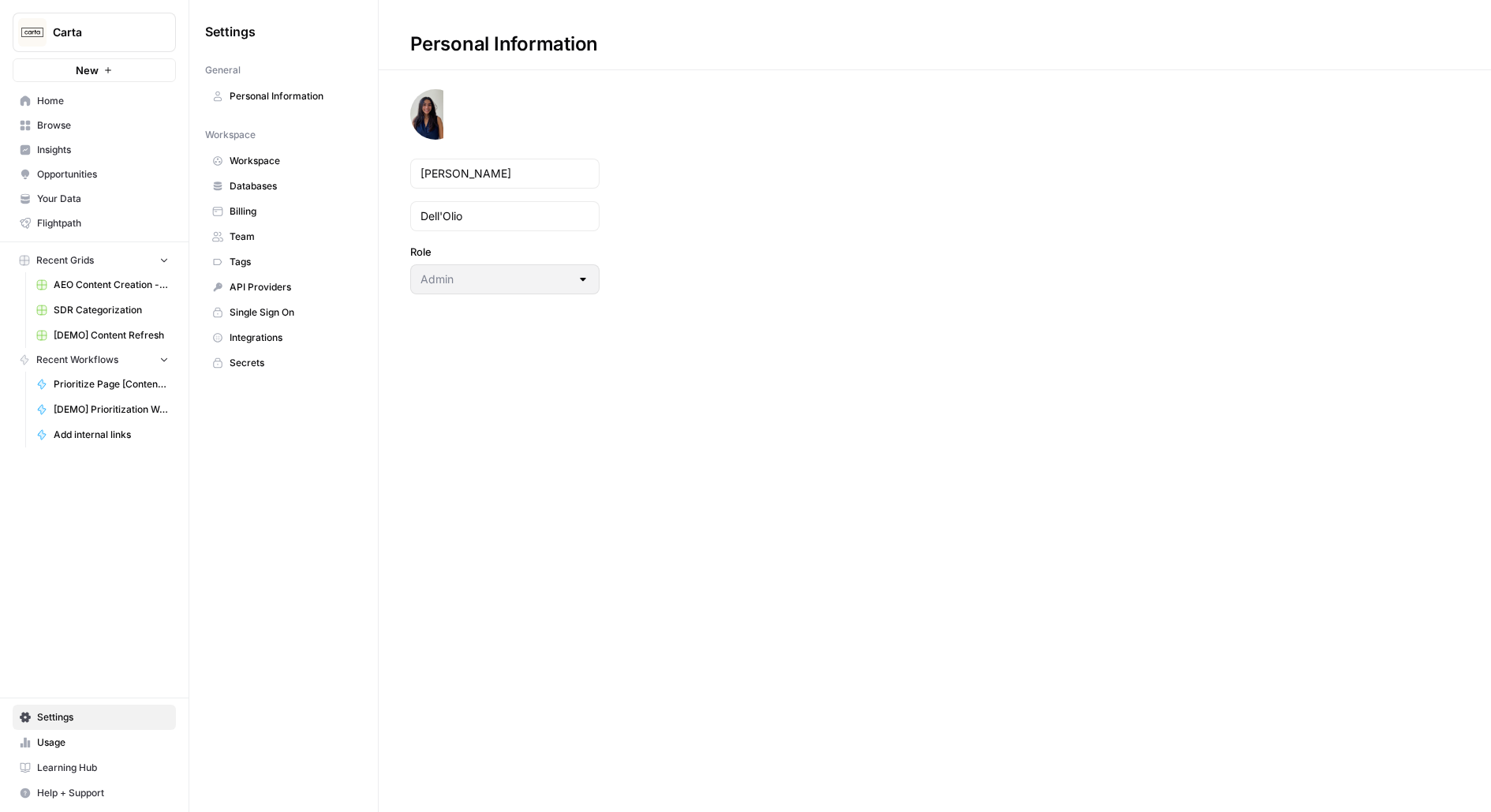
click at [241, 236] on span "Team" at bounding box center [292, 236] width 126 height 15
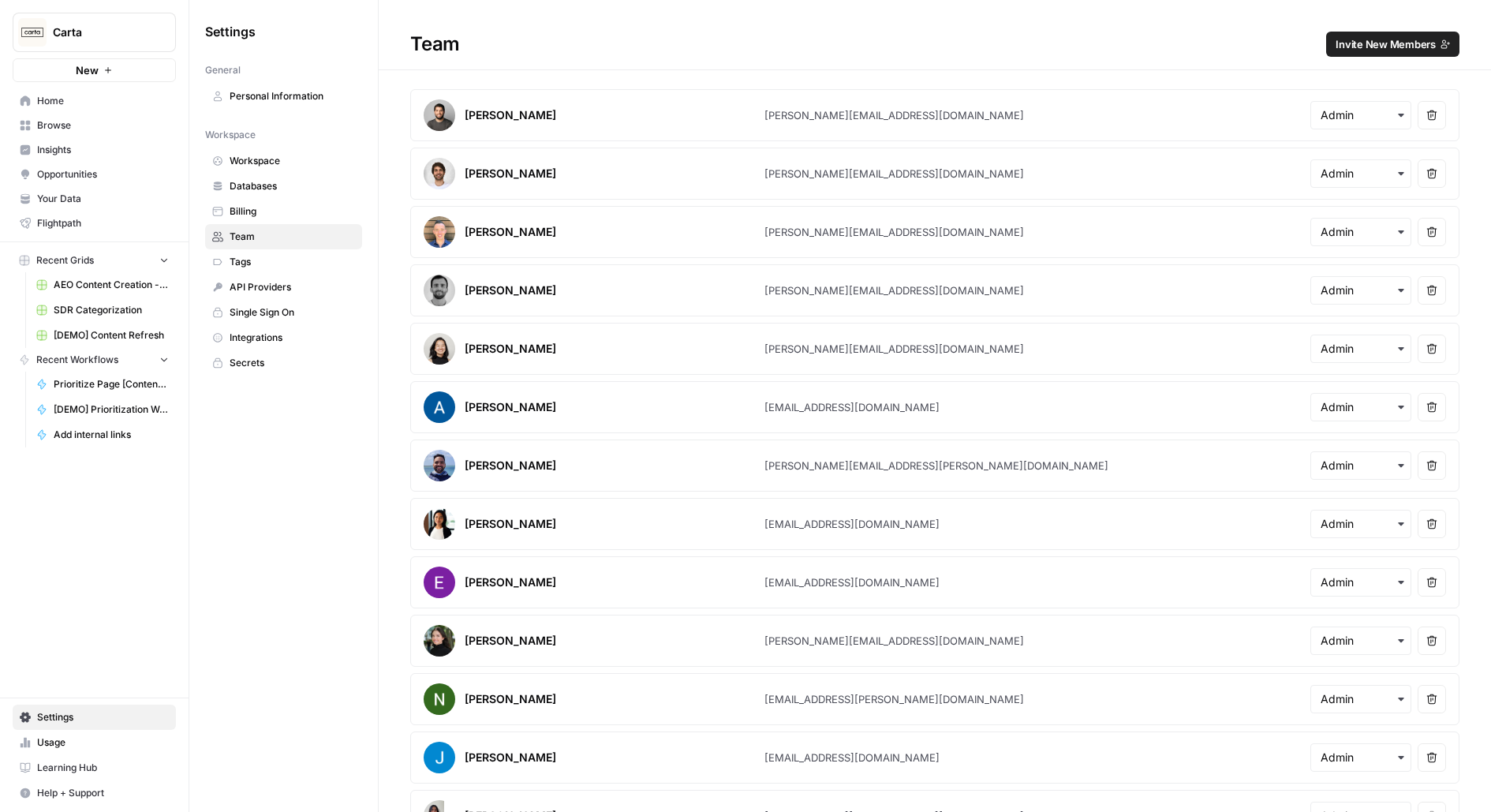
click at [46, 740] on span "Usage" at bounding box center [103, 742] width 132 height 15
